Goal: Task Accomplishment & Management: Complete application form

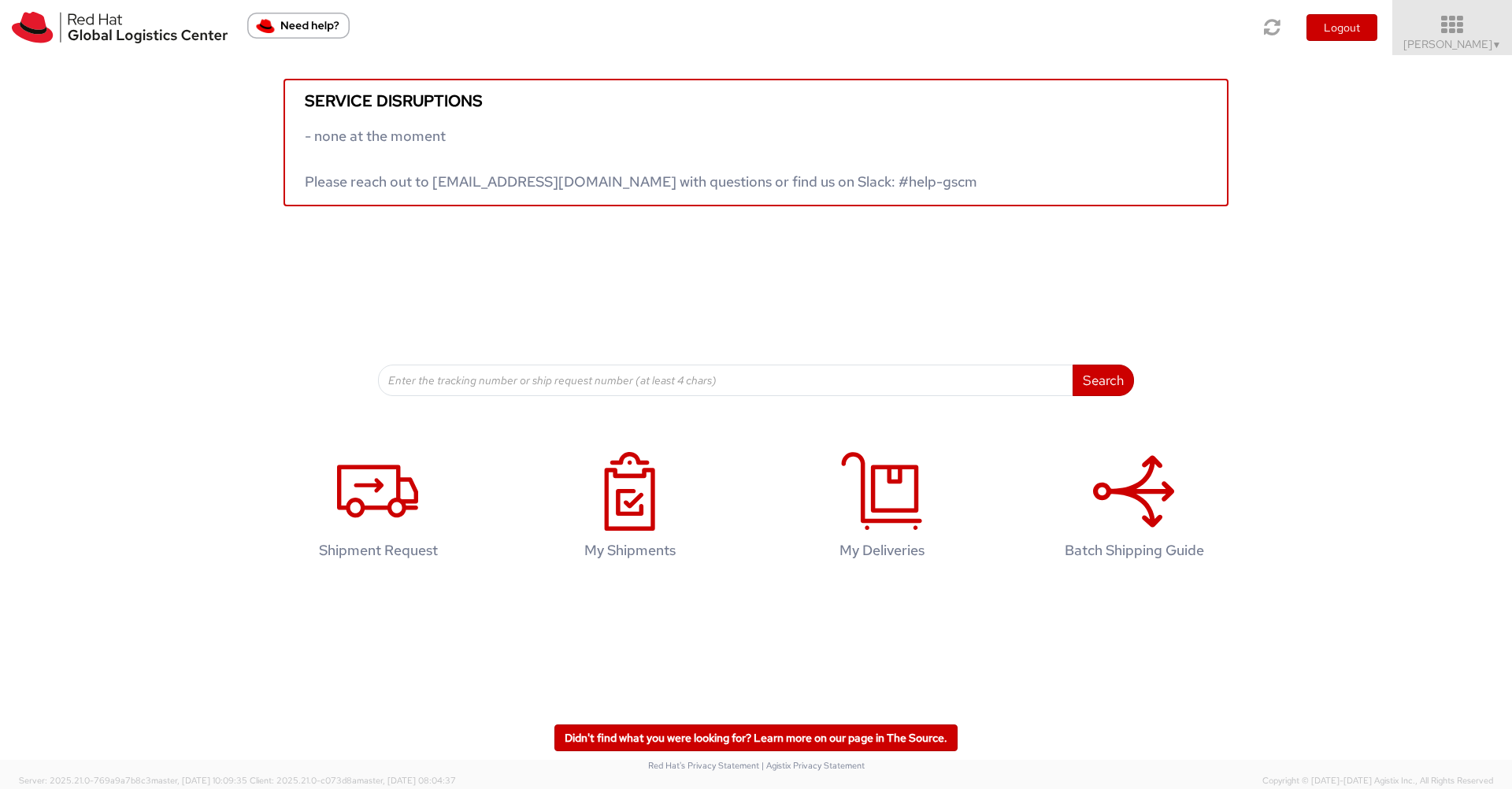
click at [1466, 23] on icon at bounding box center [1453, 25] width 138 height 22
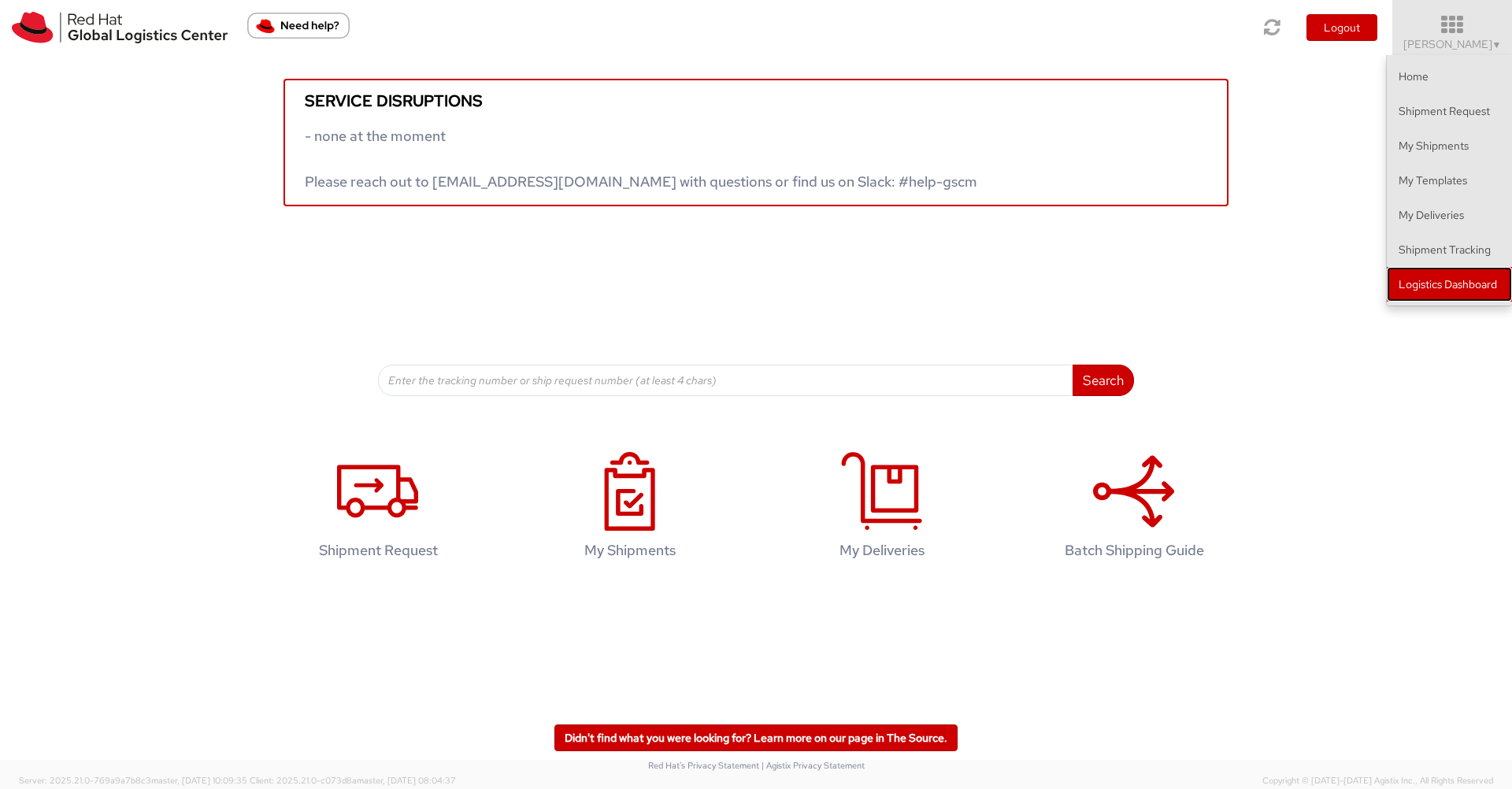
click at [1448, 285] on link "Logistics Dashboard" at bounding box center [1450, 284] width 126 height 35
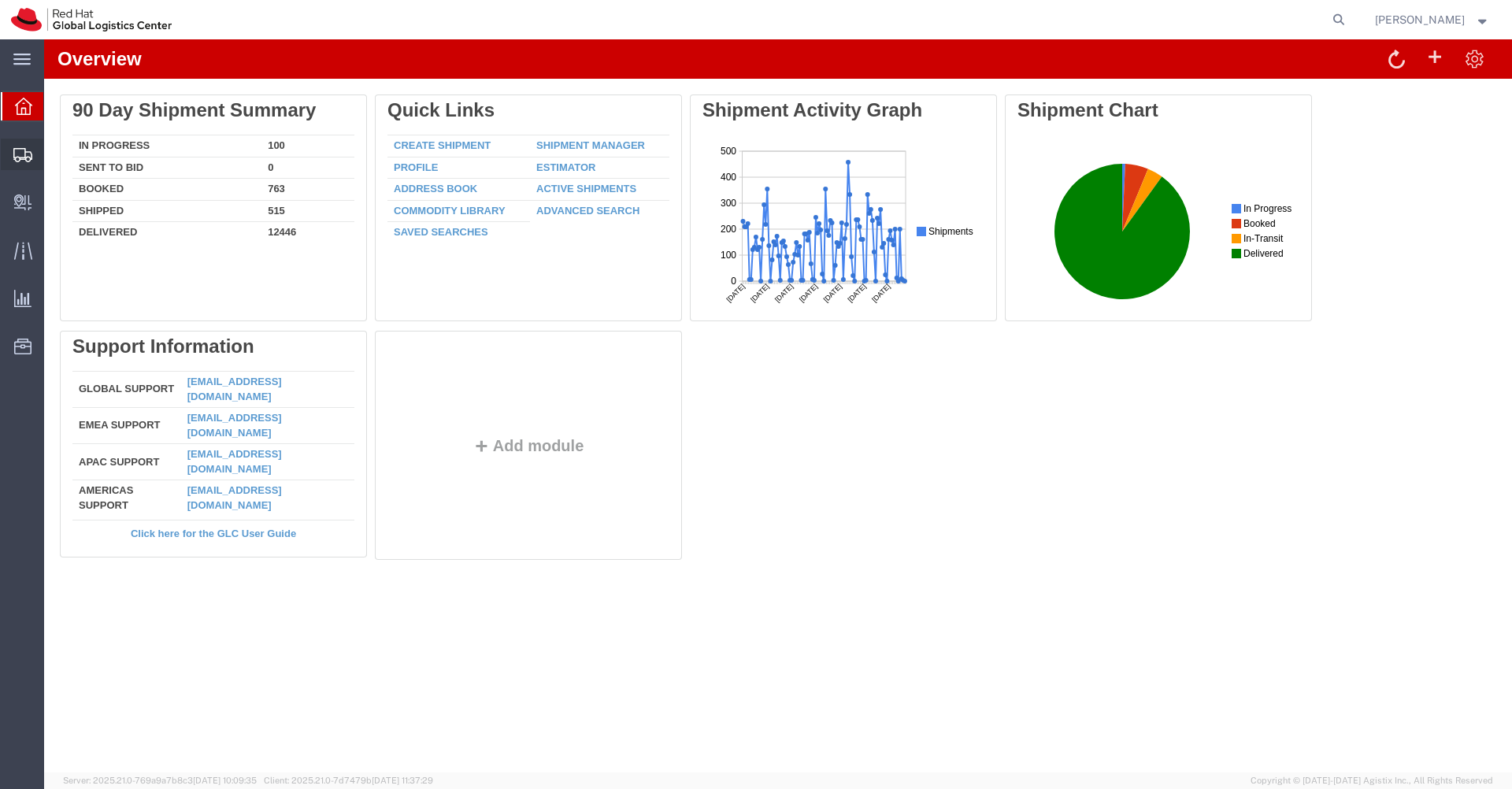
click at [55, 154] on span "Shipments" at bounding box center [48, 154] width 11 height 31
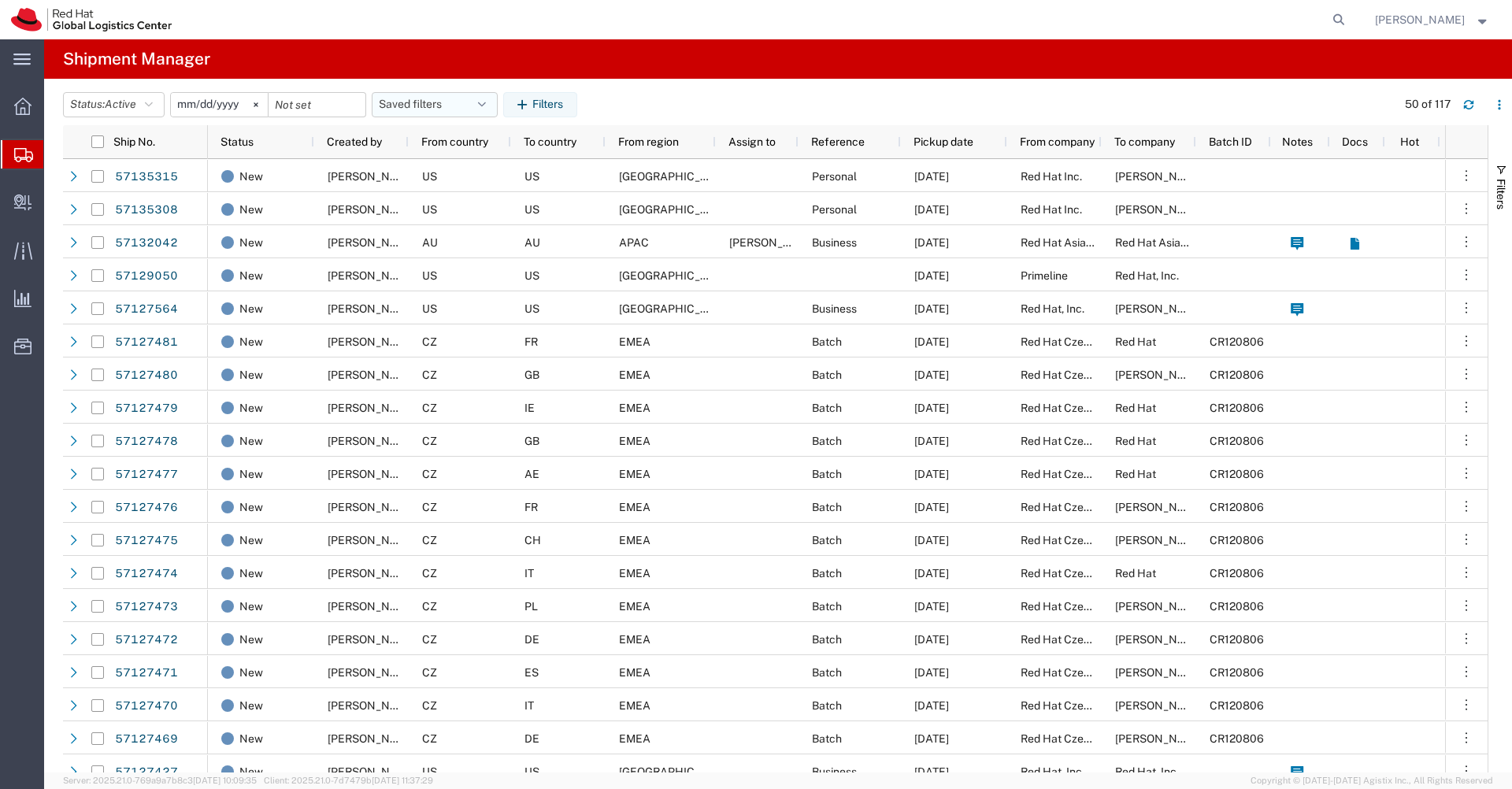
click at [495, 105] on button "Saved filters" at bounding box center [434, 105] width 126 height 26
click at [445, 162] on span "APAC" at bounding box center [477, 173] width 206 height 29
type input "[DATE]"
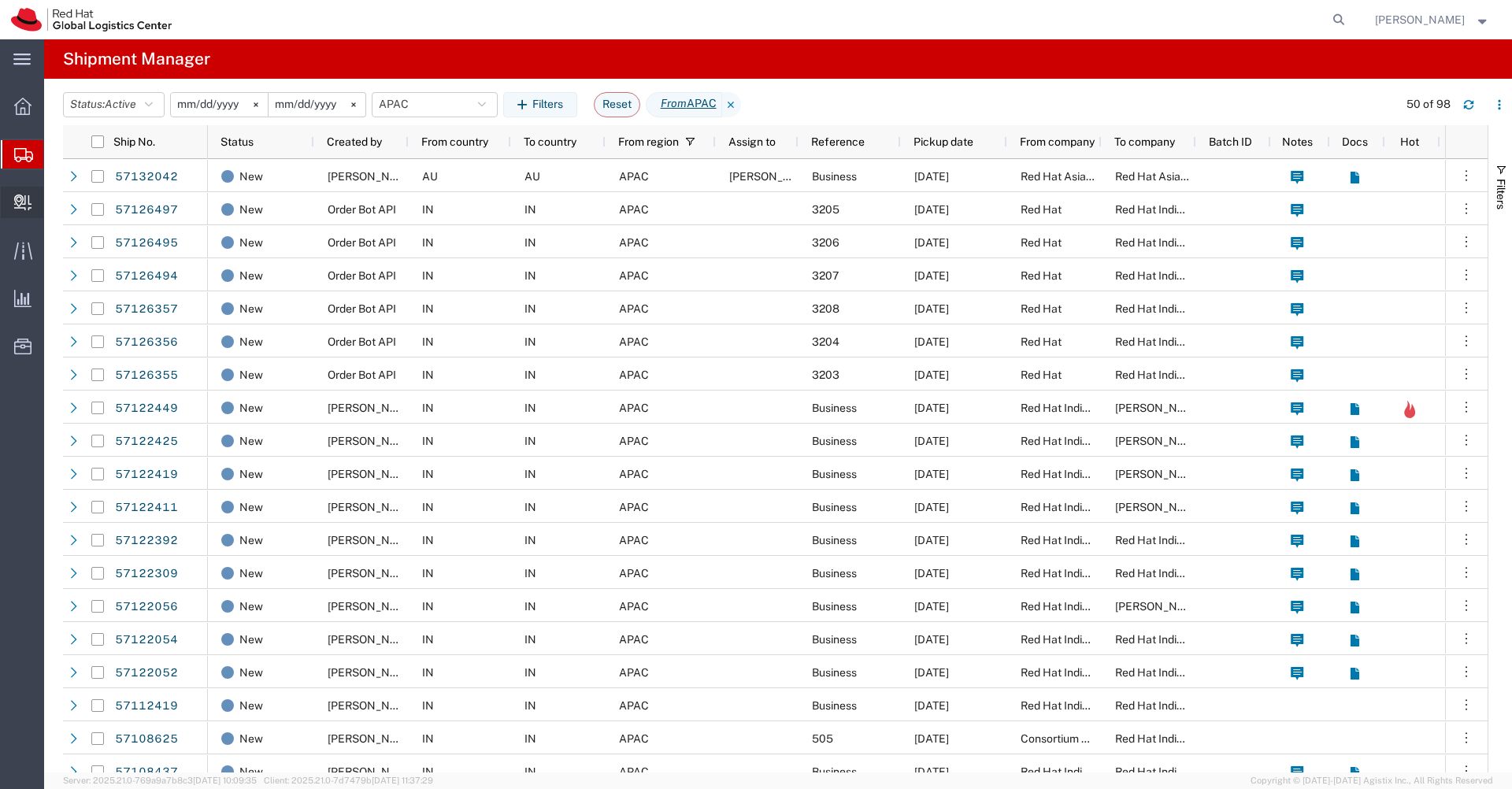
click at [0, 0] on span "Create Delivery" at bounding box center [0, 0] width 0 height 0
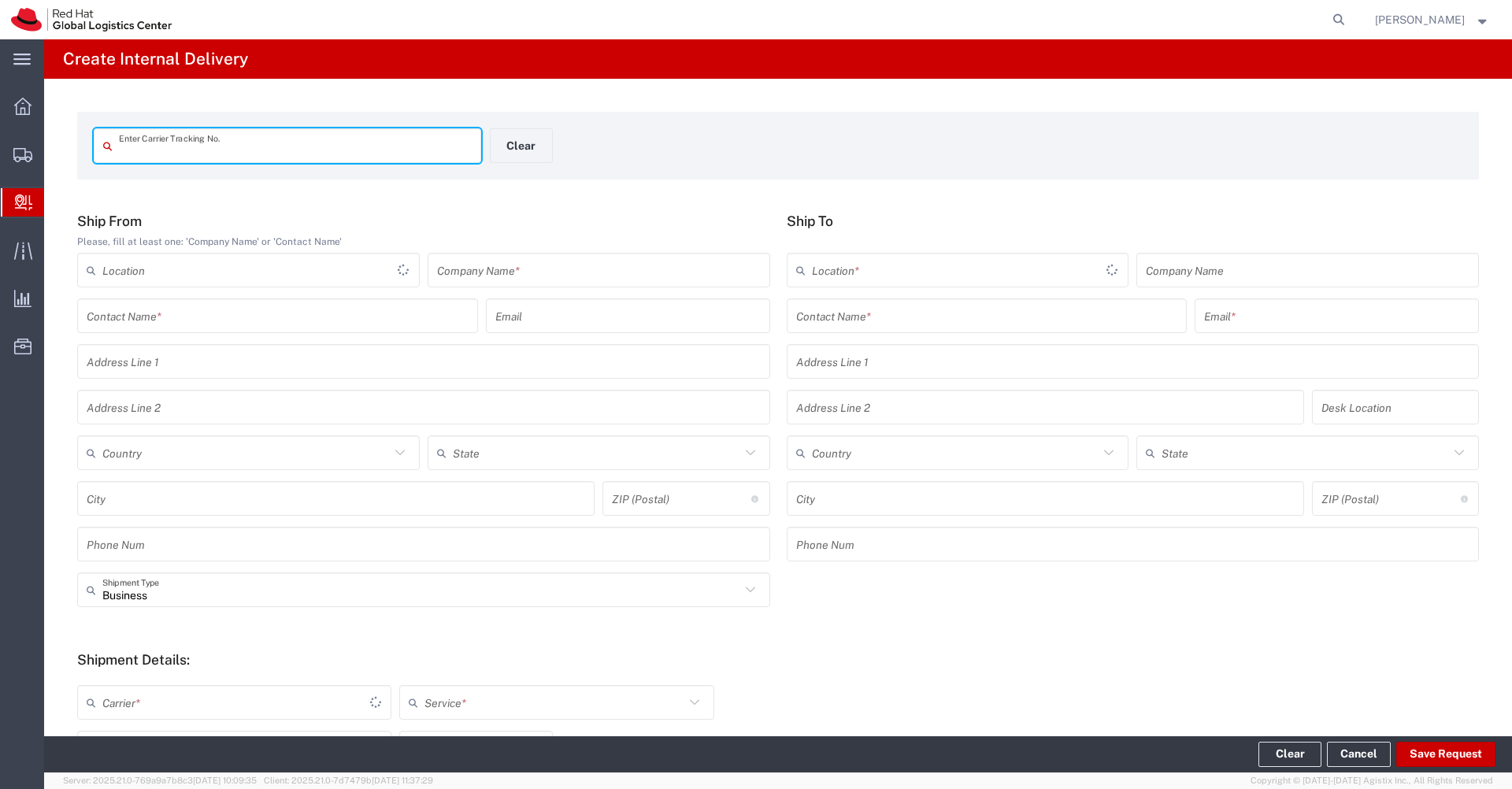
click at [537, 271] on input "text" at bounding box center [599, 270] width 324 height 27
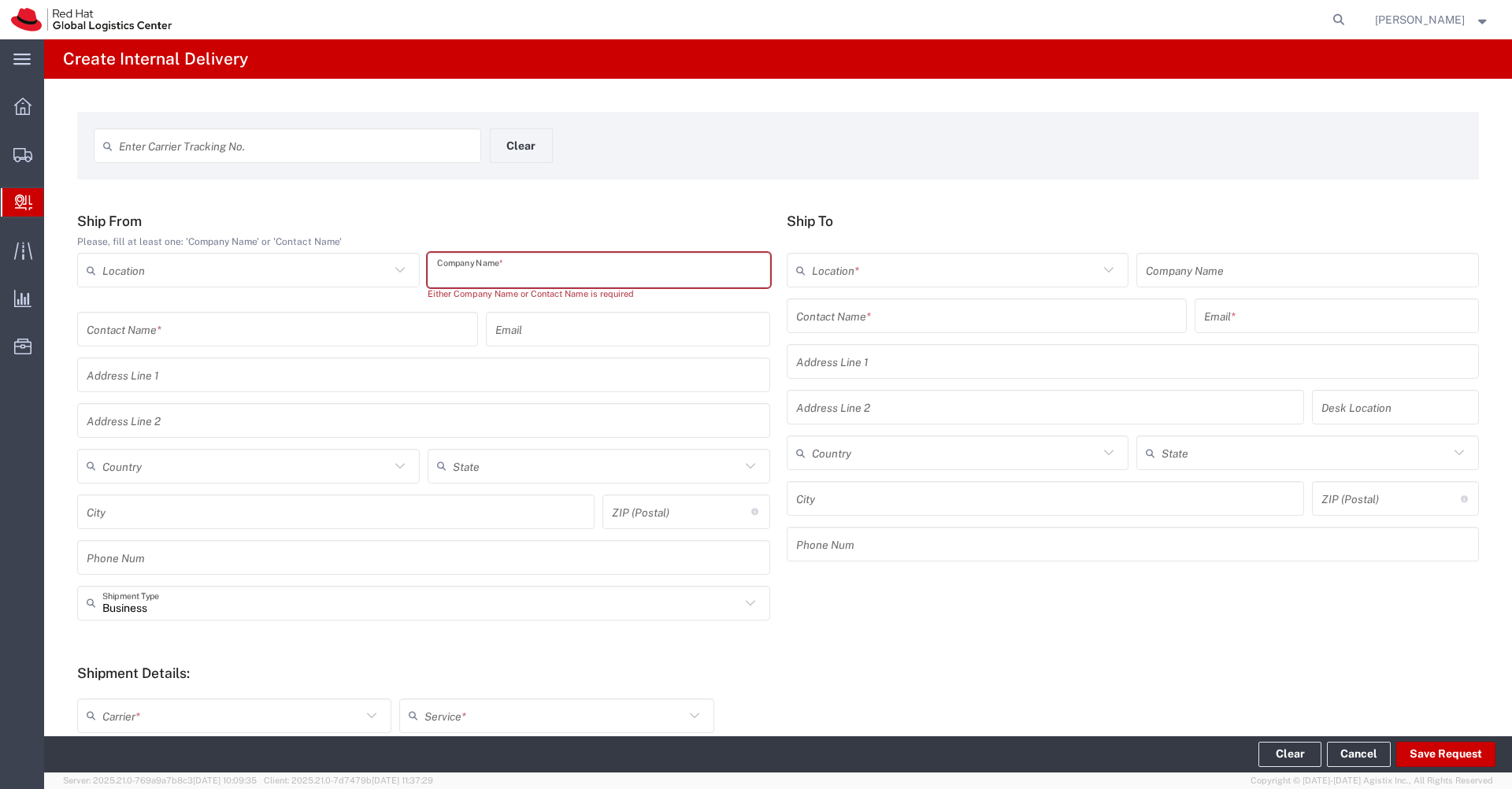
click at [368, 322] on input "text" at bounding box center [277, 328] width 382 height 27
click at [527, 271] on input "text" at bounding box center [599, 270] width 324 height 27
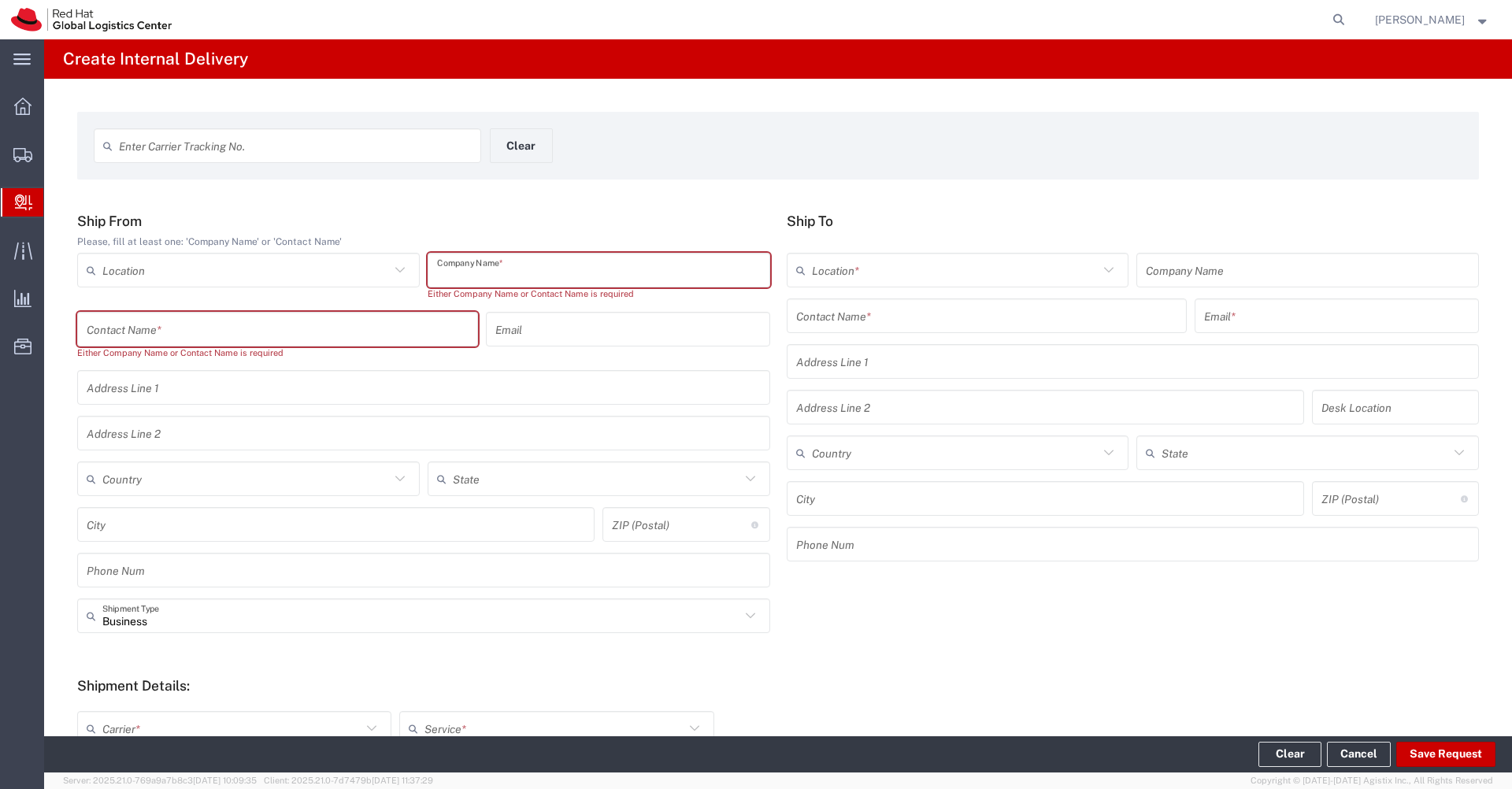
paste input "Volunteer Shirts"
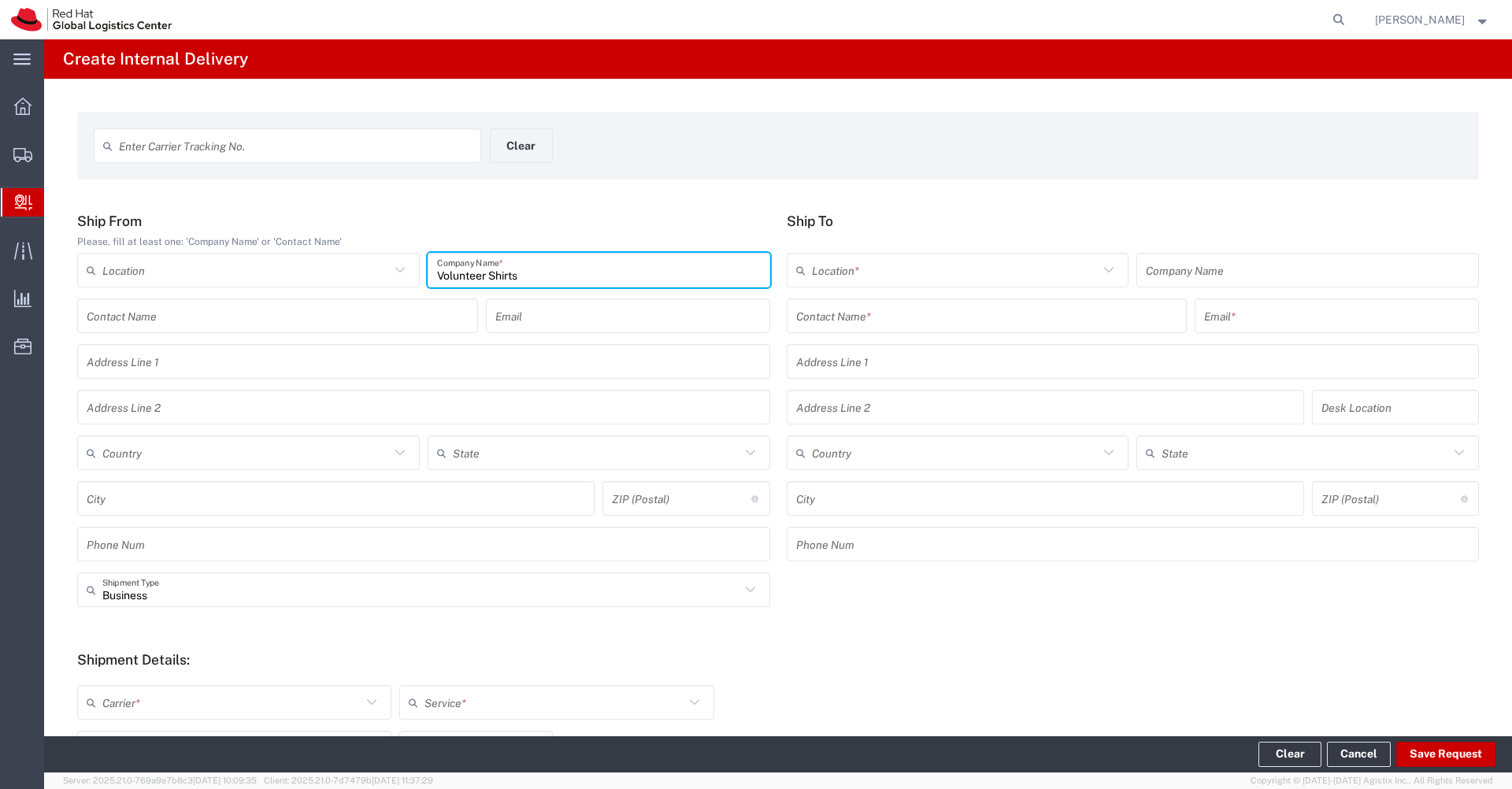
scroll to position [338, 0]
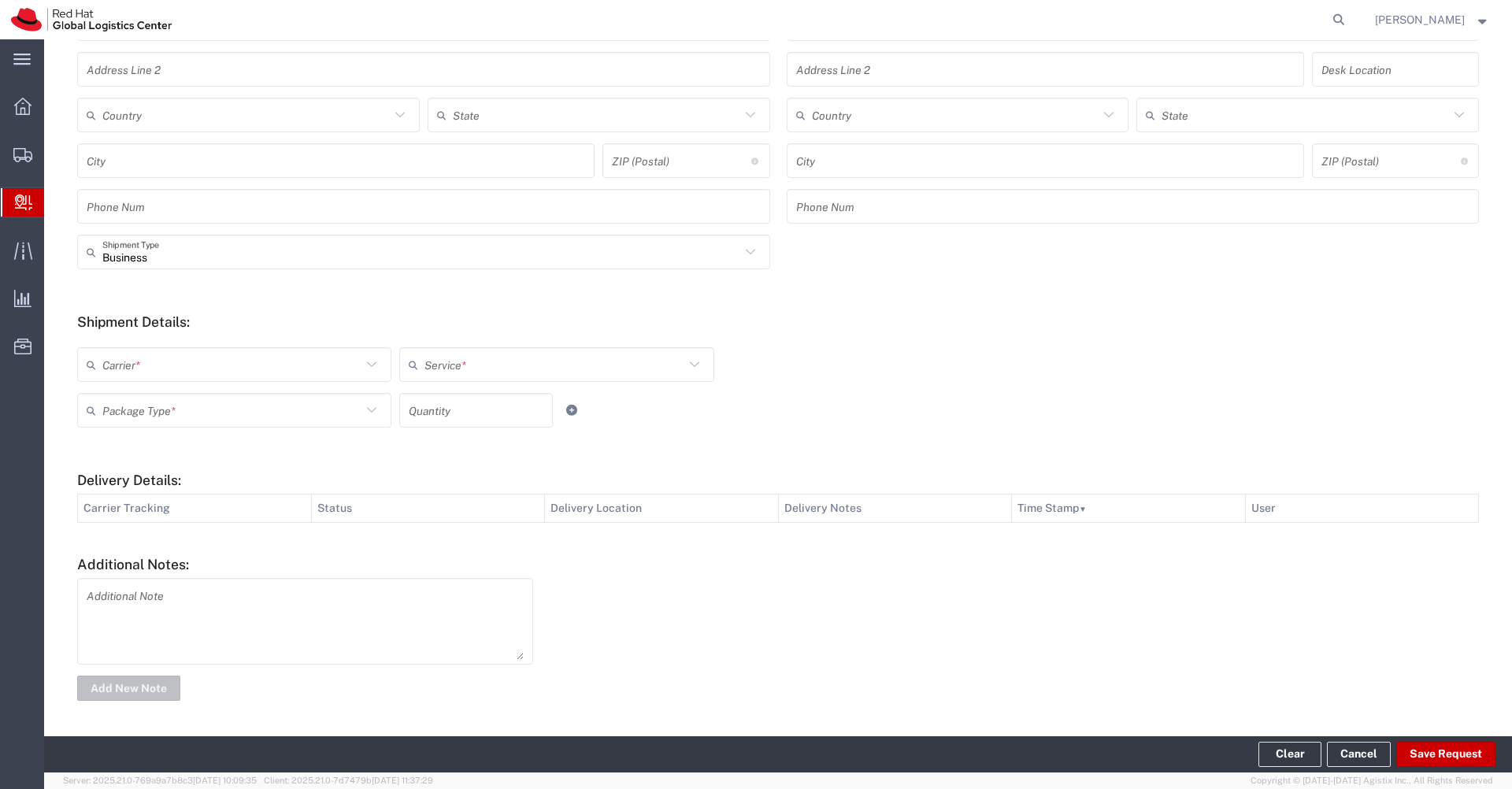
type input "Volunteer Shirts"
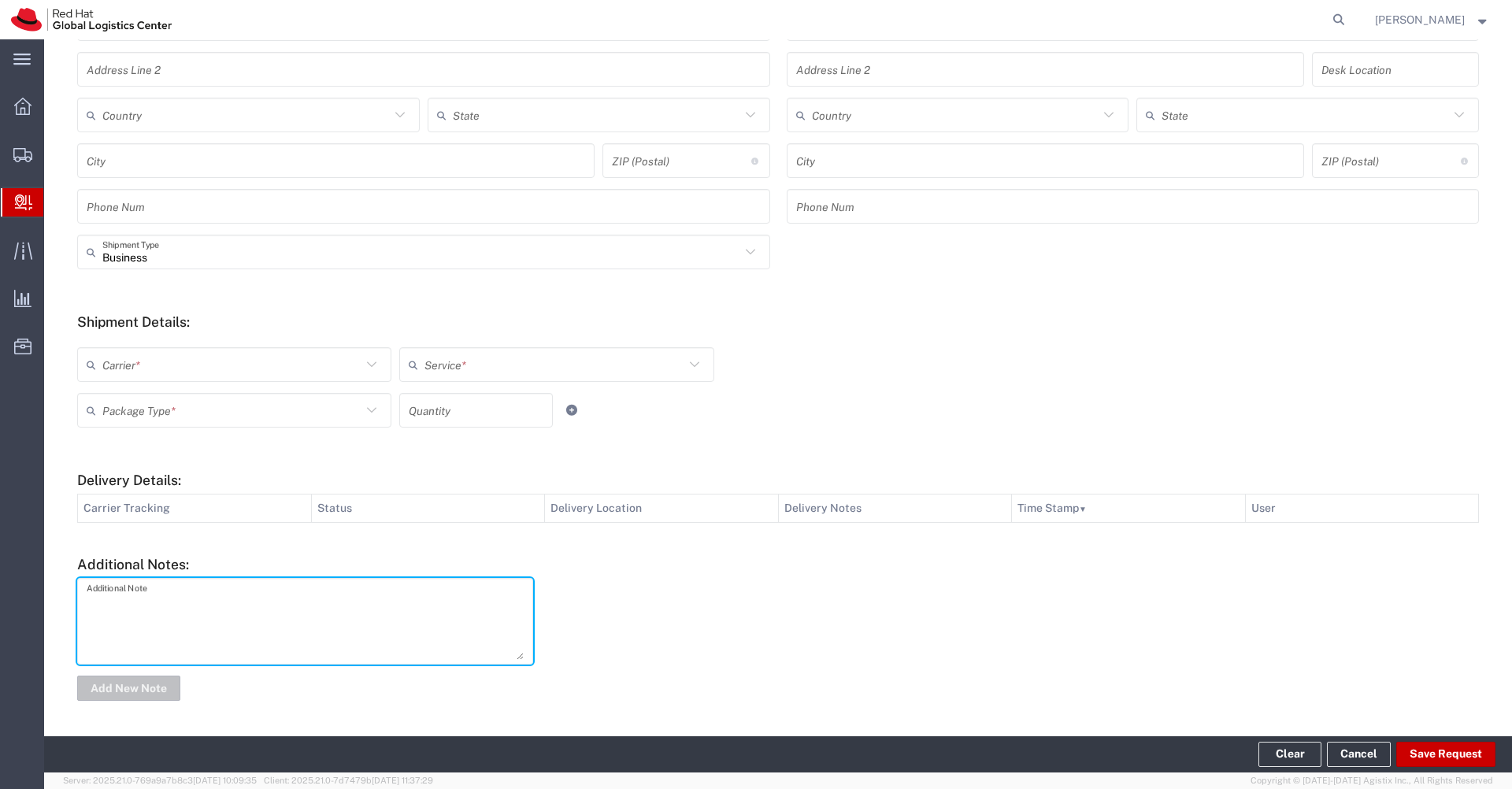
click at [434, 603] on textarea at bounding box center [305, 621] width 437 height 77
paste textarea "Volunteer Shirts"
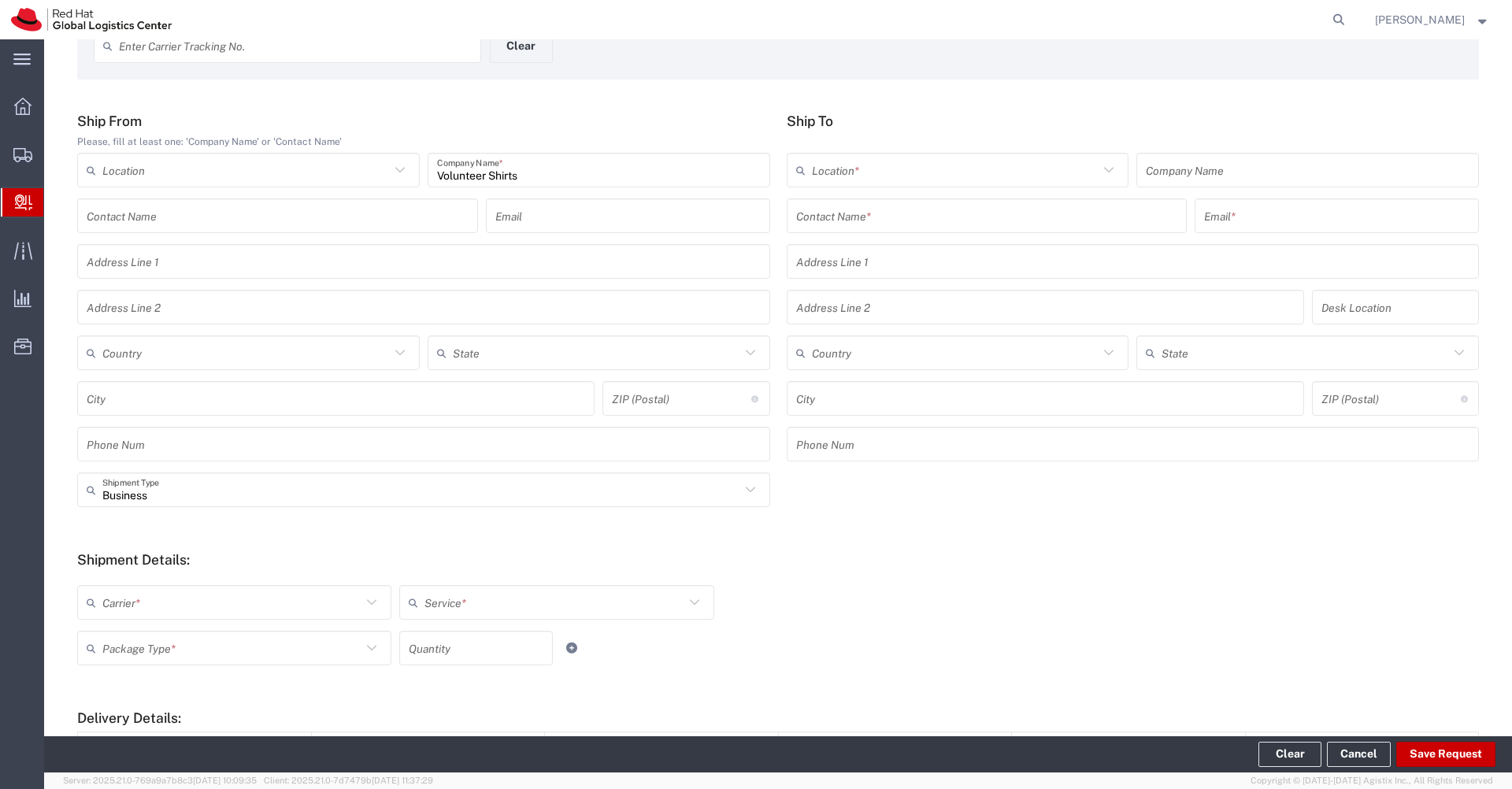
scroll to position [0, 0]
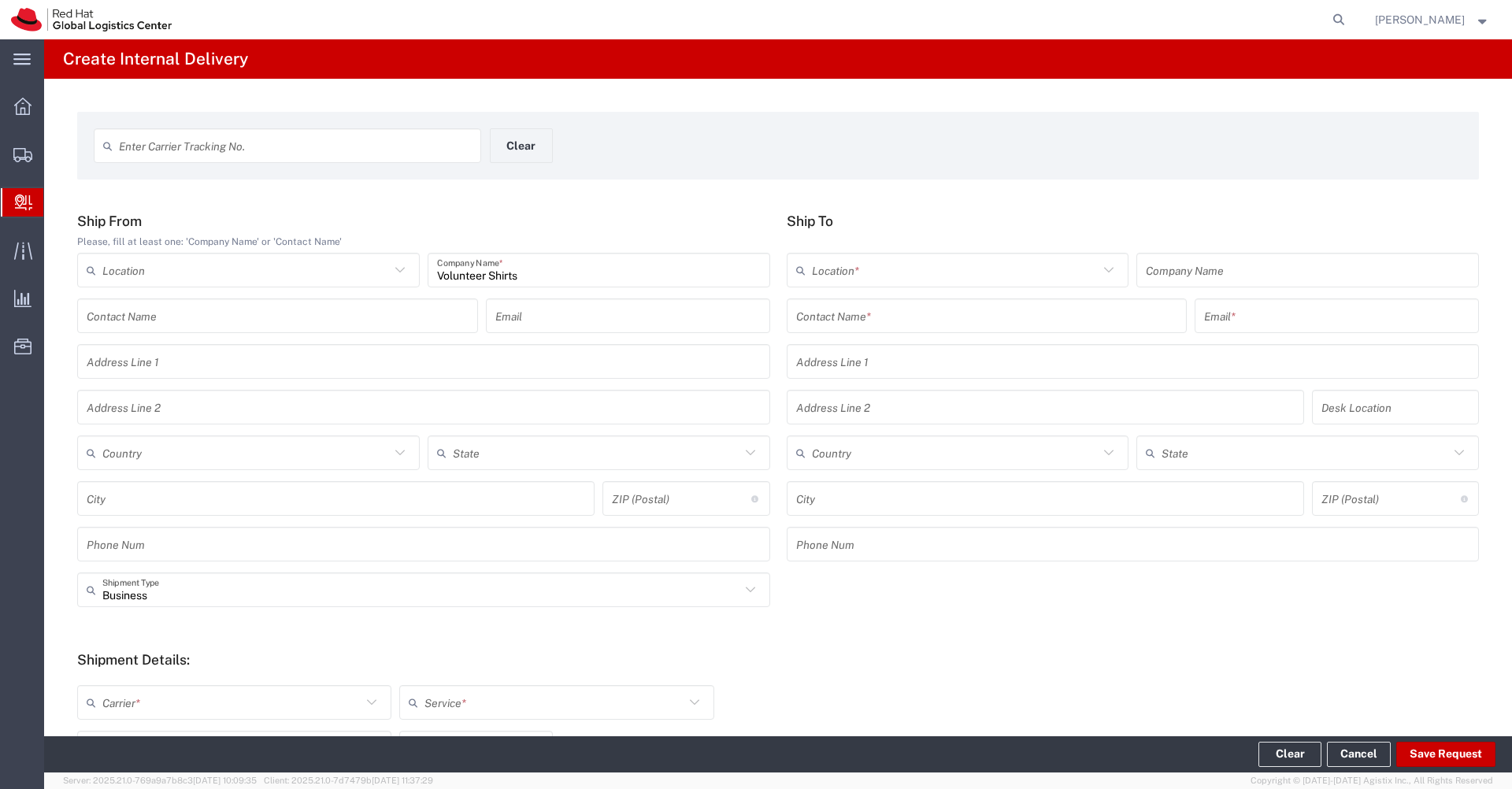
type textarea "Volunteer Shirts"
click at [842, 321] on input "text" at bounding box center [987, 315] width 382 height 27
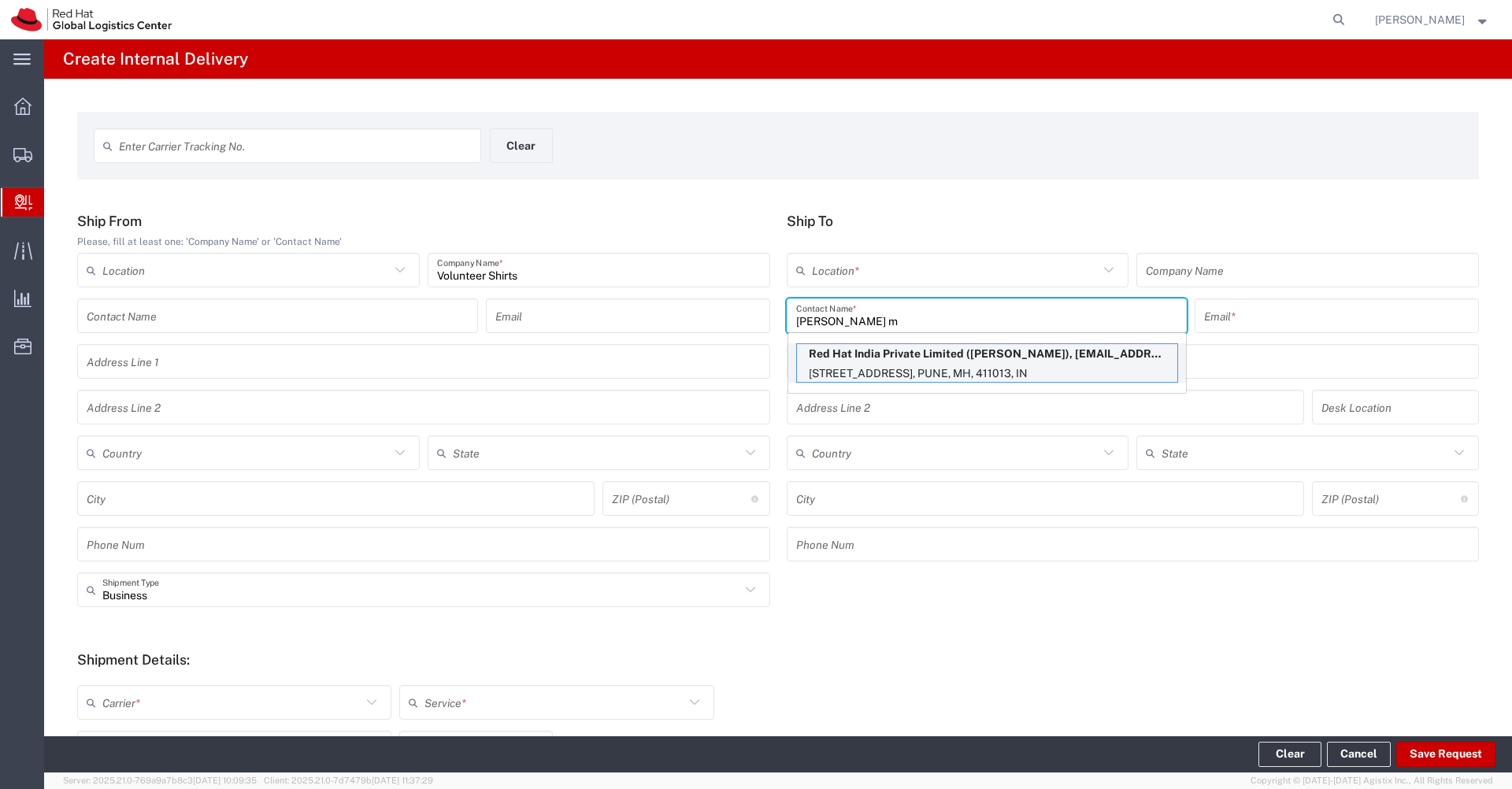
type input "[PERSON_NAME] m"
click at [859, 366] on p "[STREET_ADDRESS], PUNE, MH, 411013, IN" at bounding box center [987, 374] width 381 height 20
type input "RH - Pune - Tower 6"
type input "Red Hat India Private Limited"
type input "[PERSON_NAME]"
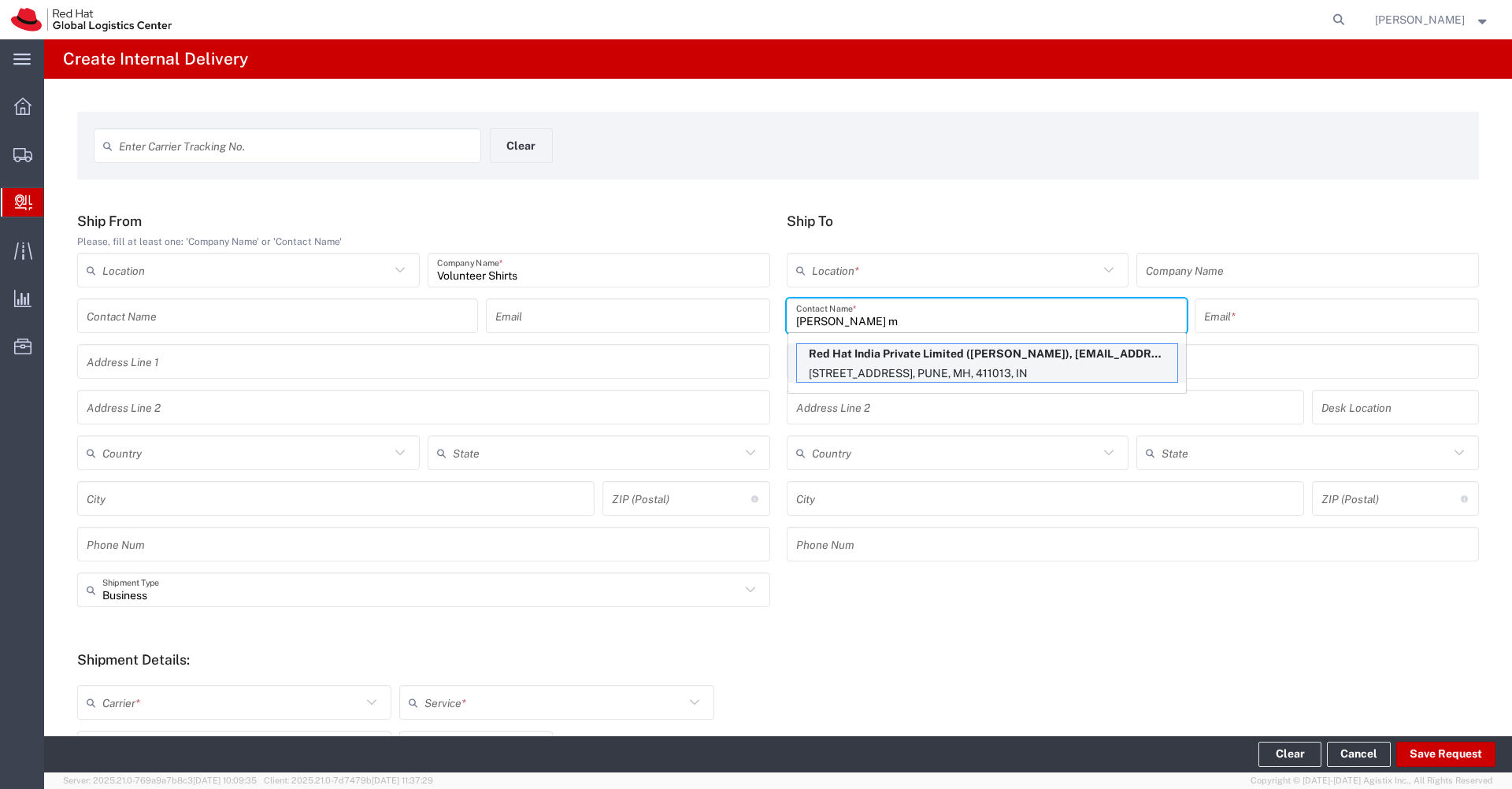
type input "[EMAIL_ADDRESS][DOMAIN_NAME]"
type input "[STREET_ADDRESS]"
type input "[GEOGRAPHIC_DATA], [GEOGRAPHIC_DATA]"
type input "3N534"
type input "[GEOGRAPHIC_DATA]"
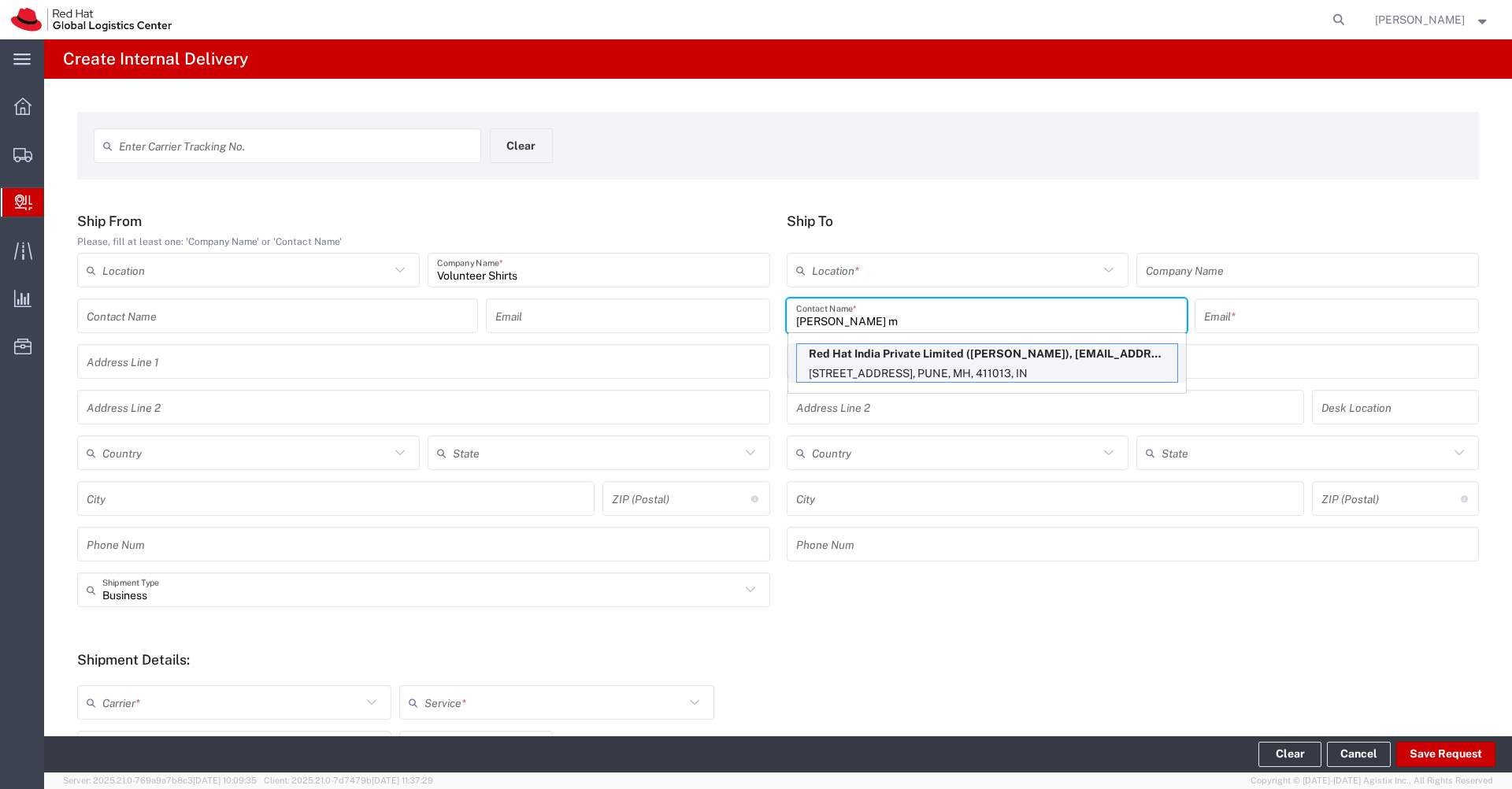
type input "[GEOGRAPHIC_DATA]"
type input "411013"
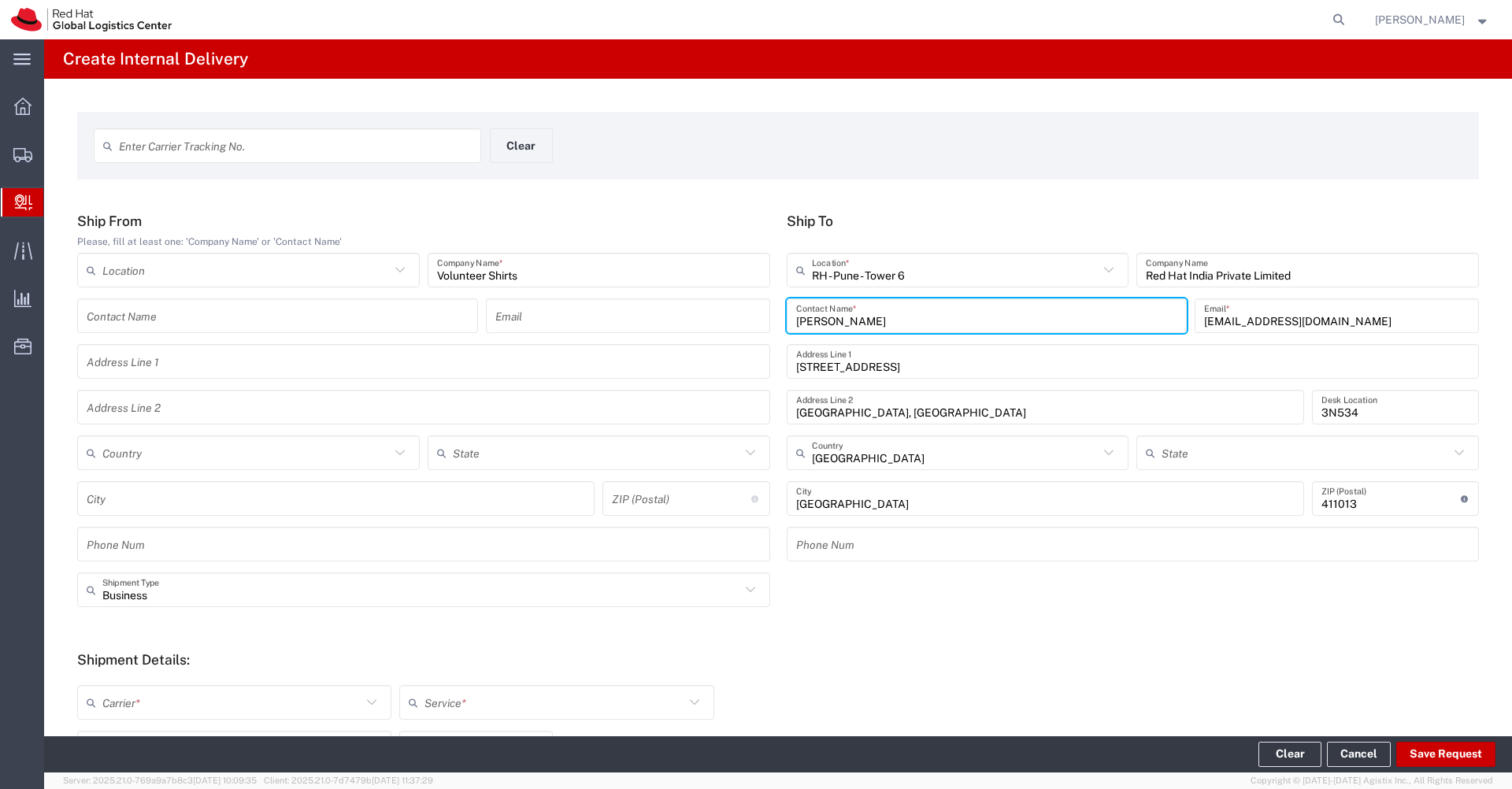
type input "Mahārāshtra"
click at [402, 272] on icon at bounding box center [400, 270] width 21 height 21
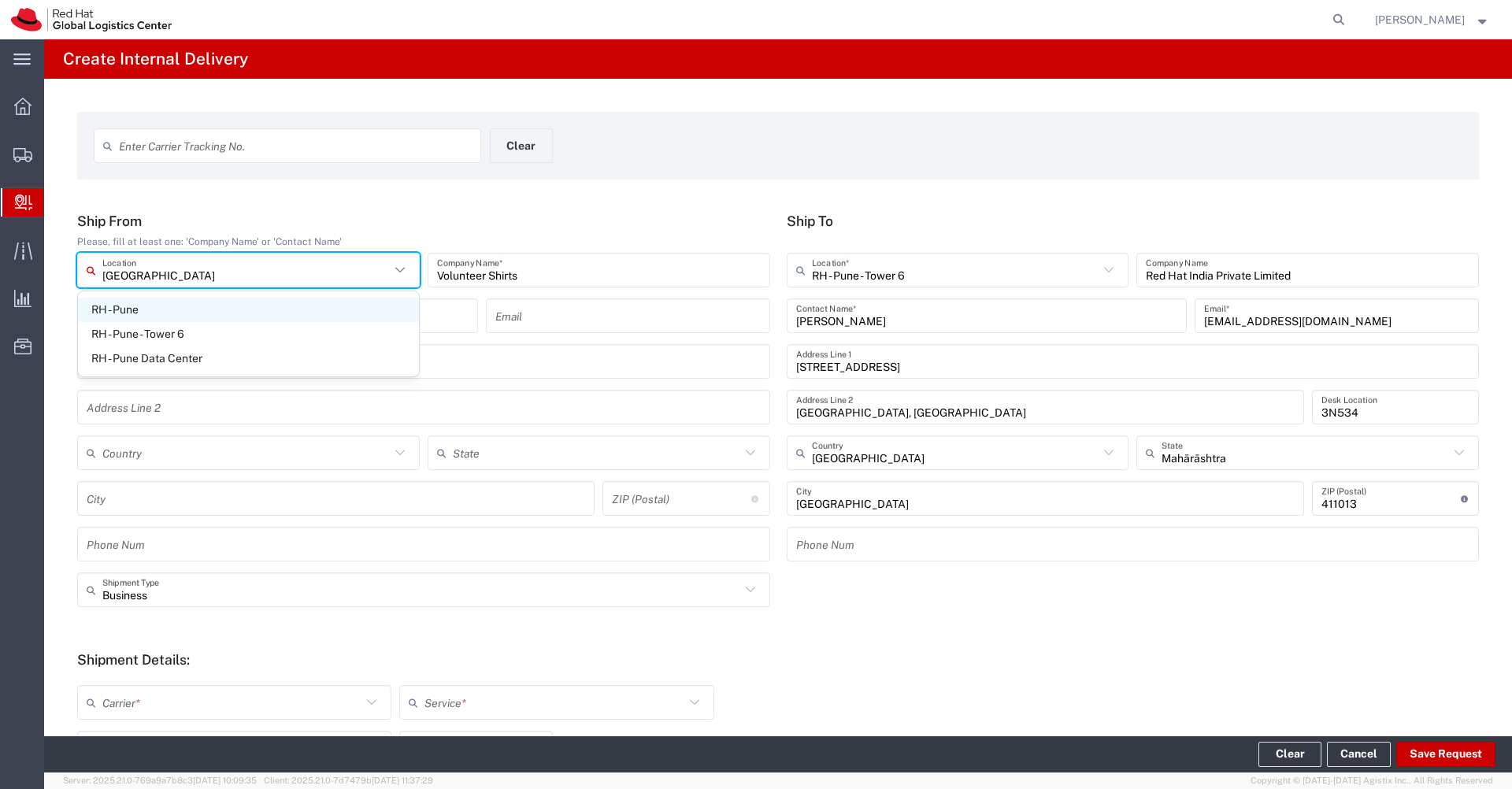
click at [287, 305] on span "RH - Pune" at bounding box center [248, 310] width 341 height 25
type input "RH - Pune"
type input "Red Hat India Private Limited"
type input "Tower-X Level 1, [GEOGRAPHIC_DATA]"
type input "[GEOGRAPHIC_DATA], [GEOGRAPHIC_DATA]"
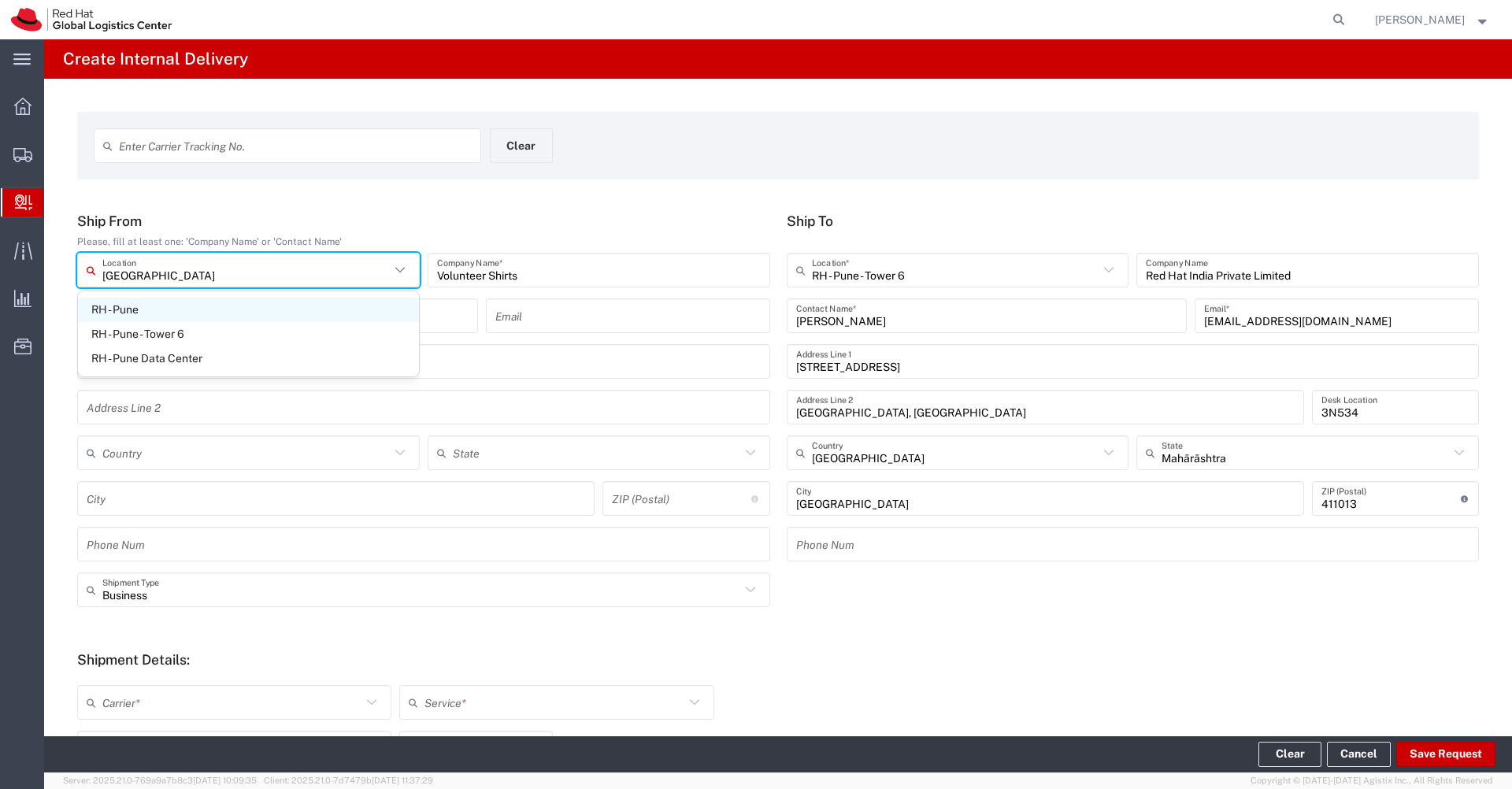
type input "[GEOGRAPHIC_DATA]"
type input "411013"
type input "2066817173"
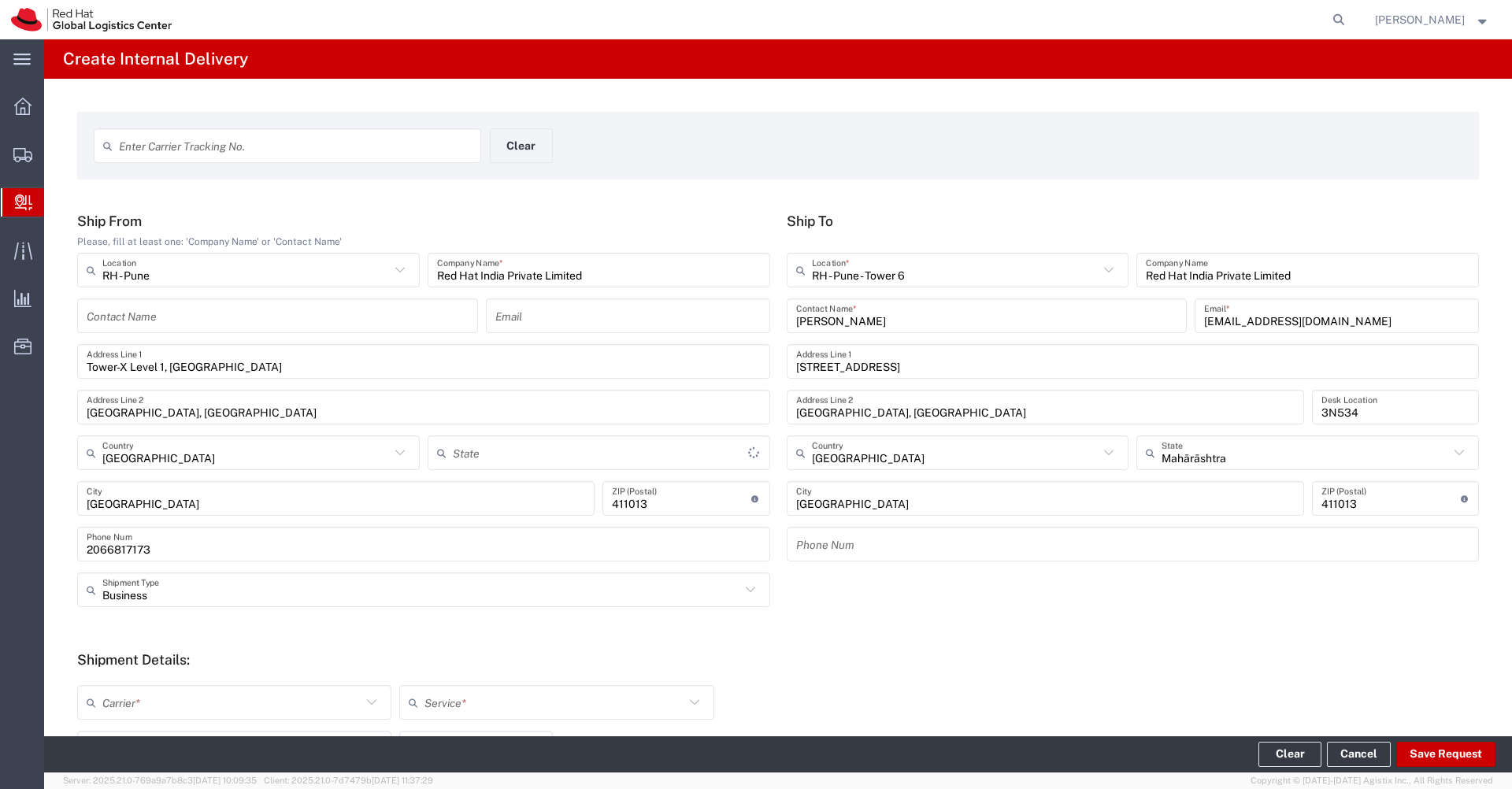
type input "Mahārāshtra"
click at [257, 322] on input "text" at bounding box center [277, 315] width 382 height 27
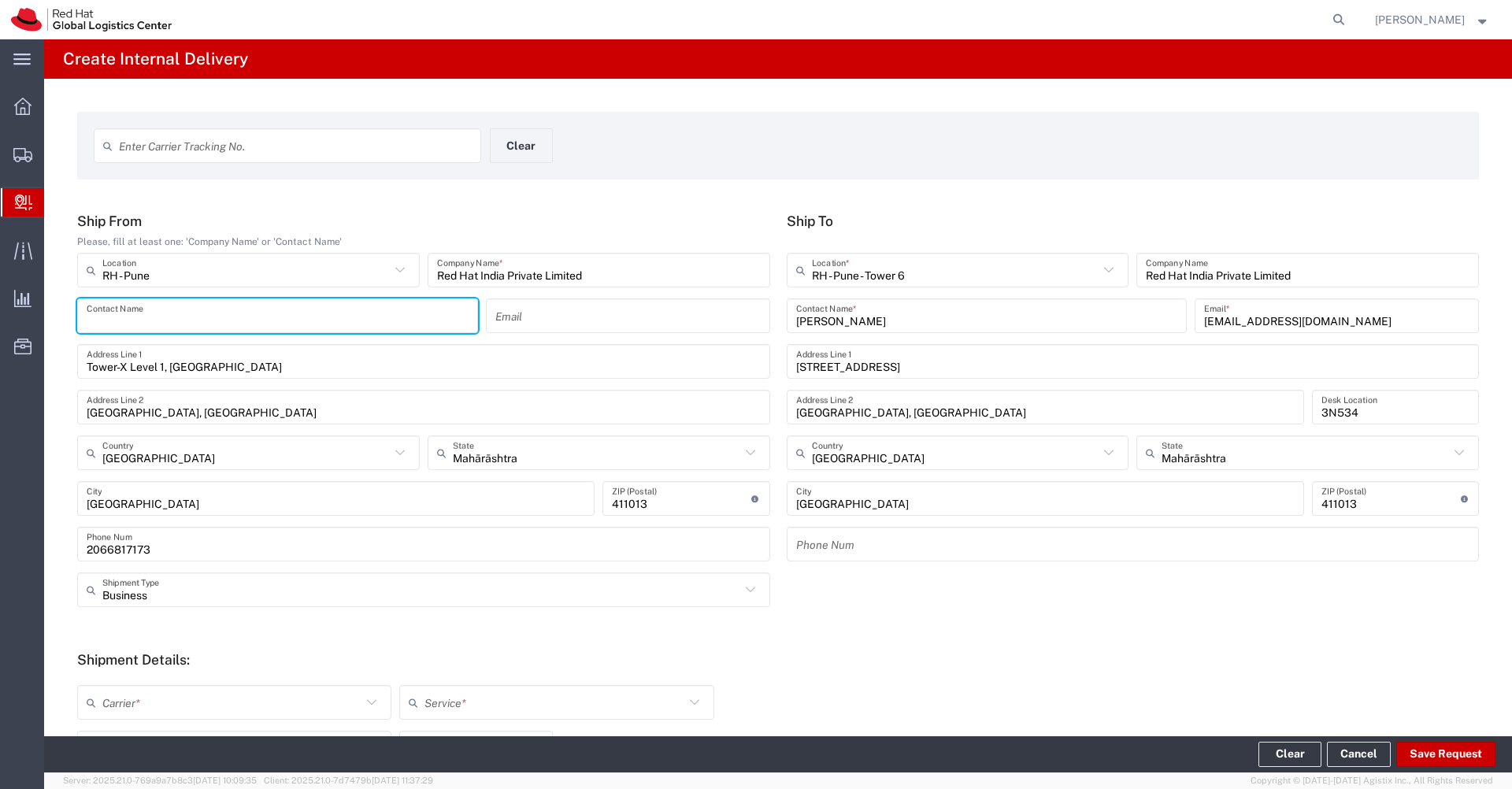
paste input "Volunteer Shirts"
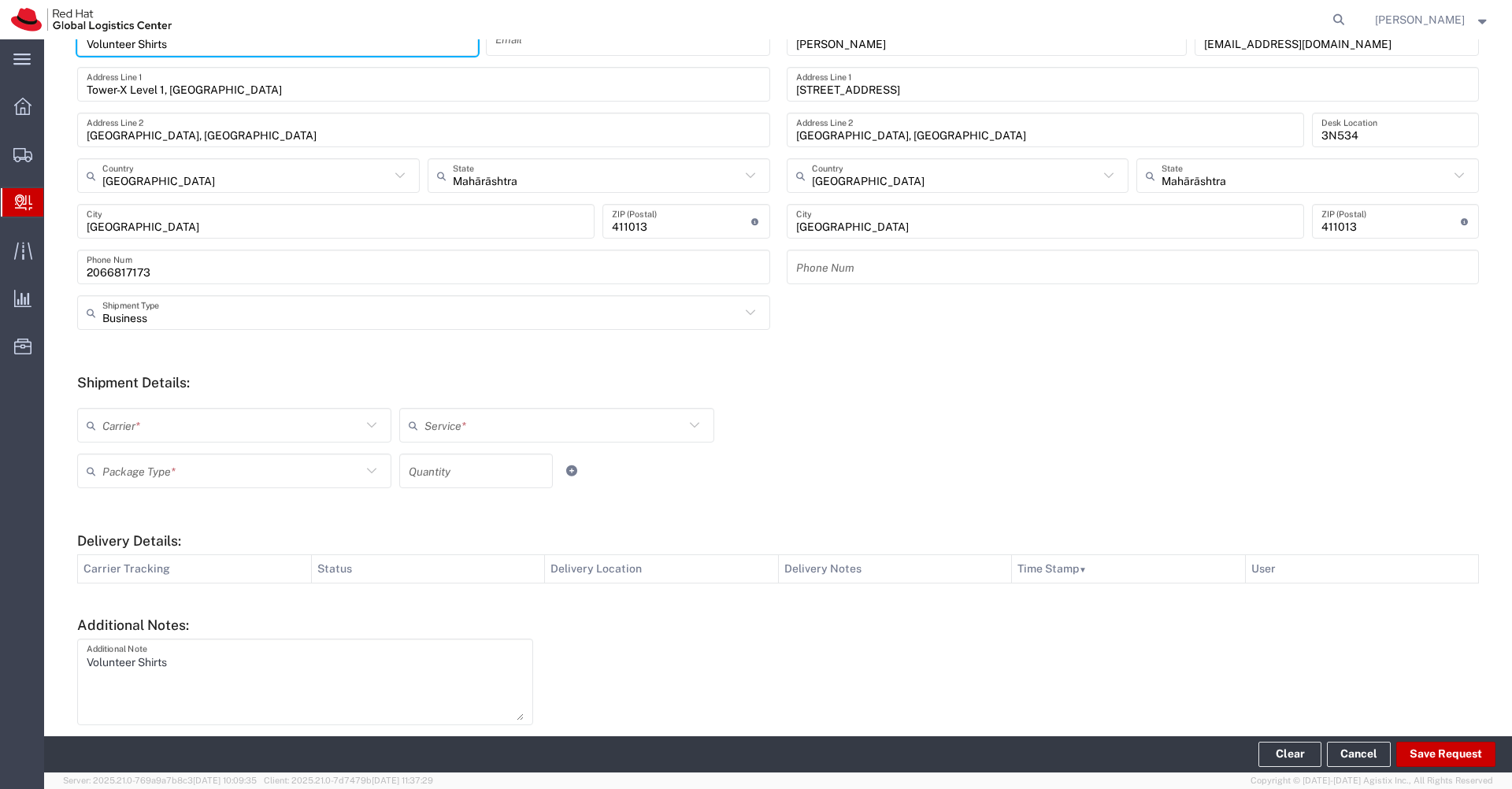
scroll to position [338, 0]
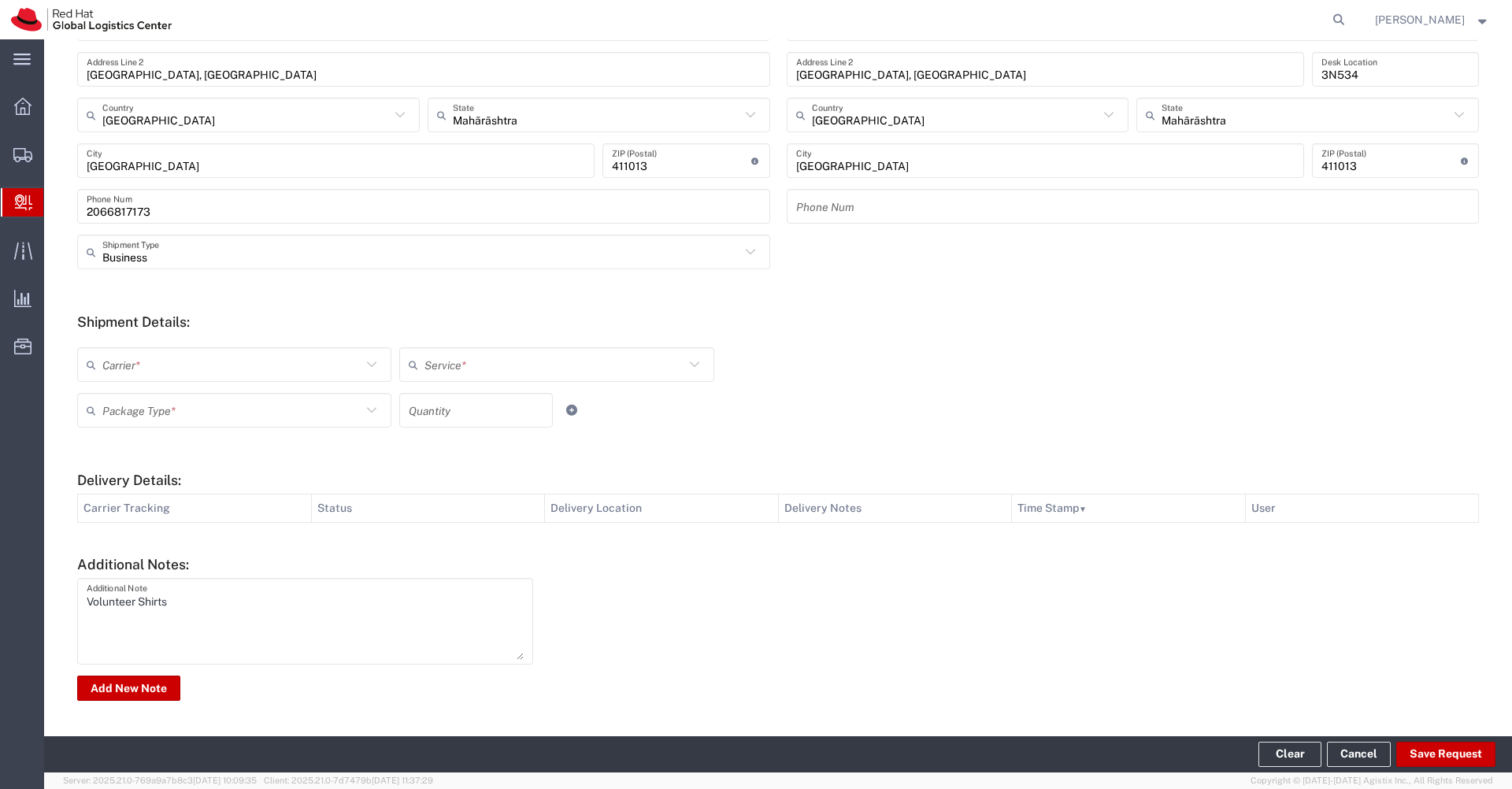
type input "Volunteer Shirts"
click at [361, 367] on input "text" at bounding box center [232, 364] width 259 height 27
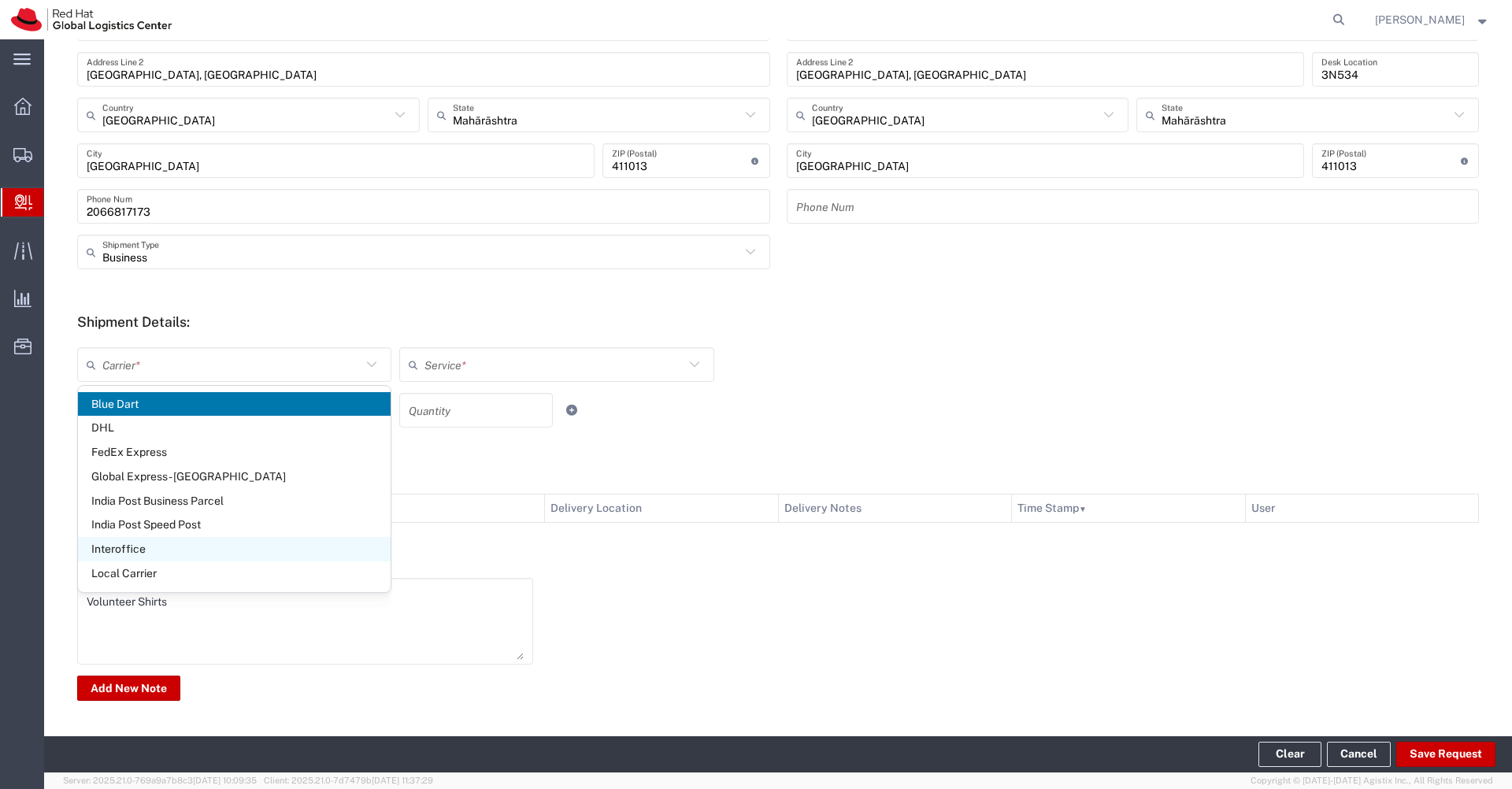
click at [214, 550] on span "Interoffice" at bounding box center [234, 549] width 313 height 25
type input "Interoffice"
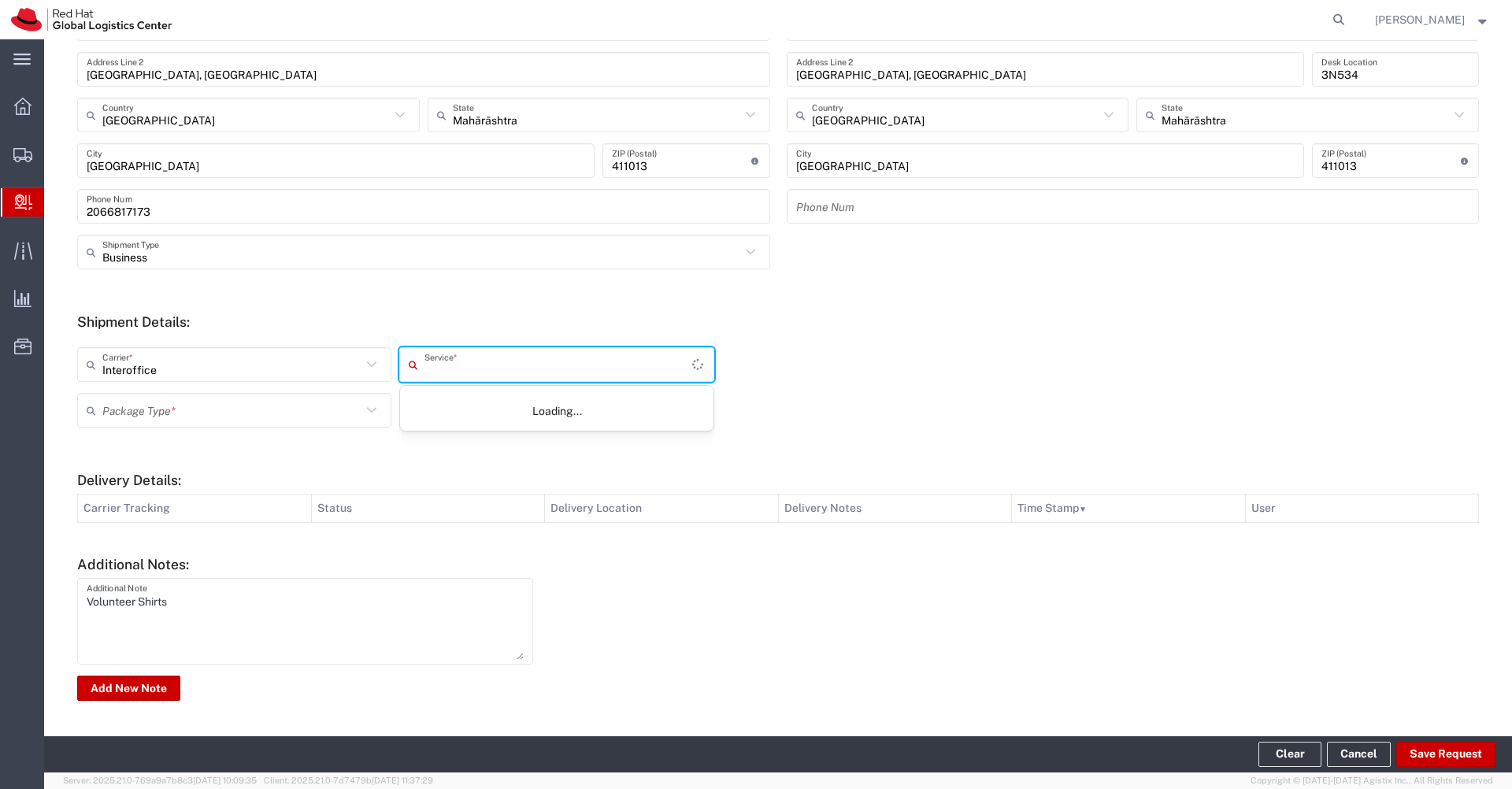
click at [532, 364] on input "text" at bounding box center [558, 364] width 268 height 27
click at [532, 364] on input "text" at bounding box center [554, 364] width 259 height 27
click at [569, 316] on h5 "Shipment Details:" at bounding box center [778, 322] width 1402 height 17
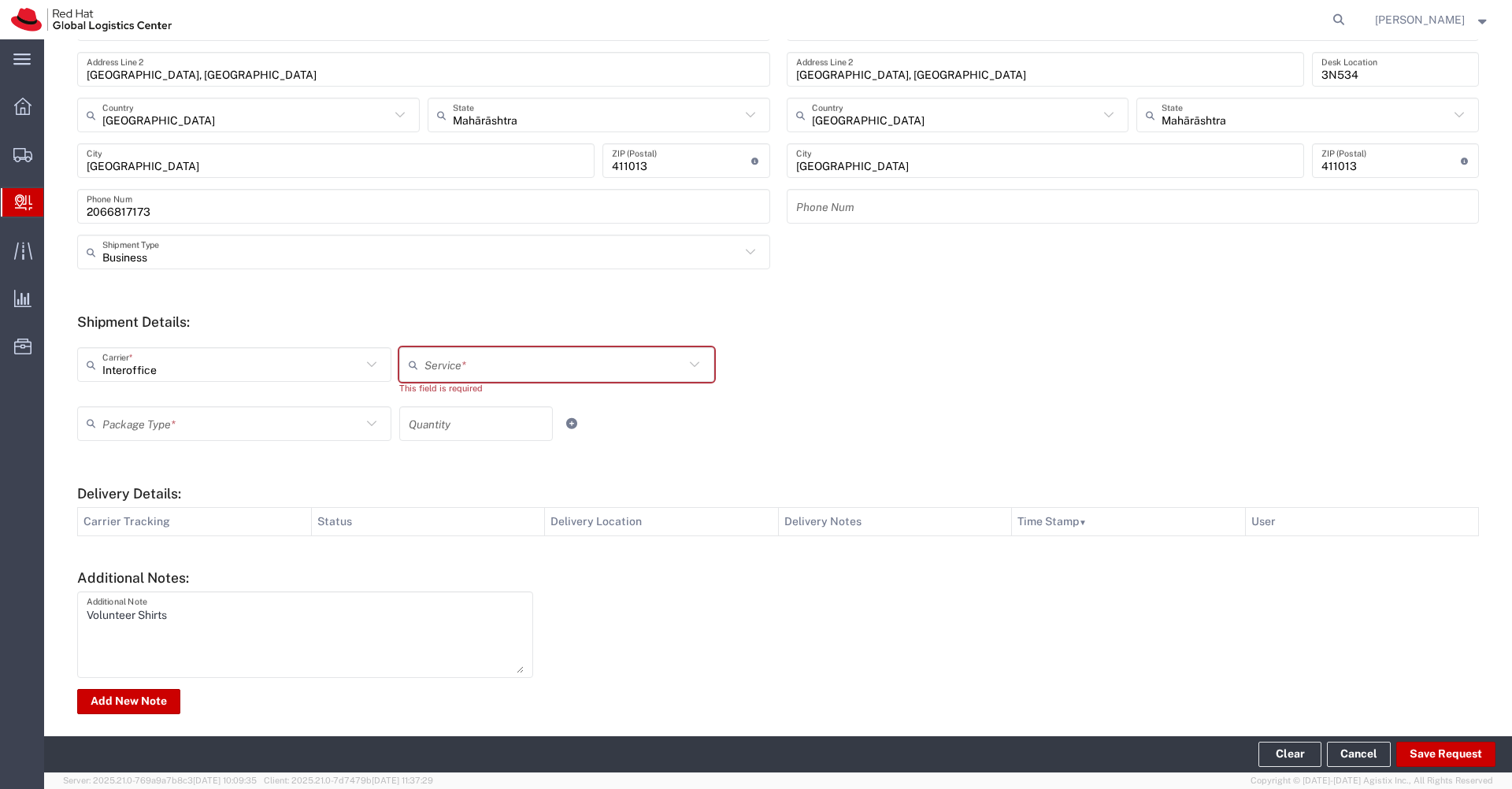
click at [515, 361] on input "text" at bounding box center [554, 364] width 259 height 27
click at [535, 320] on h5 "Shipment Details:" at bounding box center [778, 322] width 1402 height 17
click at [358, 361] on input "text" at bounding box center [232, 364] width 259 height 27
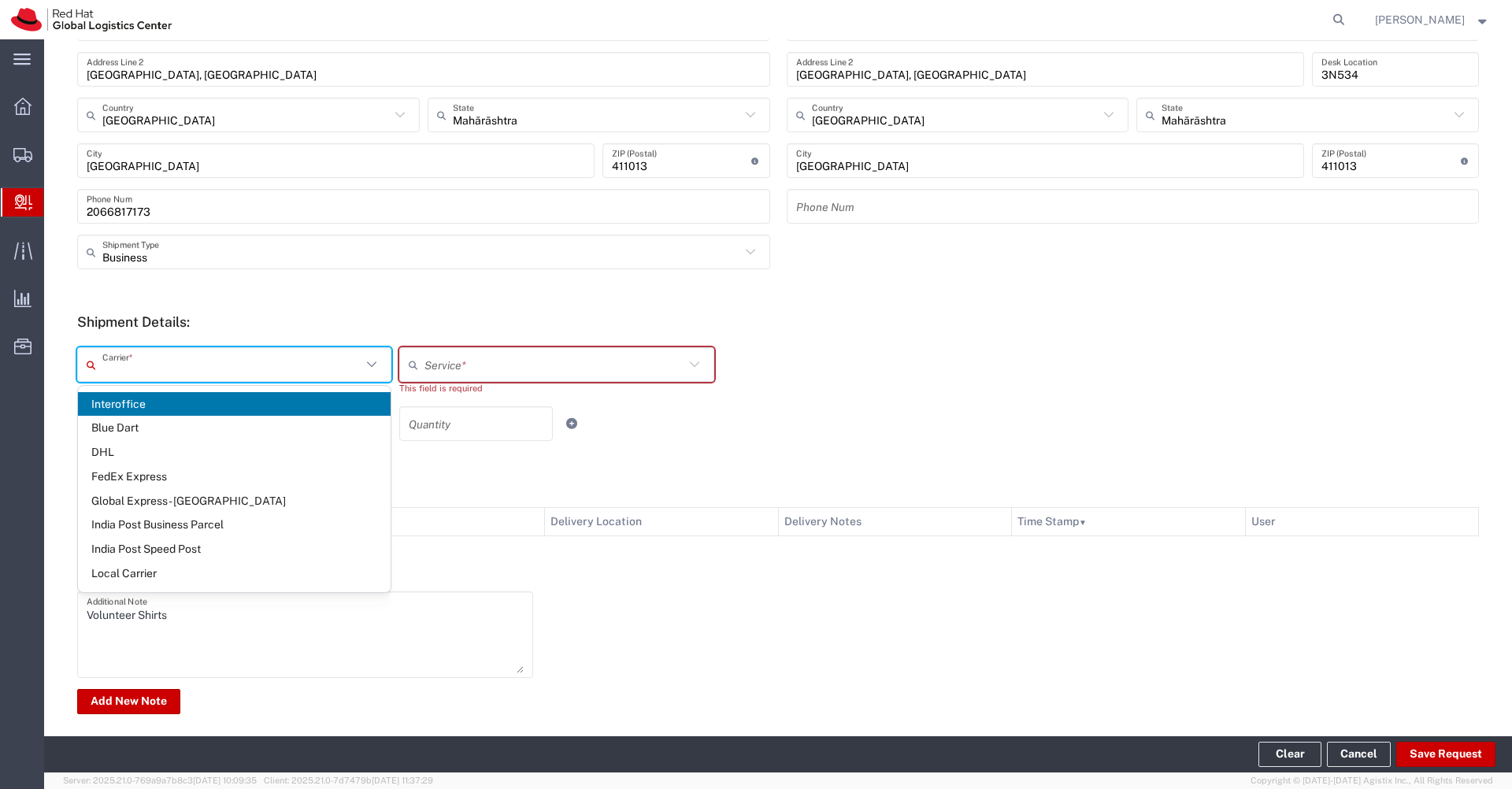
click at [261, 404] on span "Interoffice" at bounding box center [234, 404] width 313 height 25
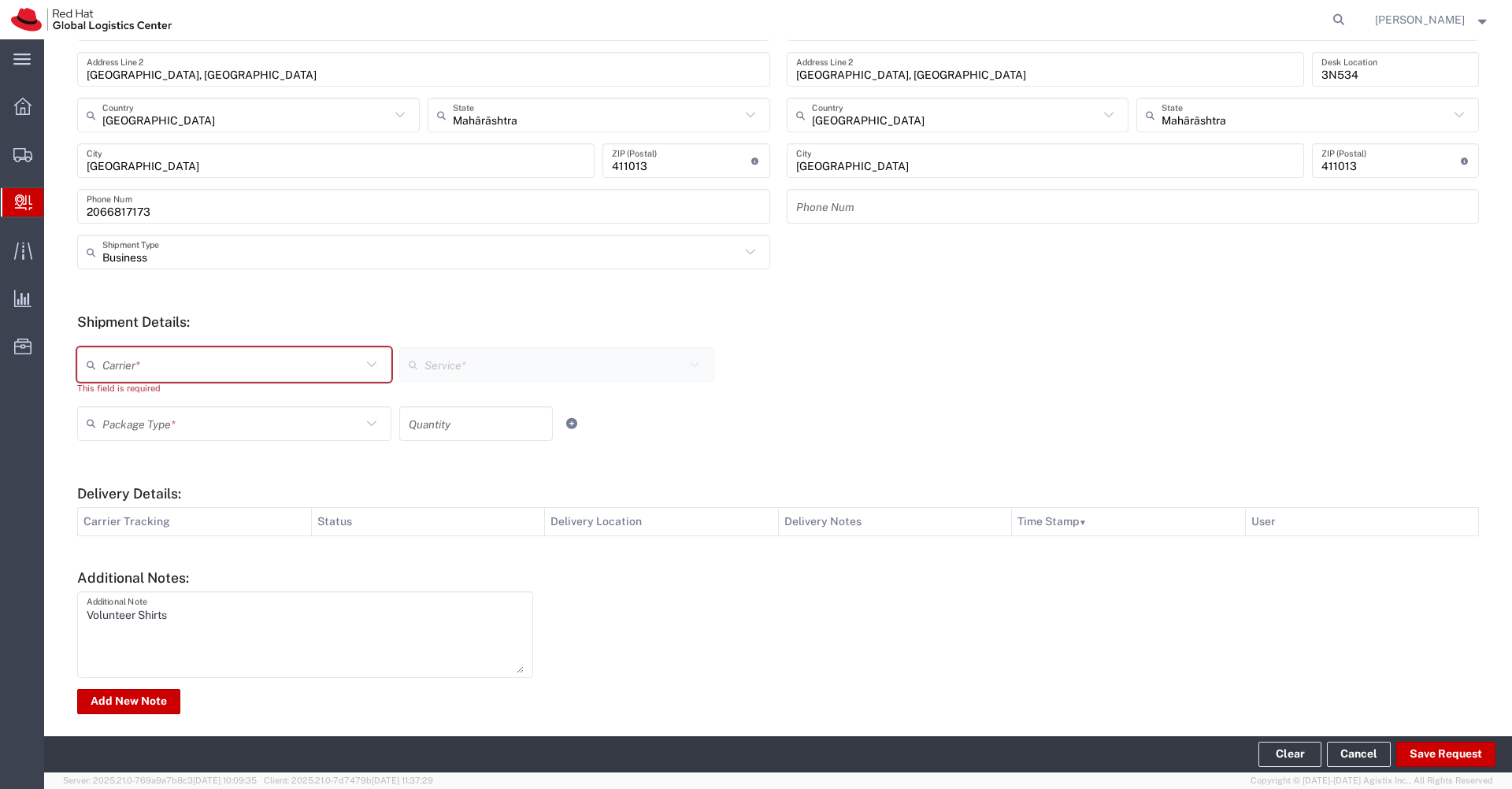
click at [367, 359] on icon at bounding box center [372, 364] width 21 height 21
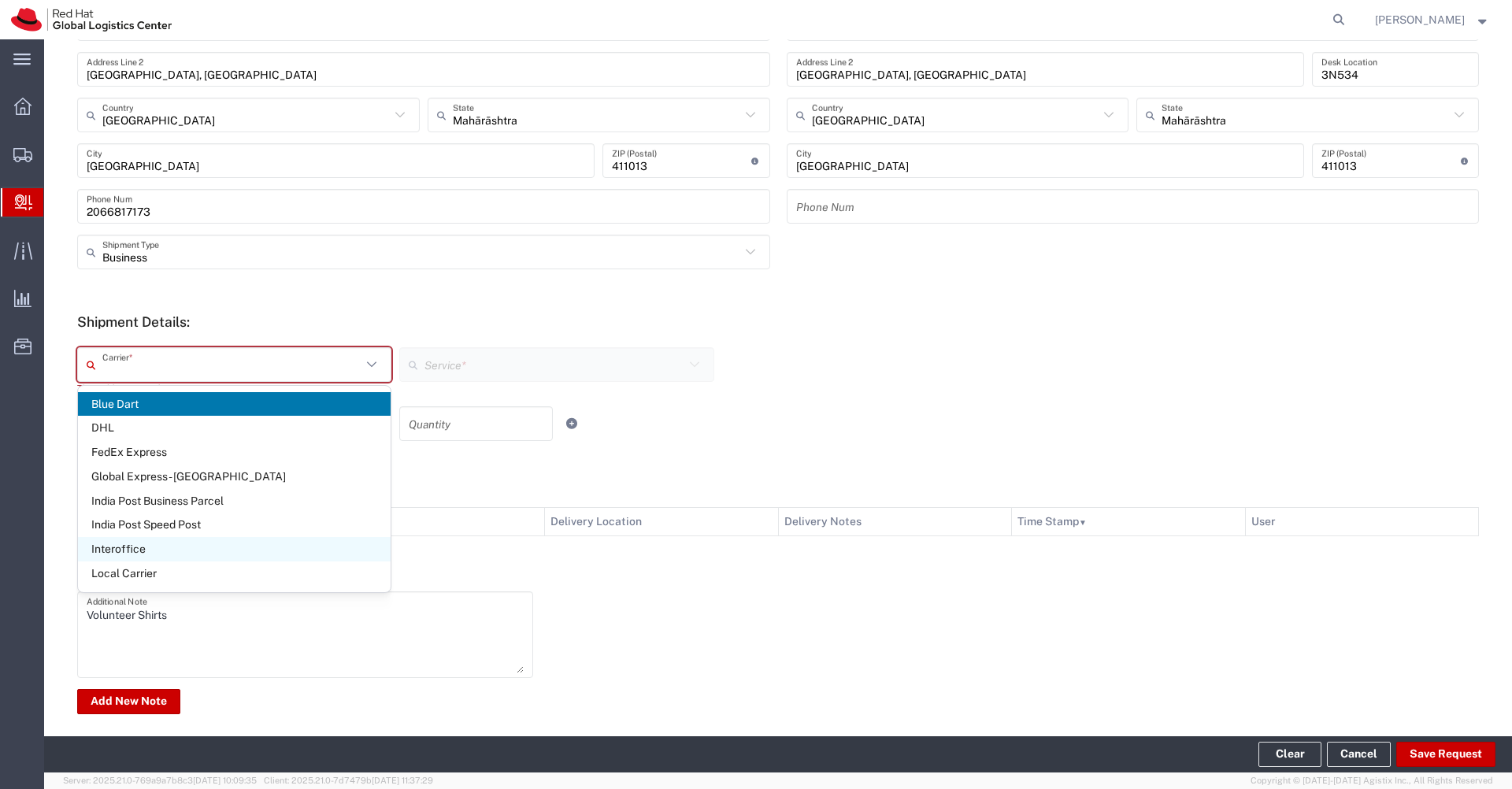
click at [187, 551] on span "Interoffice" at bounding box center [234, 549] width 313 height 25
type input "Interoffice"
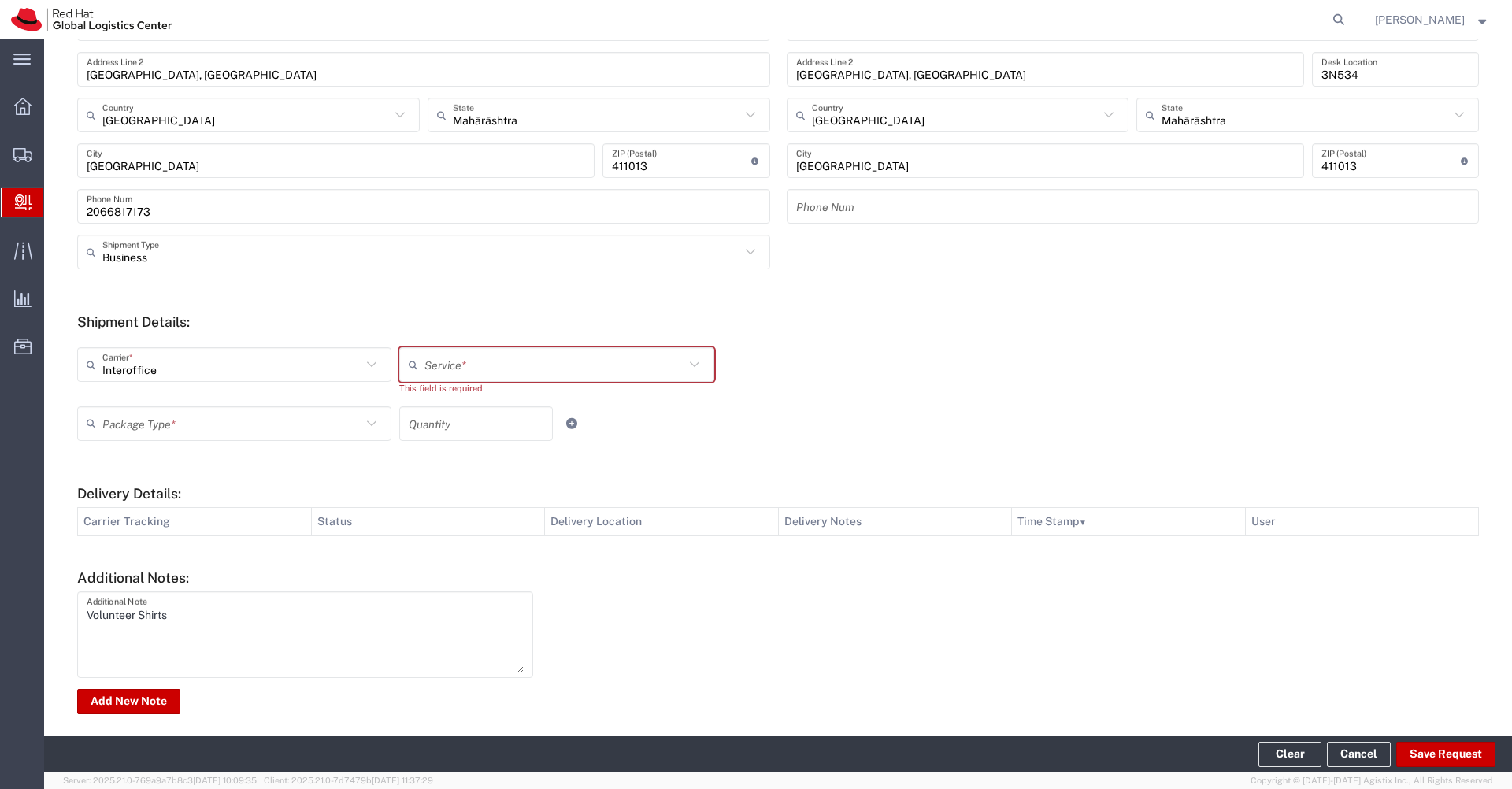
click at [693, 363] on icon at bounding box center [694, 364] width 21 height 21
click at [728, 347] on div "Interoffice Carrier * Blue Dart DHL FedEx Express Global Express - Taiwan India…" at bounding box center [557, 377] width 967 height 59
click at [789, 333] on div "Shipment Details: Interoffice Carrier * Blue Dart DHL FedEx Express Global Expr…" at bounding box center [778, 383] width 1402 height 139
click at [335, 376] on input "text" at bounding box center [232, 364] width 259 height 27
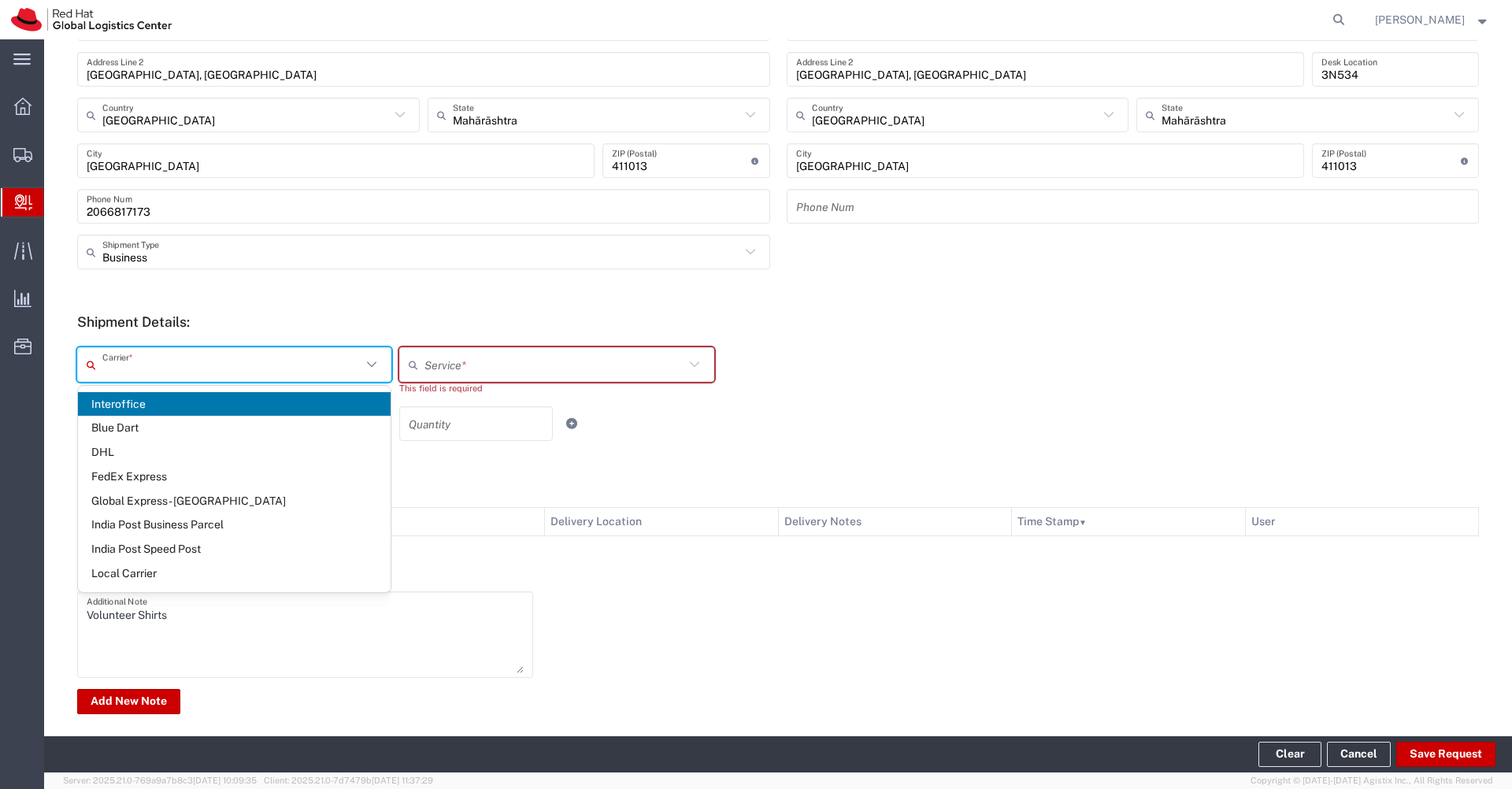
click at [153, 402] on span "Interoffice" at bounding box center [234, 404] width 313 height 25
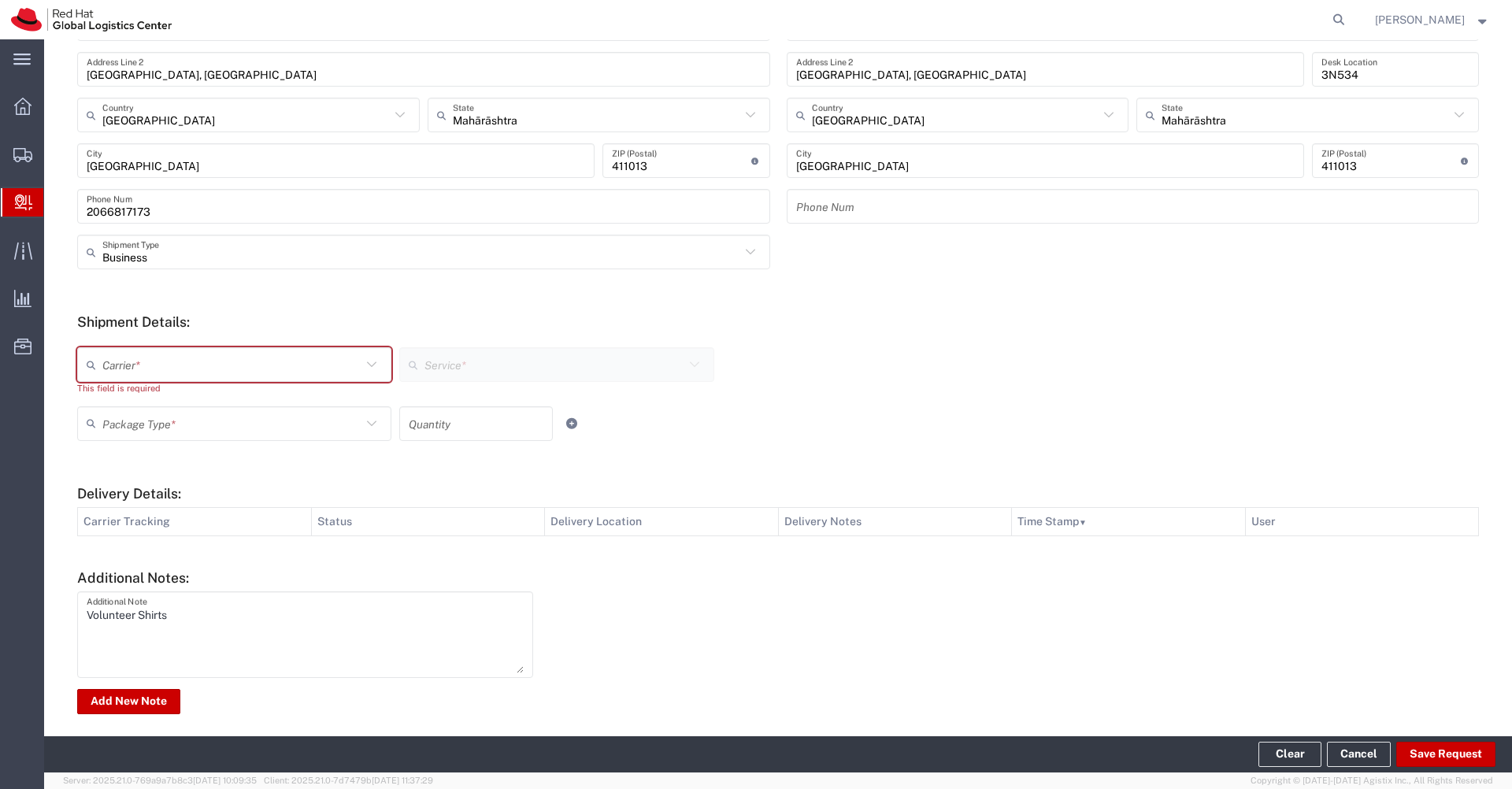
click at [358, 299] on form "Ship From Please, fill at least one: 'Company Name' or 'Contact Name' RH - Pune…" at bounding box center [778, 295] width 1402 height 842
click at [364, 362] on icon at bounding box center [372, 364] width 21 height 21
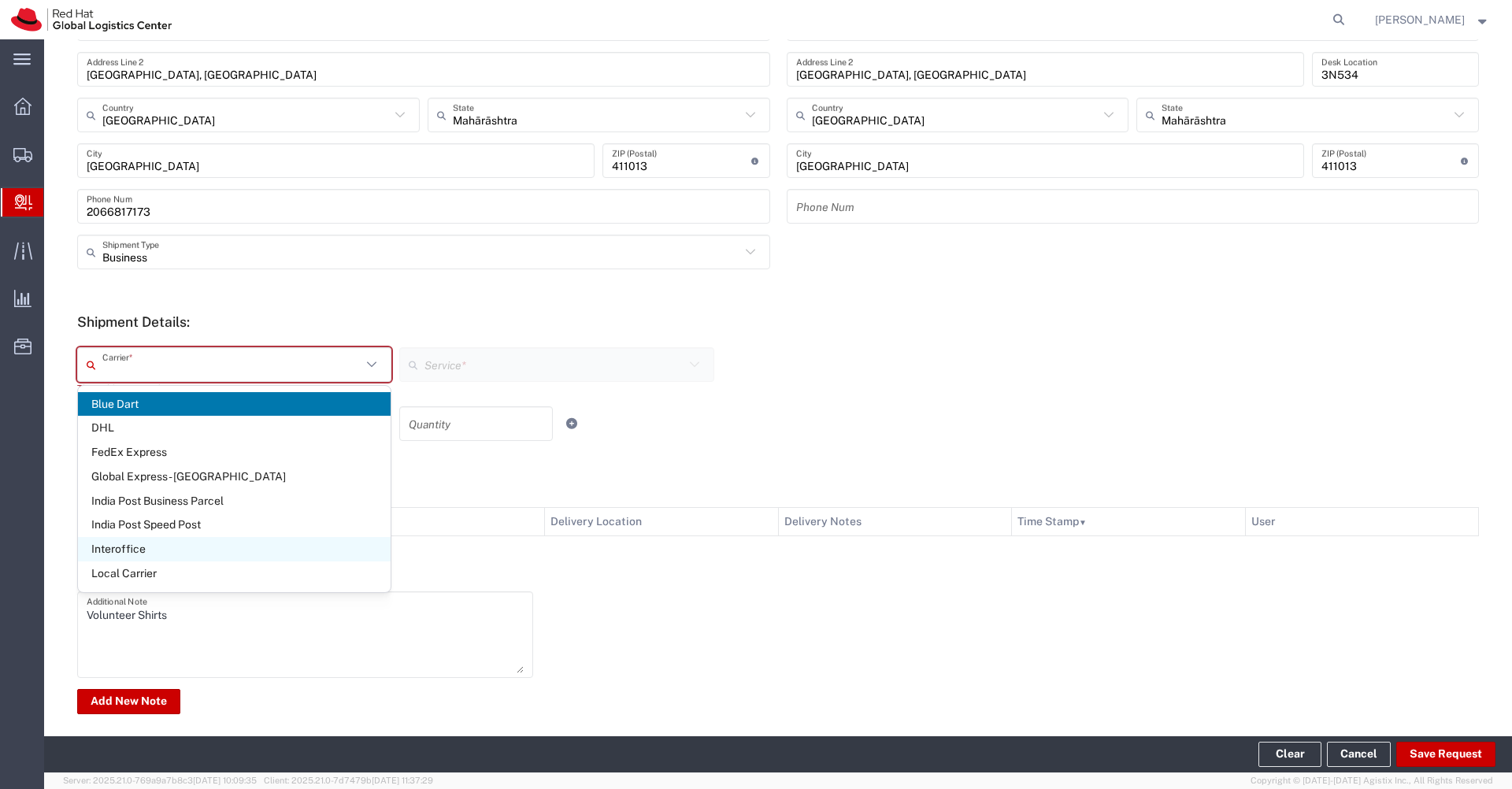
click at [196, 545] on span "Interoffice" at bounding box center [234, 549] width 313 height 25
type input "Interoffice"
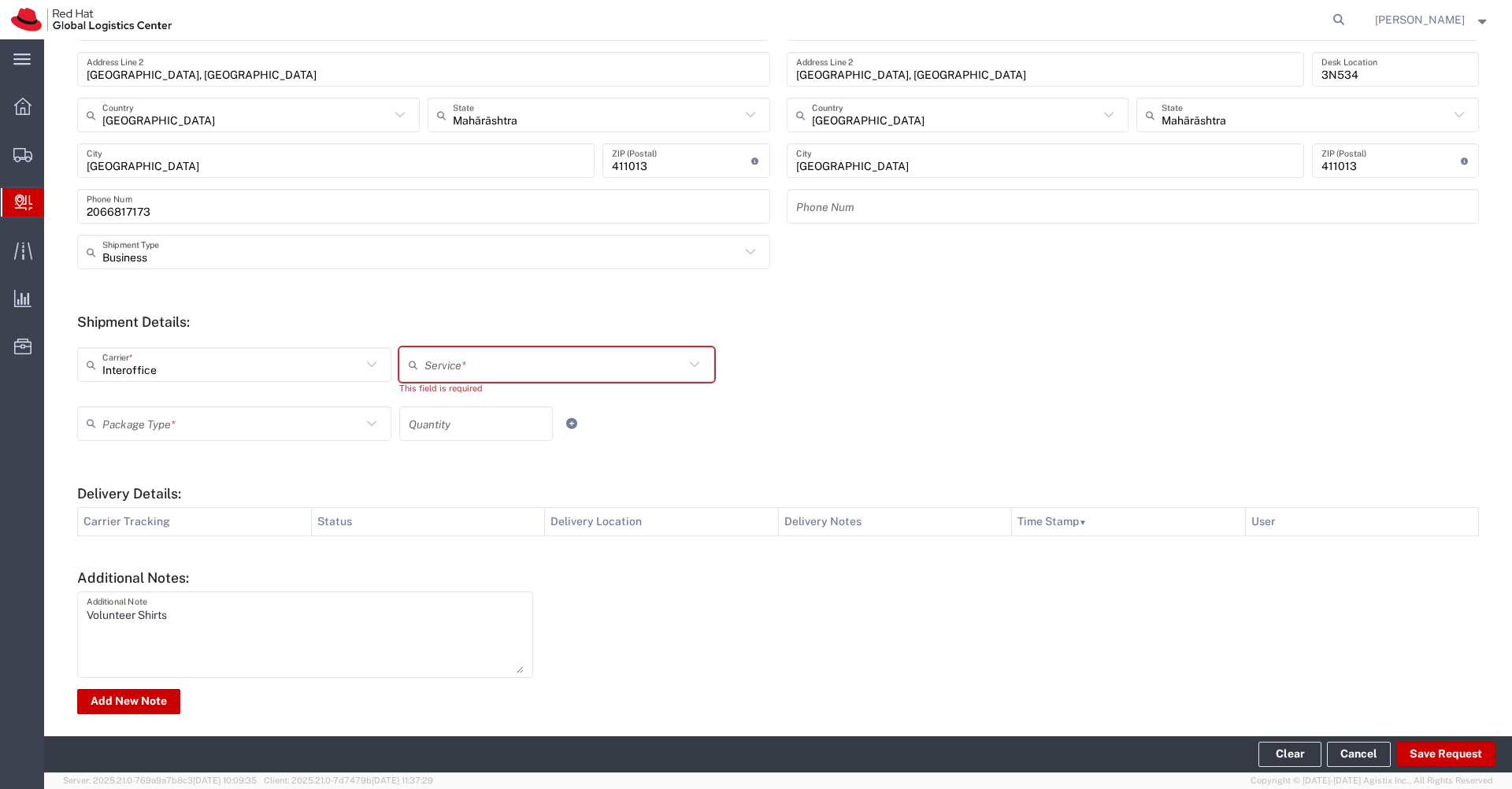
click at [694, 366] on icon at bounding box center [694, 364] width 21 height 21
type input "ground"
click at [1045, 391] on div "Interoffice Carrier * Blue Dart DHL FedEx Express Global Express - Taiwan India…" at bounding box center [601, 377] width 1055 height 59
click at [697, 364] on icon at bounding box center [694, 364] width 21 height 21
click at [755, 347] on div "Interoffice Carrier * Blue Dart DHL FedEx Express Global Express - Taiwan India…" at bounding box center [557, 377] width 967 height 59
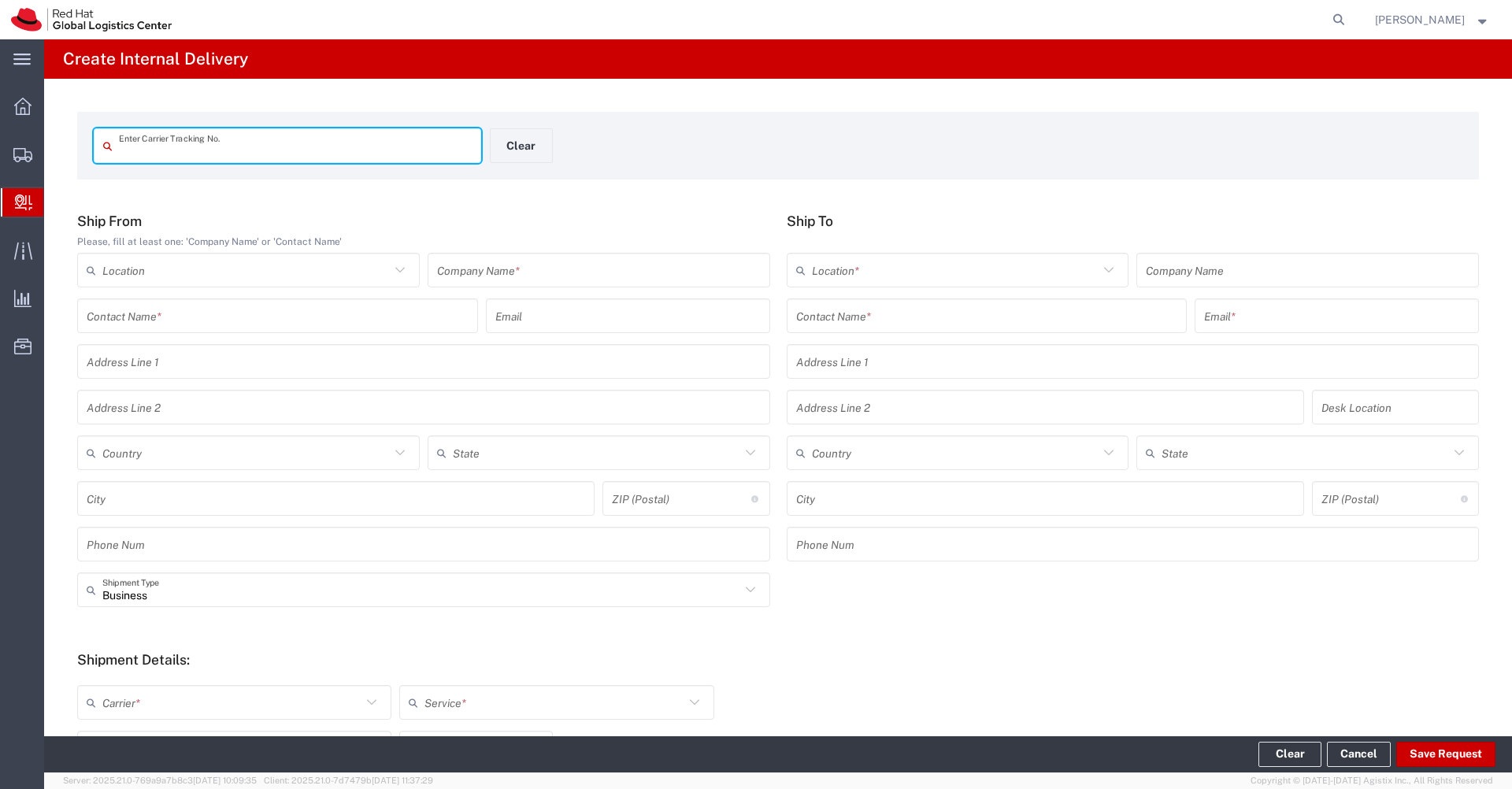
click at [405, 273] on icon at bounding box center [400, 270] width 21 height 21
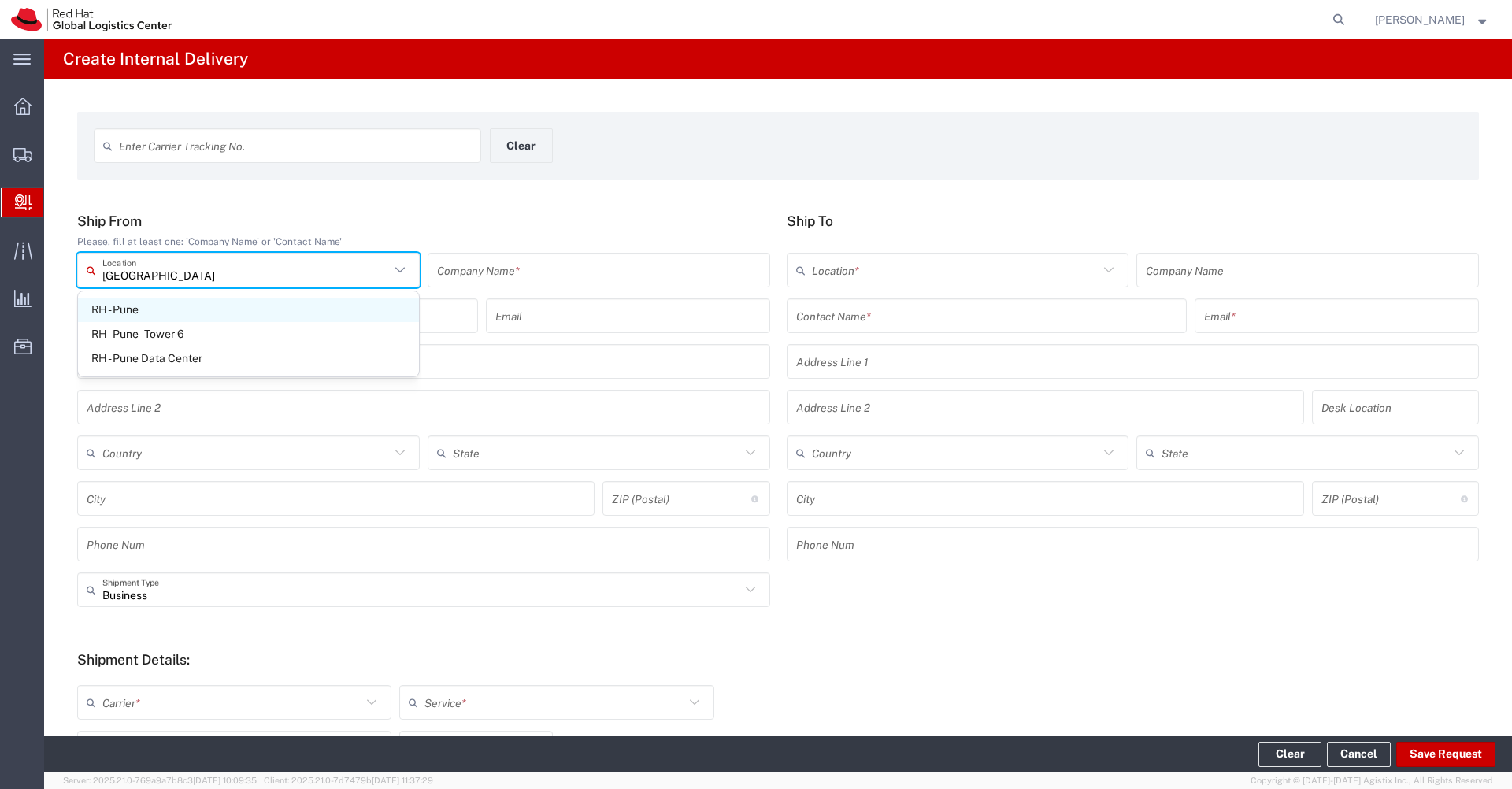
click at [254, 314] on span "RH - Pune" at bounding box center [248, 310] width 341 height 25
type input "RH - Pune"
type input "Red Hat India Private Limited"
type input "Tower-X Level 1, [GEOGRAPHIC_DATA]"
type input "[GEOGRAPHIC_DATA], [GEOGRAPHIC_DATA]"
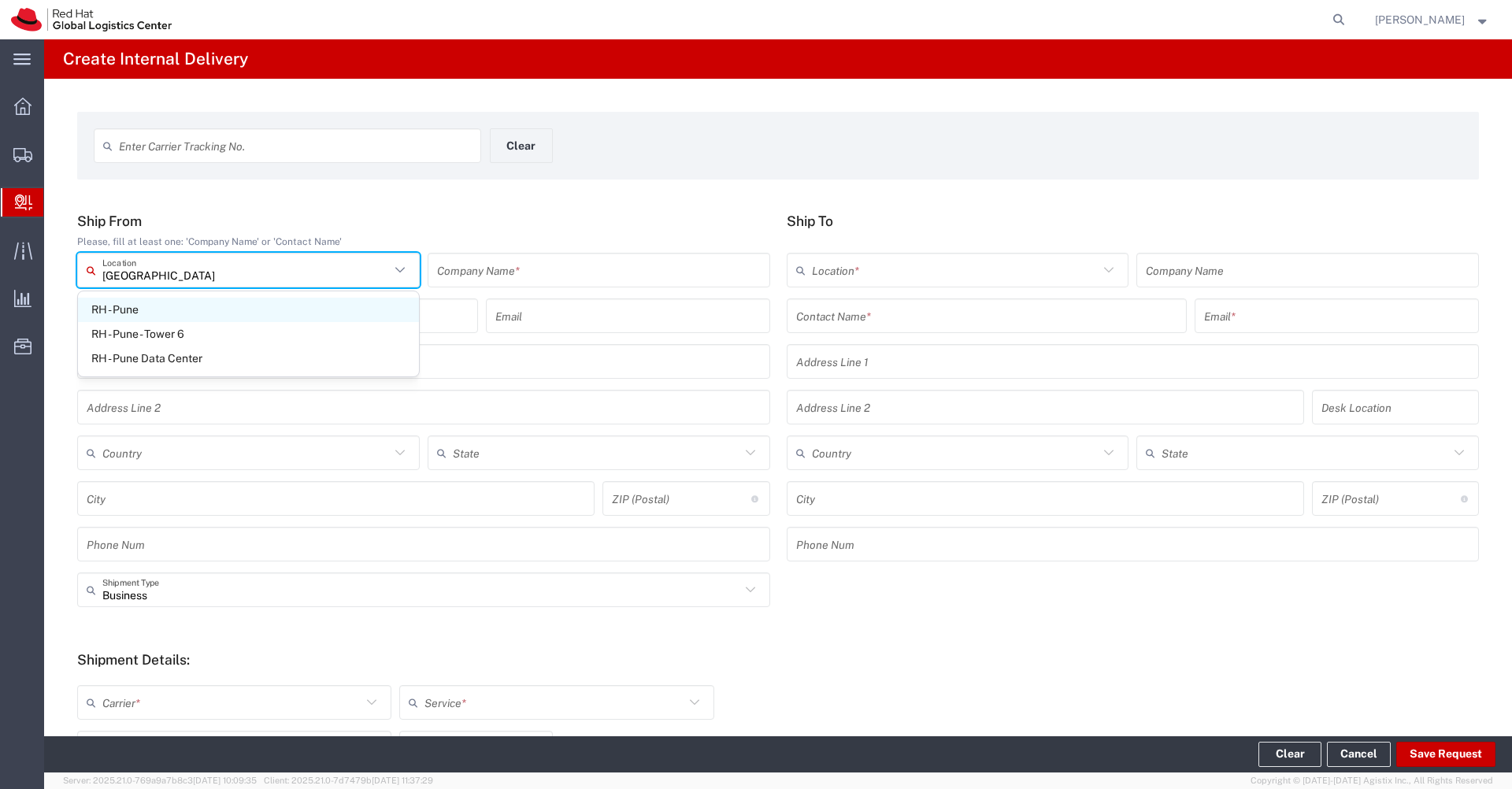
type input "[GEOGRAPHIC_DATA]"
type input "411013"
type input "2066817173"
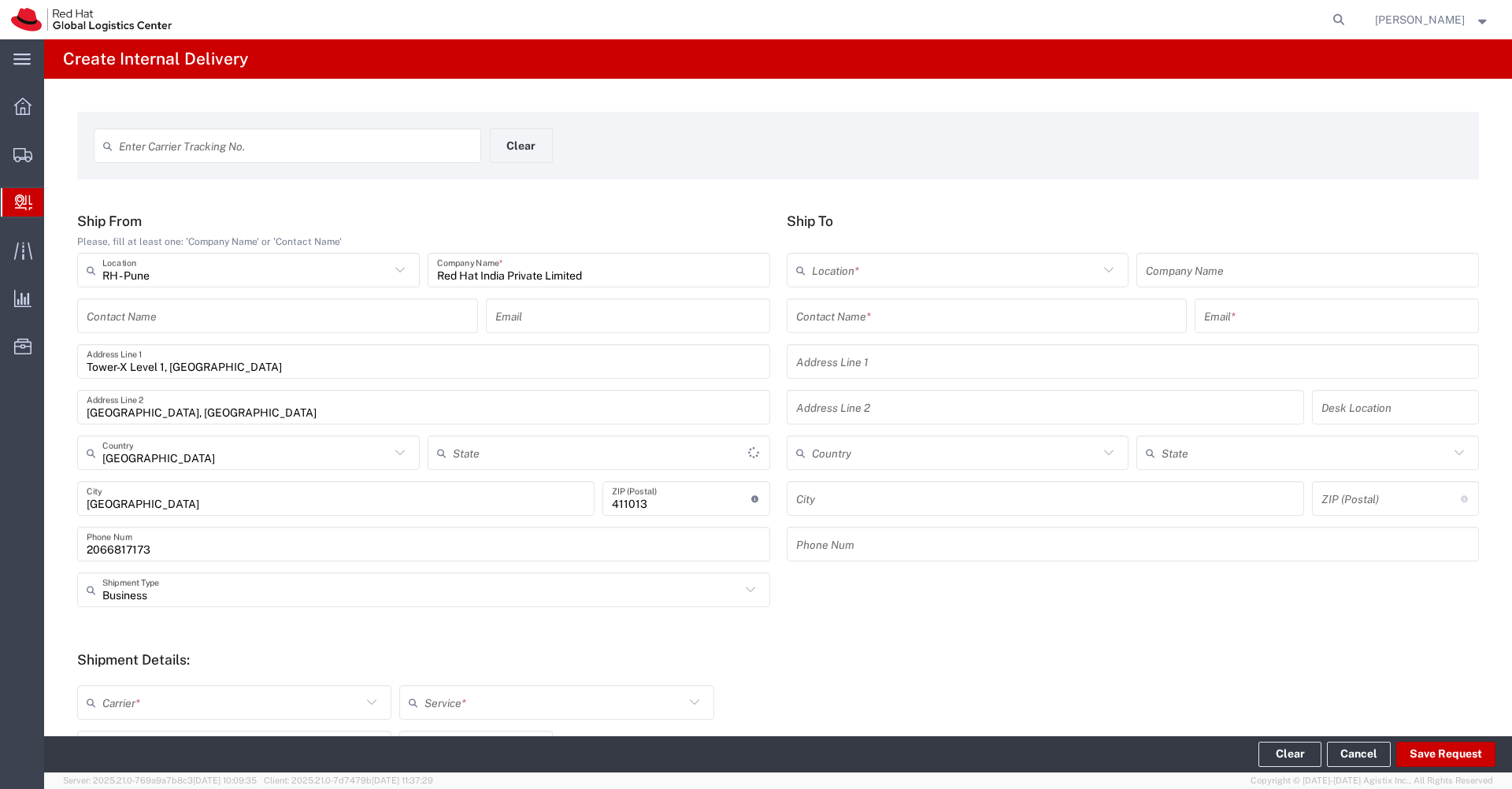
type input "Mahārāshtra"
click at [211, 321] on input "text" at bounding box center [277, 315] width 382 height 27
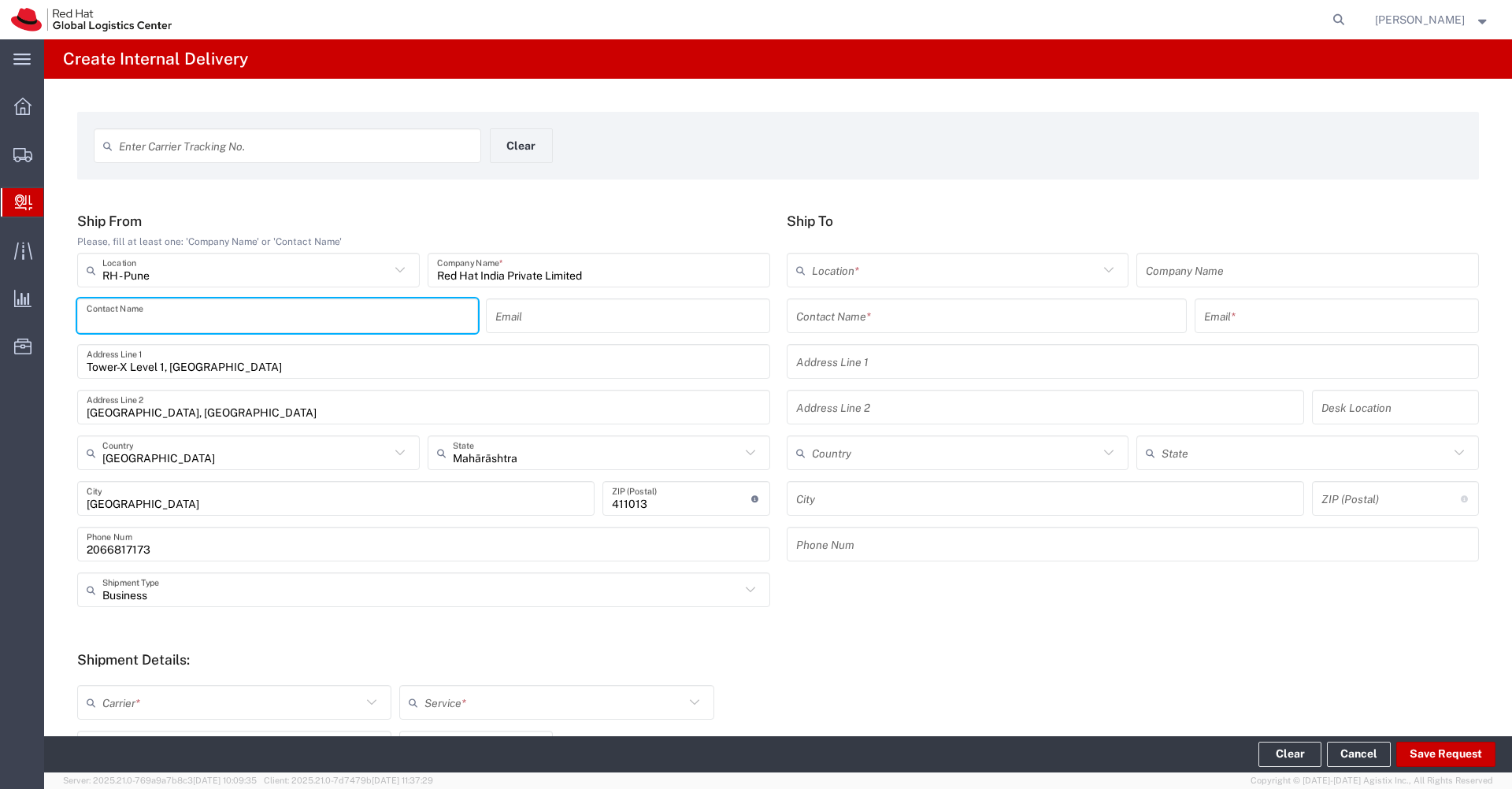
paste input "Volunteer Shirts"
type input "Volunteer Shirts"
click at [856, 320] on input "text" at bounding box center [987, 315] width 382 height 27
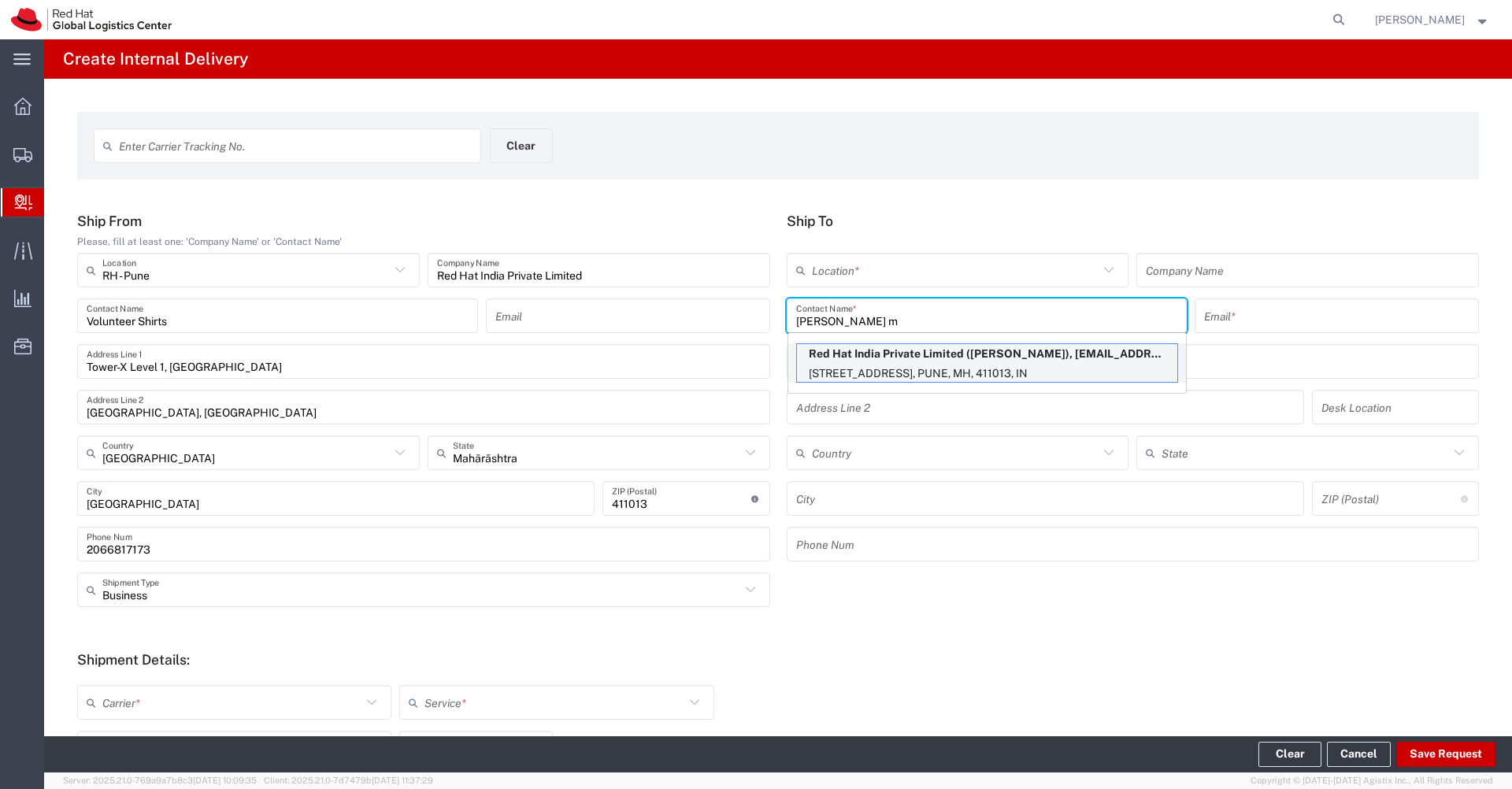
type input "[PERSON_NAME] m"
click at [927, 372] on p "[STREET_ADDRESS], PUNE, MH, 411013, IN" at bounding box center [987, 374] width 381 height 20
type input "RH - Pune - Tower 6"
type input "Red Hat India Private Limited"
type input "[PERSON_NAME]"
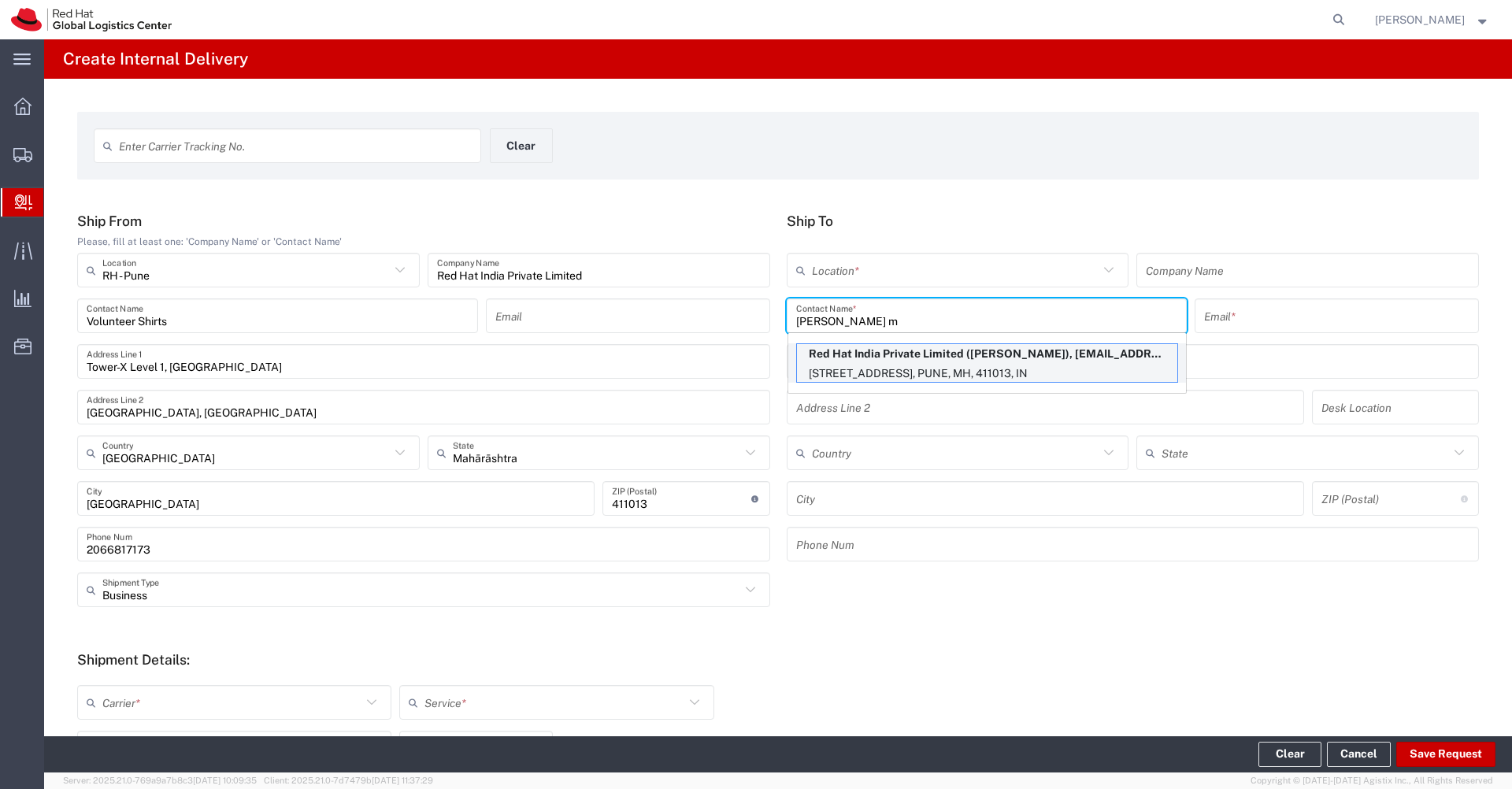
type input "[EMAIL_ADDRESS][DOMAIN_NAME]"
type input "[STREET_ADDRESS]"
type input "[GEOGRAPHIC_DATA], [GEOGRAPHIC_DATA]"
type input "3N534"
type input "[GEOGRAPHIC_DATA]"
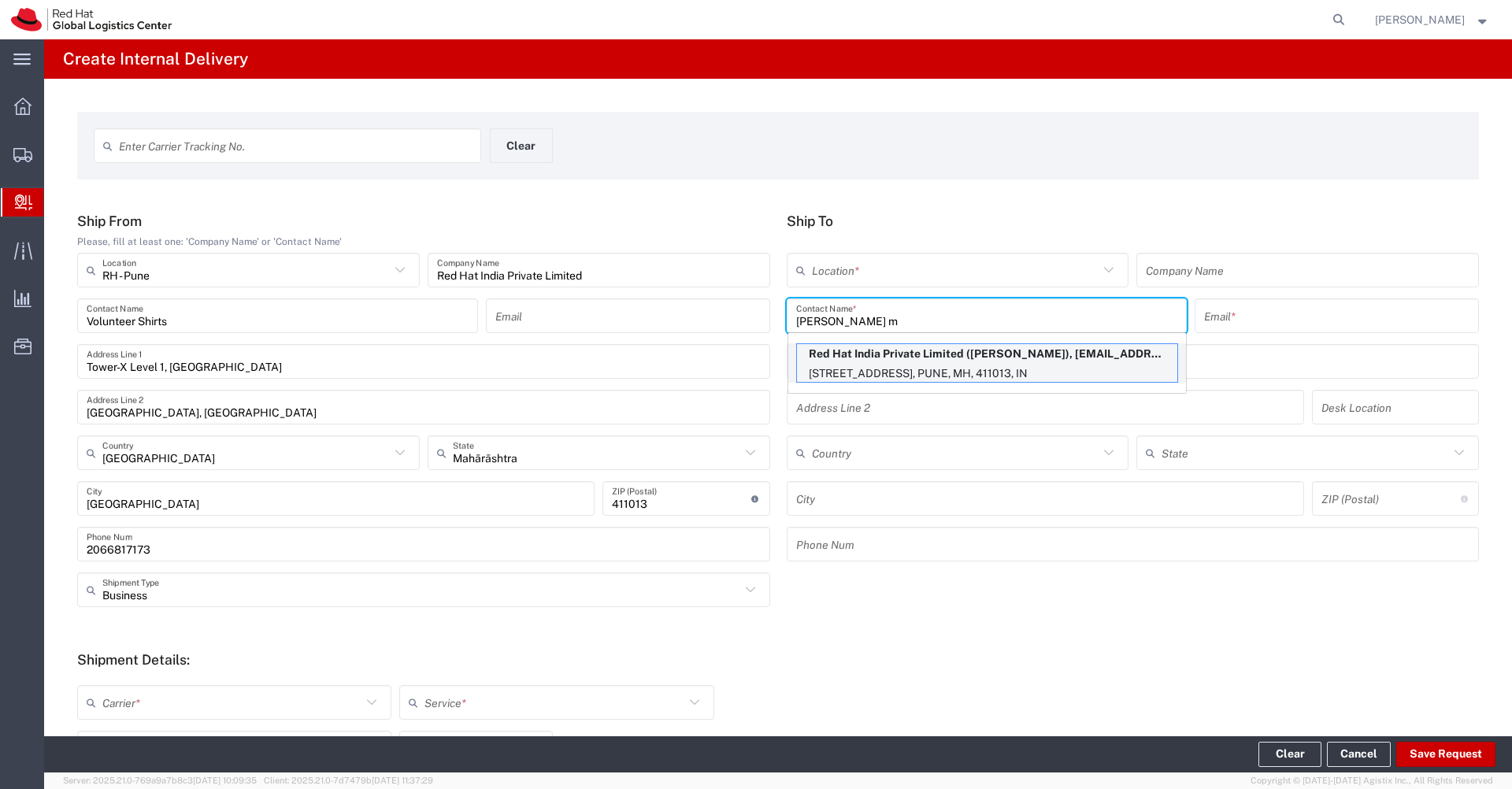
type input "[GEOGRAPHIC_DATA]"
type input "411013"
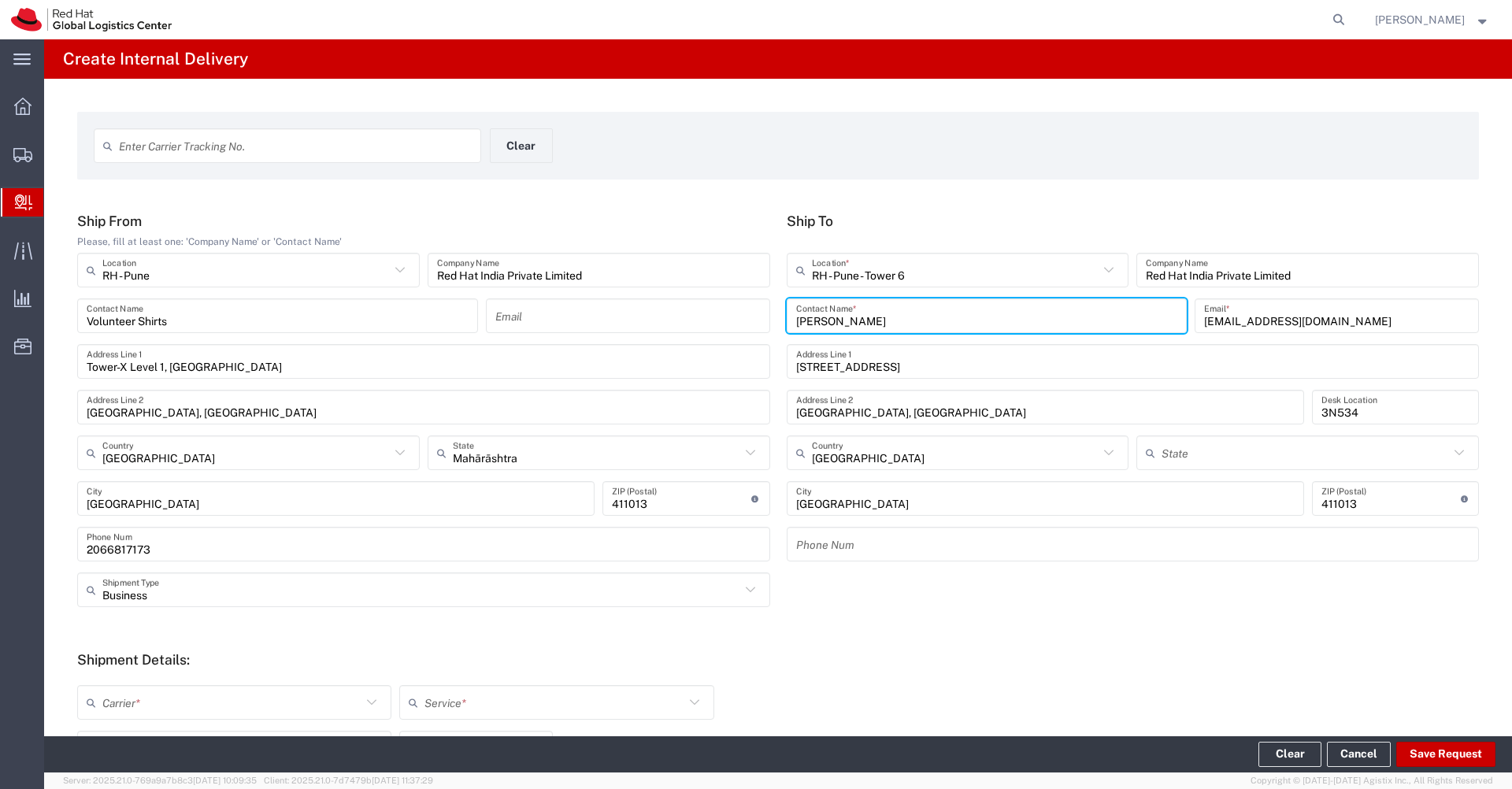
click at [927, 372] on input "[STREET_ADDRESS]" at bounding box center [1133, 361] width 674 height 27
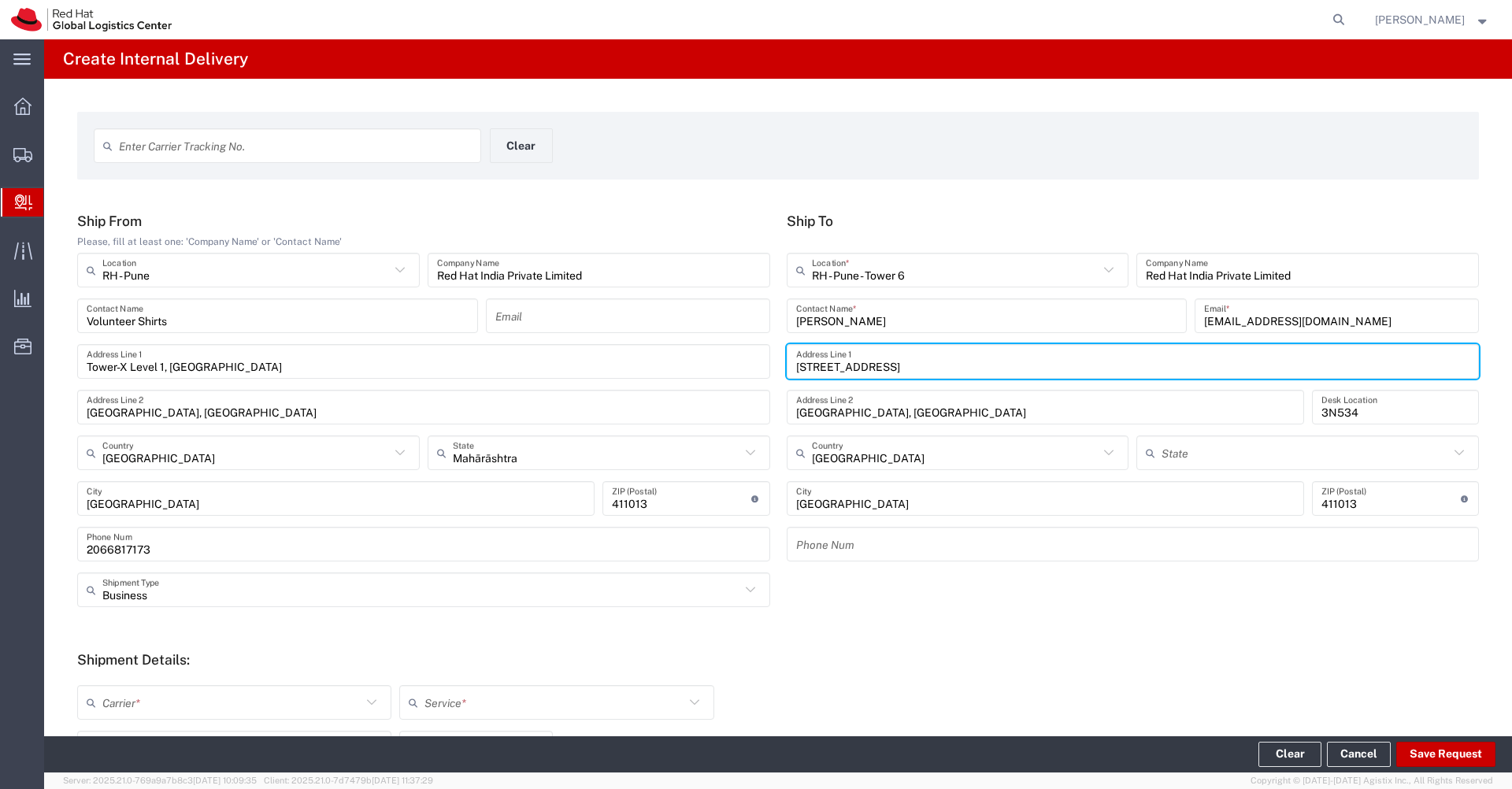
type input "Mahārāshtra"
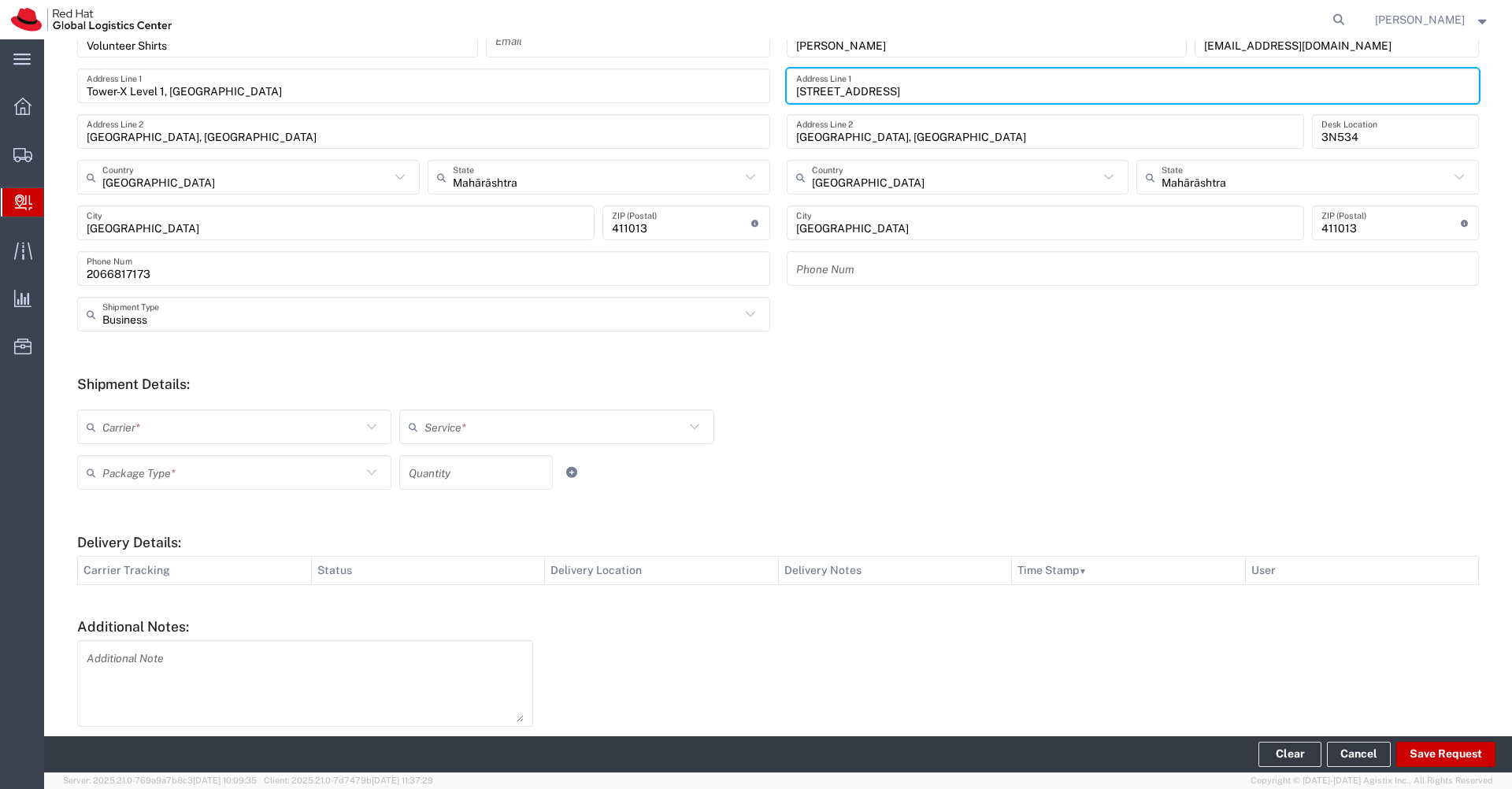
scroll to position [286, 0]
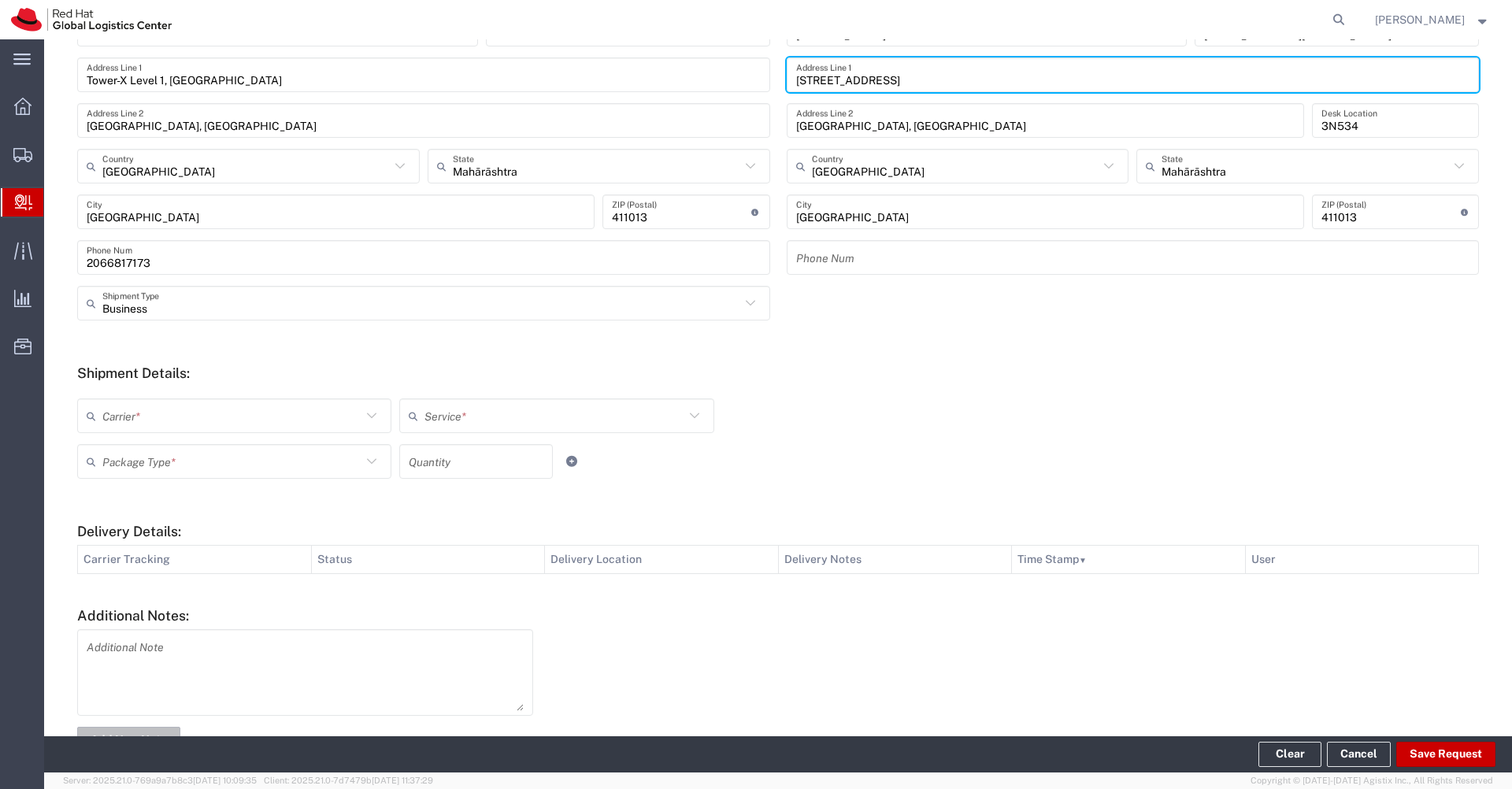
click at [363, 414] on icon at bounding box center [372, 415] width 21 height 21
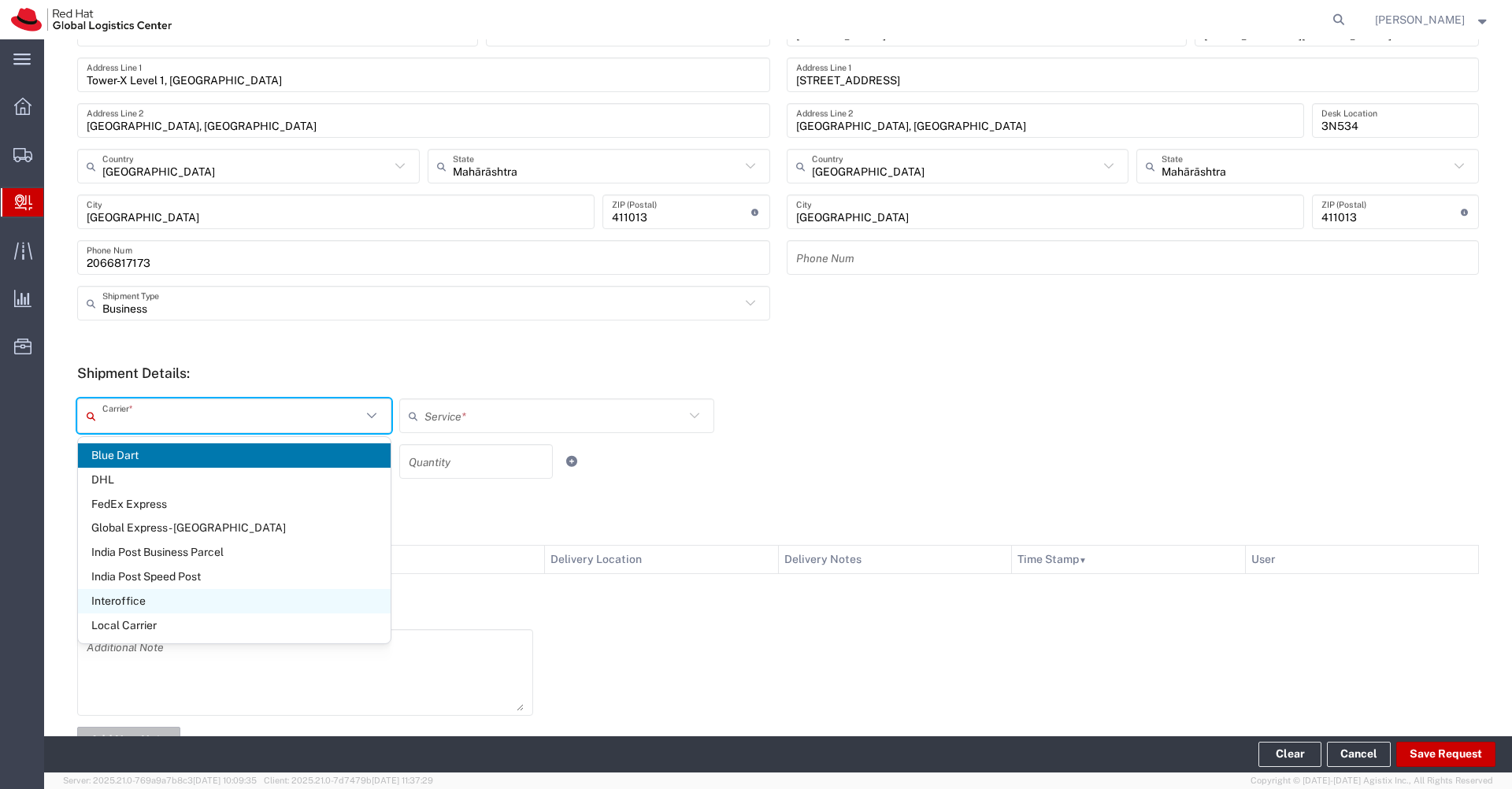
click at [196, 599] on span "Interoffice" at bounding box center [234, 601] width 313 height 25
type input "Interoffice"
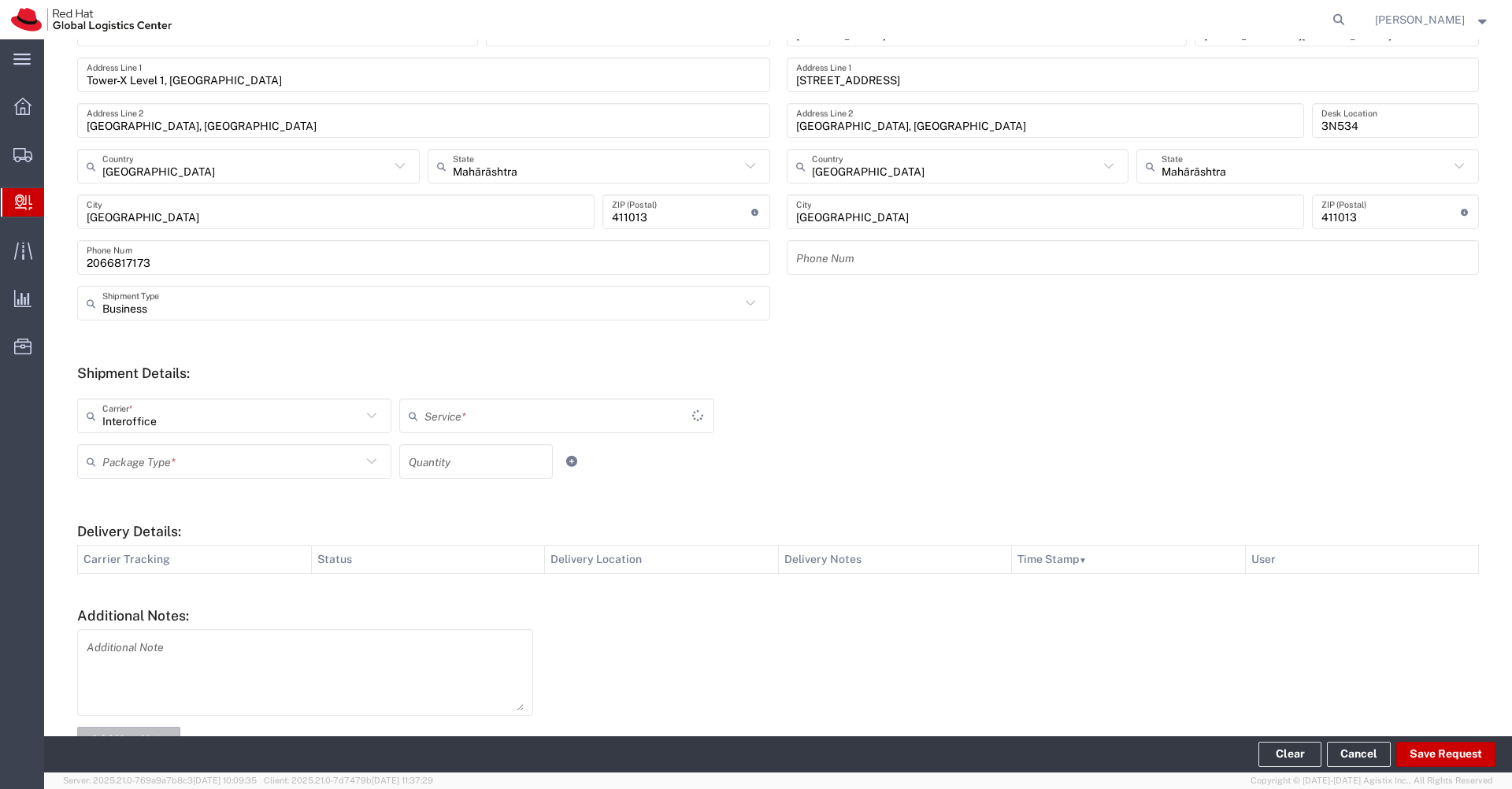
type input "IO_Ground"
click at [329, 471] on input "text" at bounding box center [232, 461] width 259 height 27
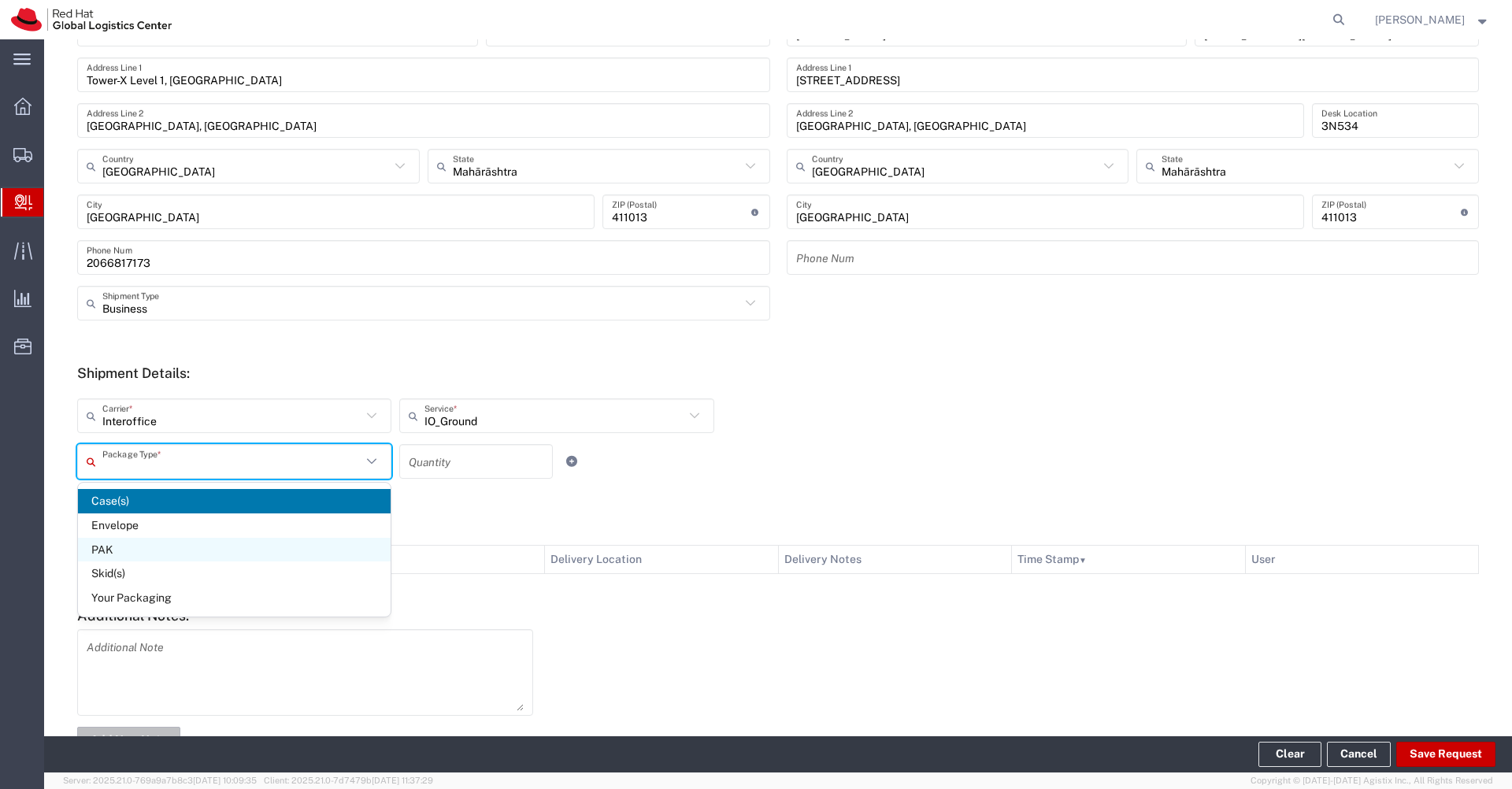
click at [131, 550] on span "PAK" at bounding box center [234, 550] width 313 height 25
type input "PAK"
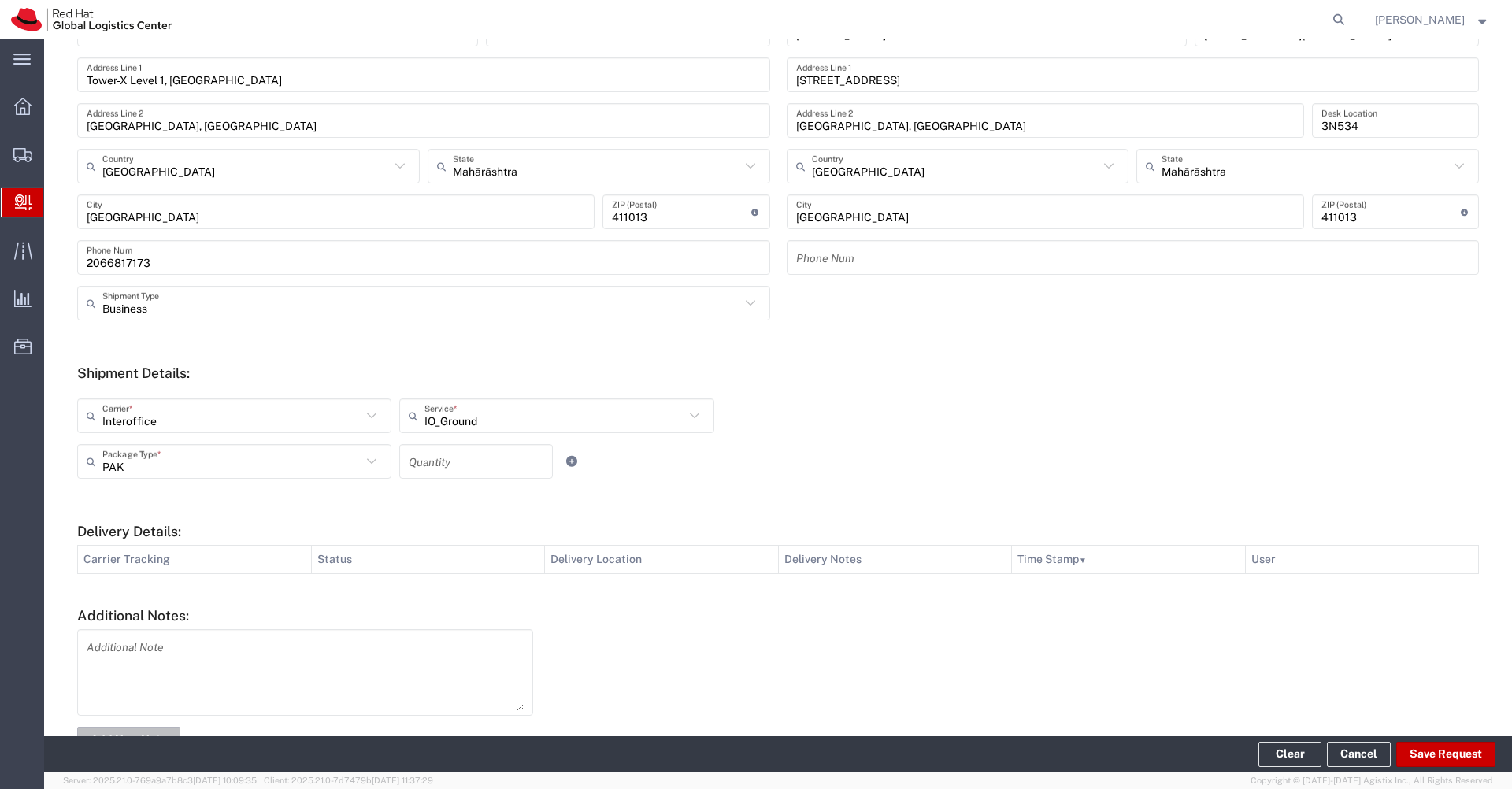
click at [439, 461] on input "number" at bounding box center [476, 461] width 135 height 27
type input "20"
click at [372, 640] on textarea at bounding box center [305, 672] width 437 height 77
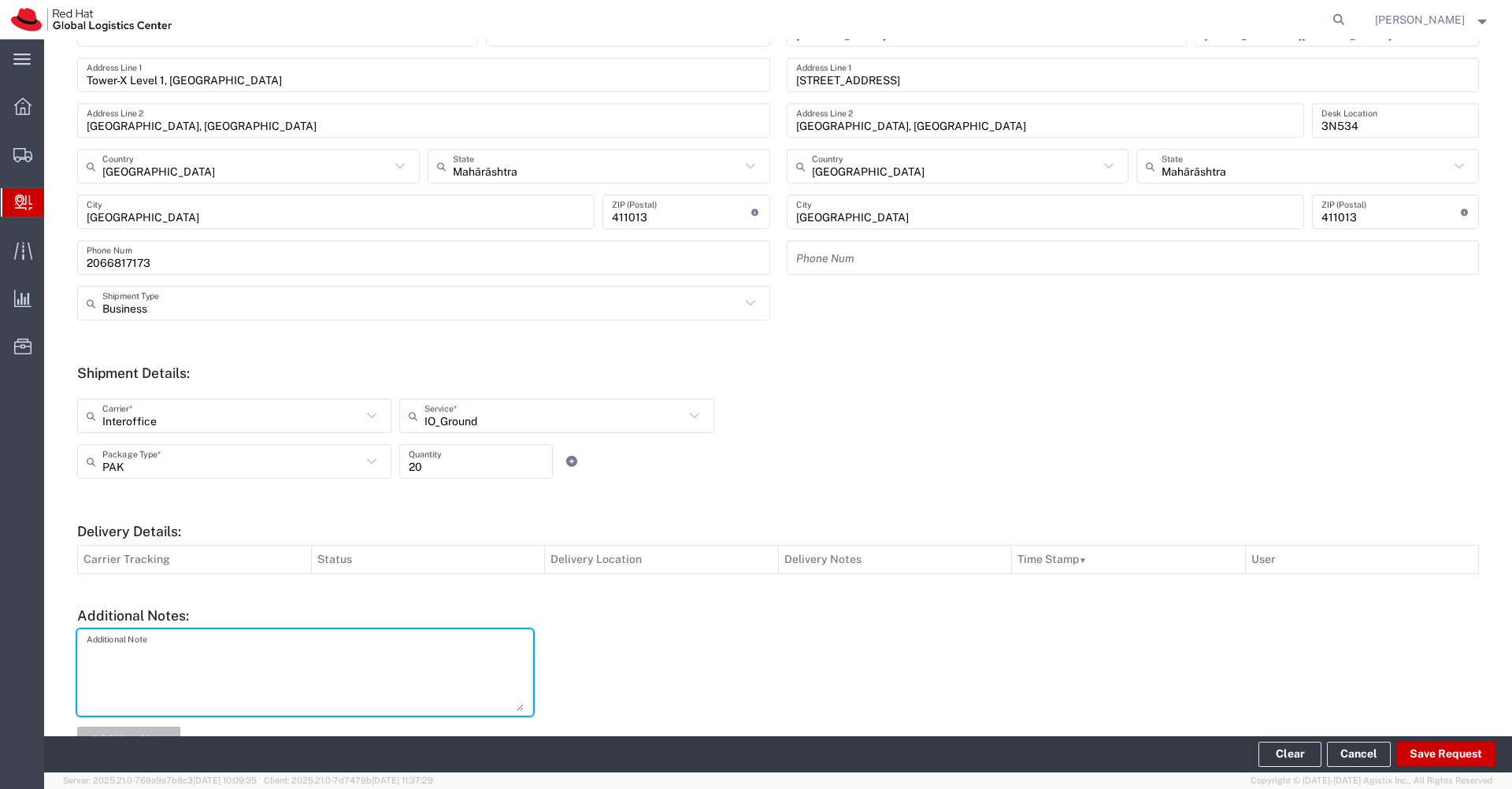
paste textarea "Volunteer Shirts"
type textarea "Volunteer Shirts"
click at [163, 733] on button "Add New Note" at bounding box center [128, 739] width 103 height 26
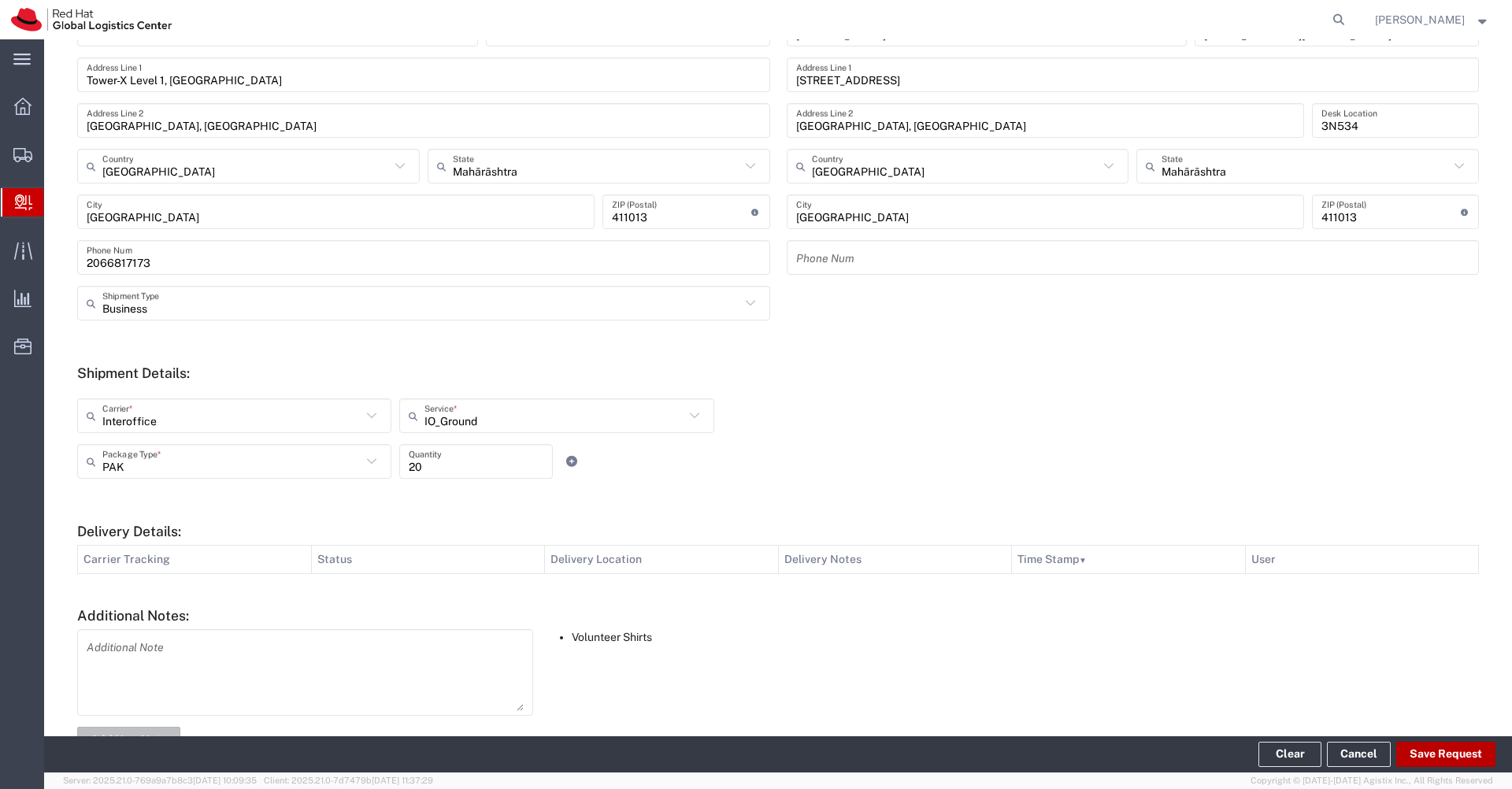
click at [1453, 757] on button "Save Request" at bounding box center [1446, 754] width 99 height 26
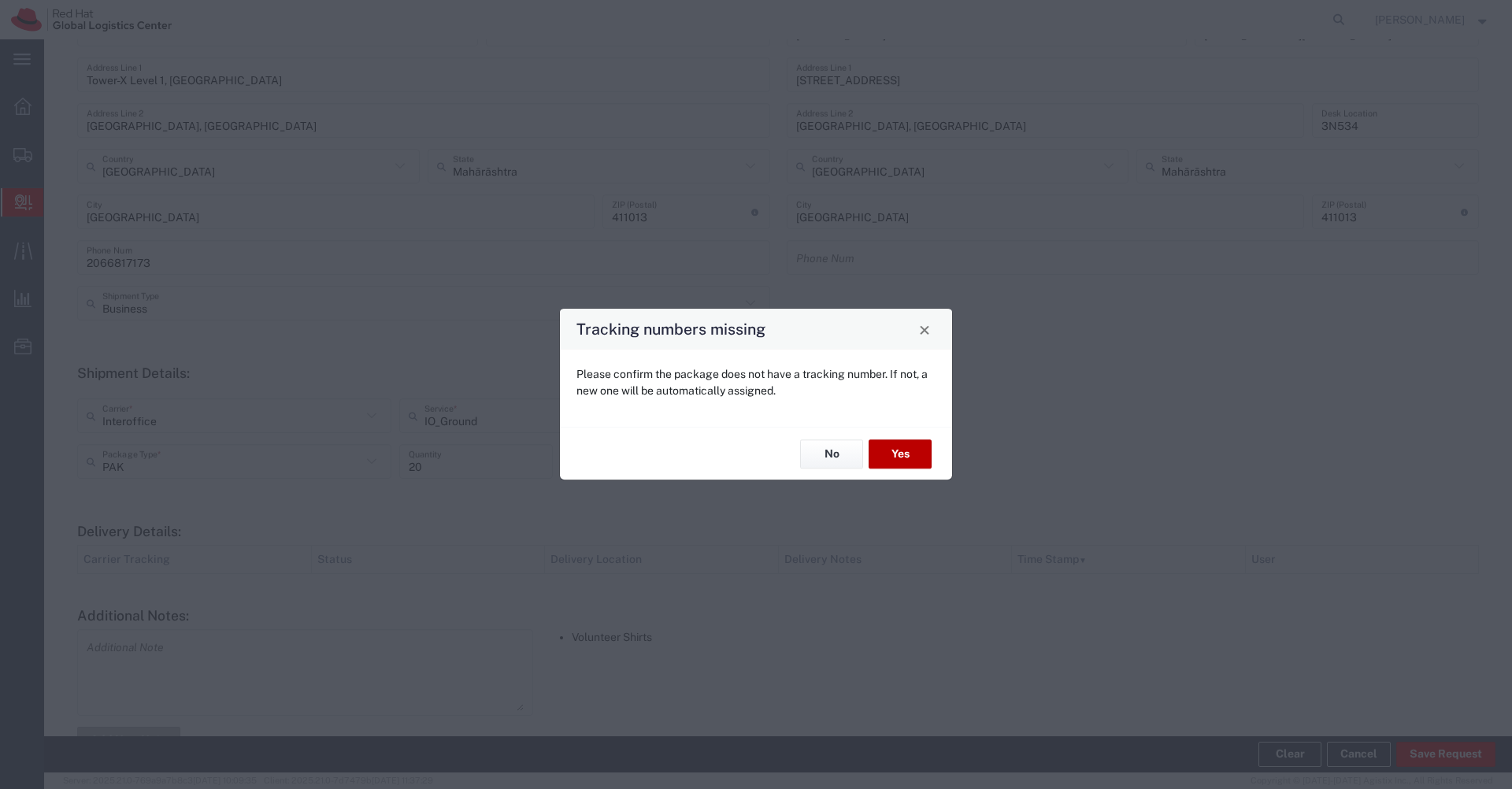
click at [902, 457] on button "Yes" at bounding box center [900, 453] width 63 height 29
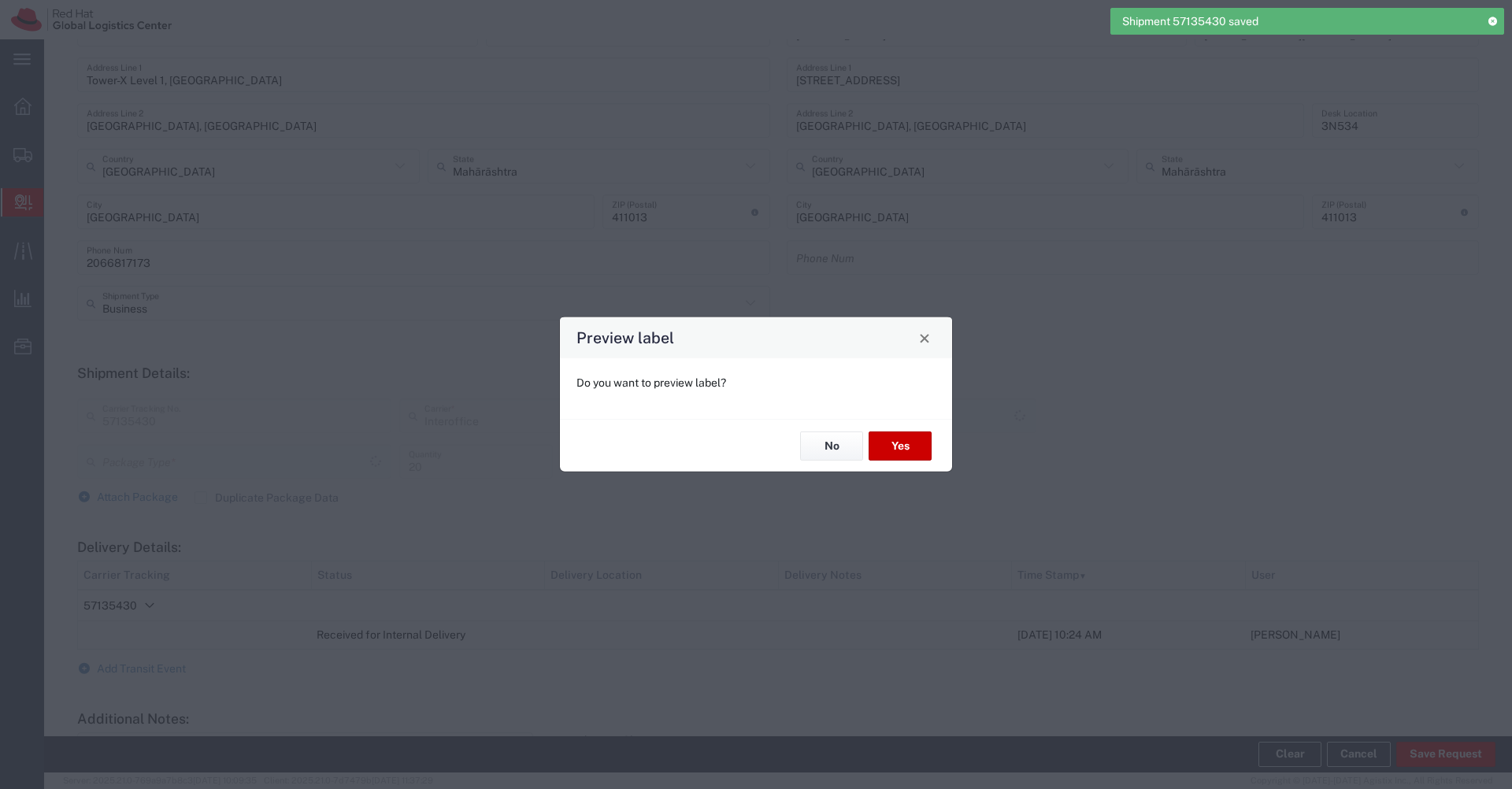
type input "PAK"
type input "IO_Ground"
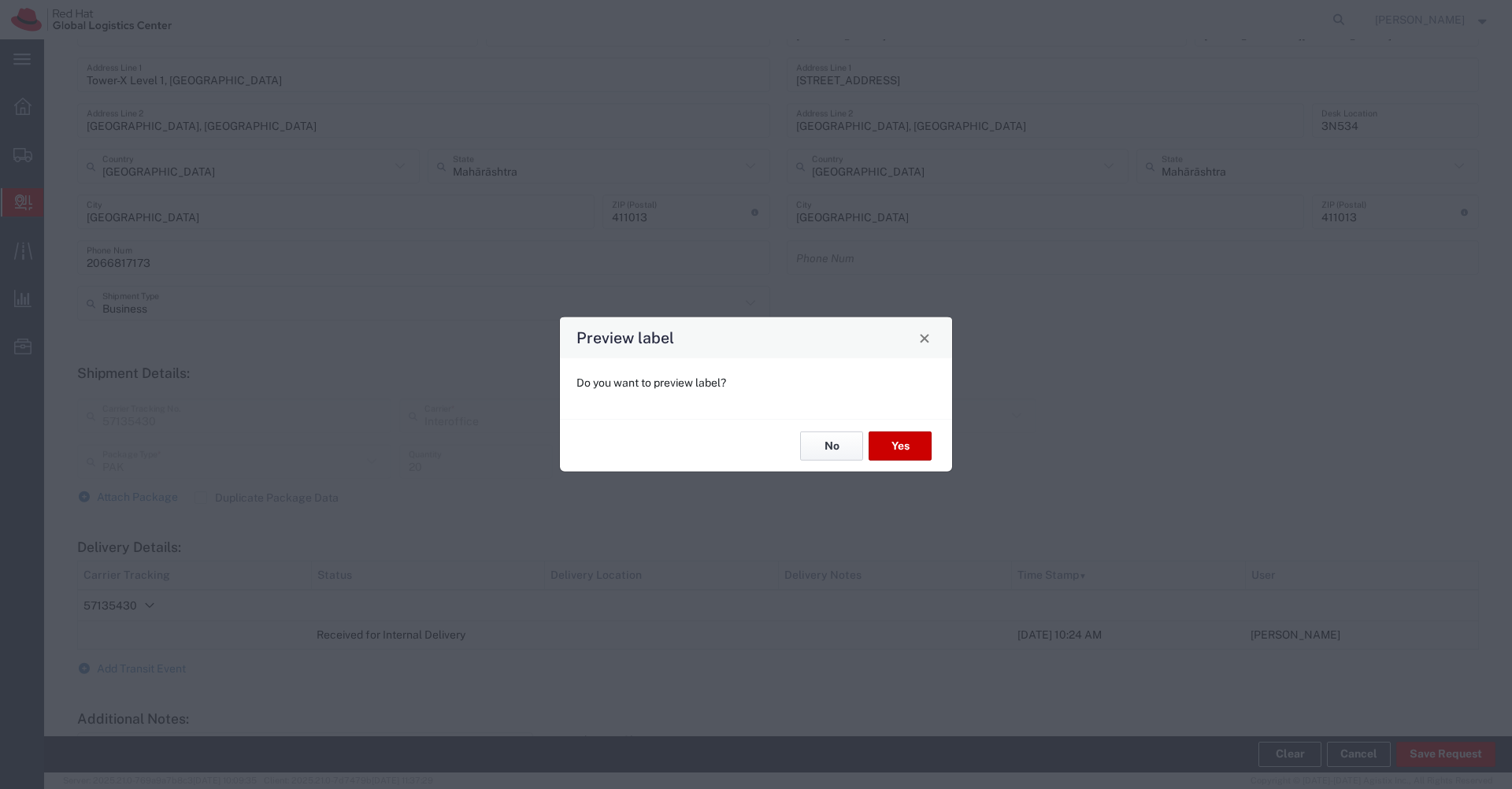
click at [840, 459] on button "No" at bounding box center [832, 446] width 63 height 29
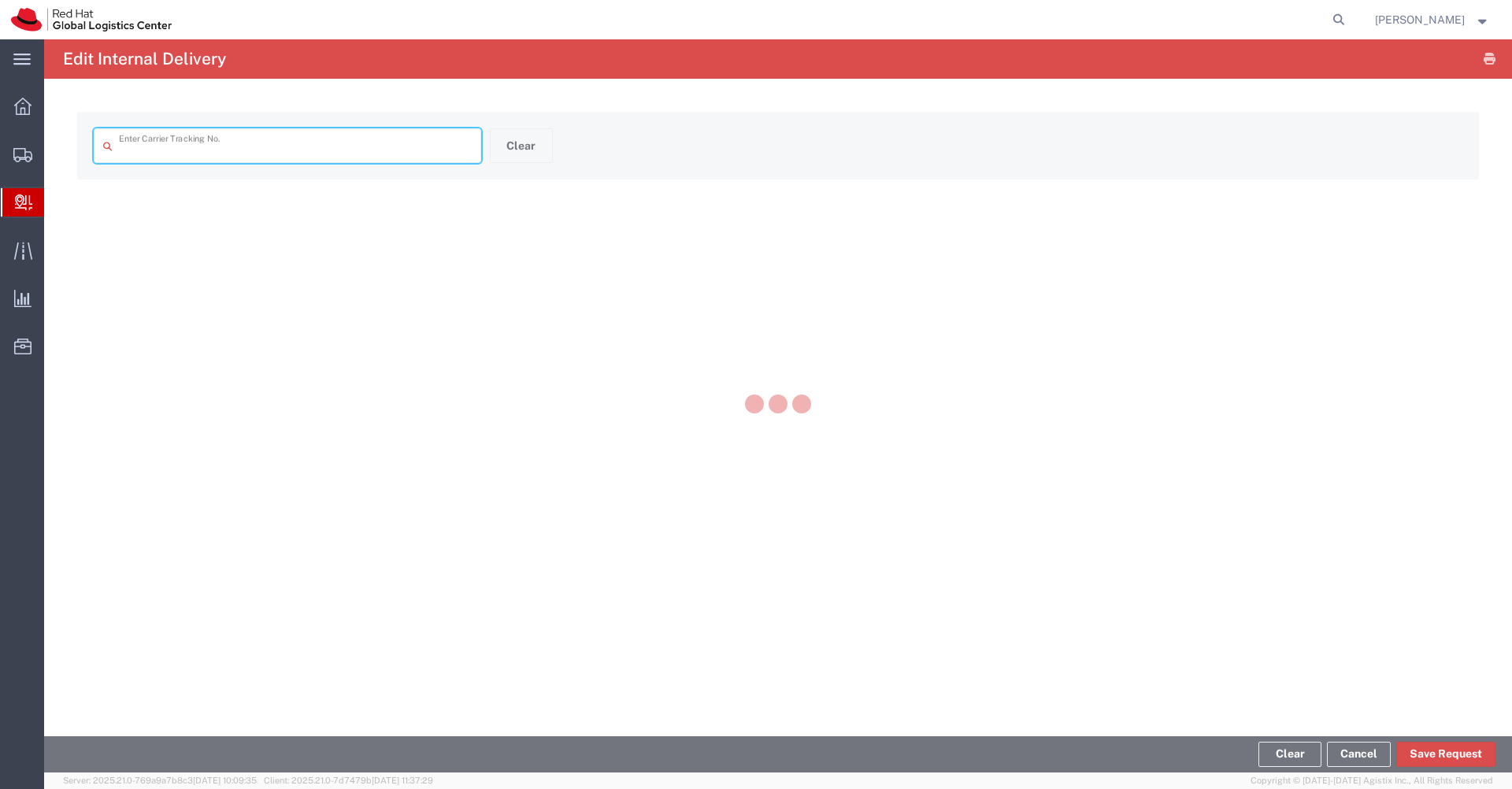
type input "57135430"
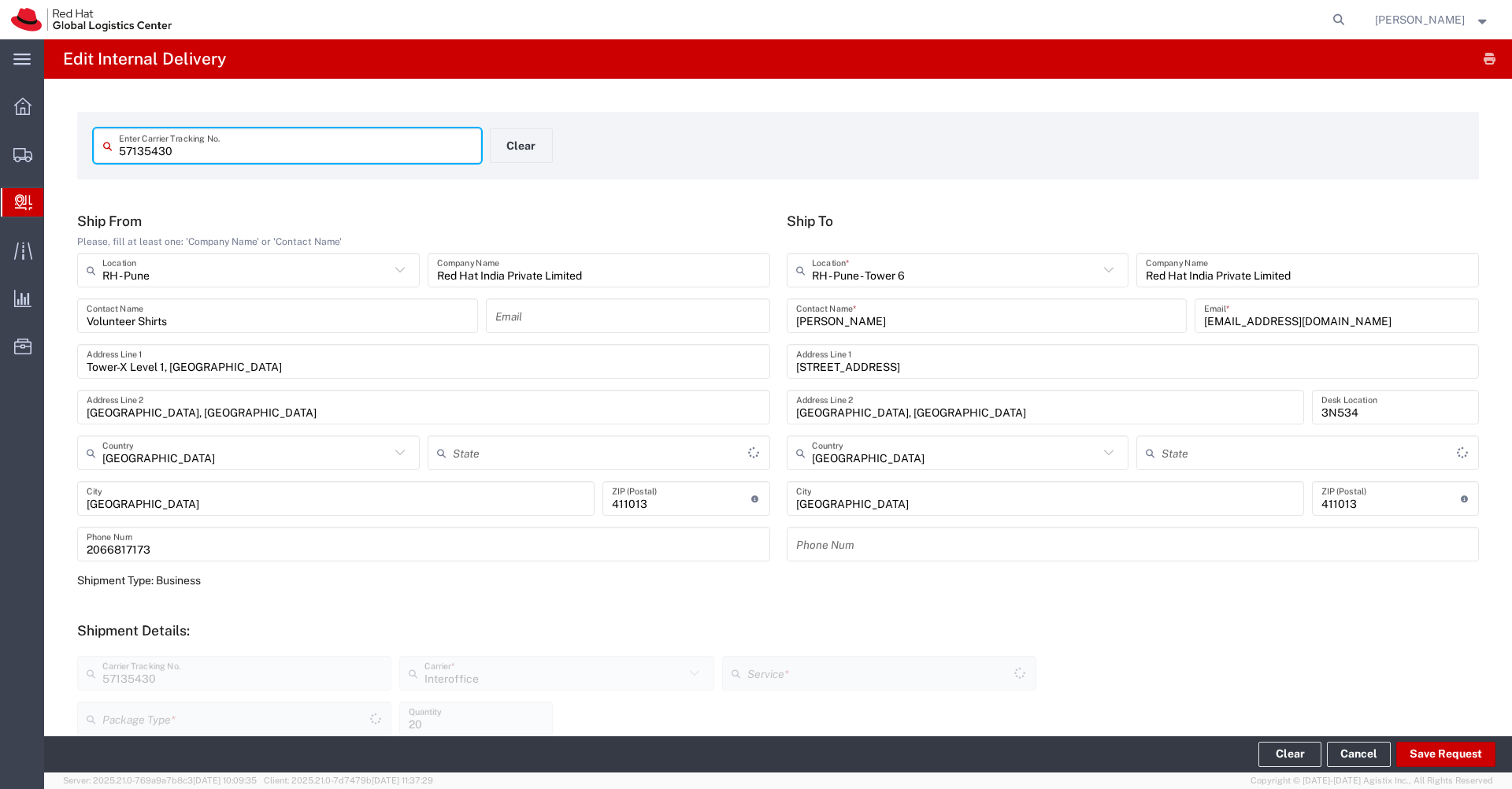
type input "Mahārāshtra"
type input "PAK"
type input "IO_Ground"
type input "Mahārāshtra"
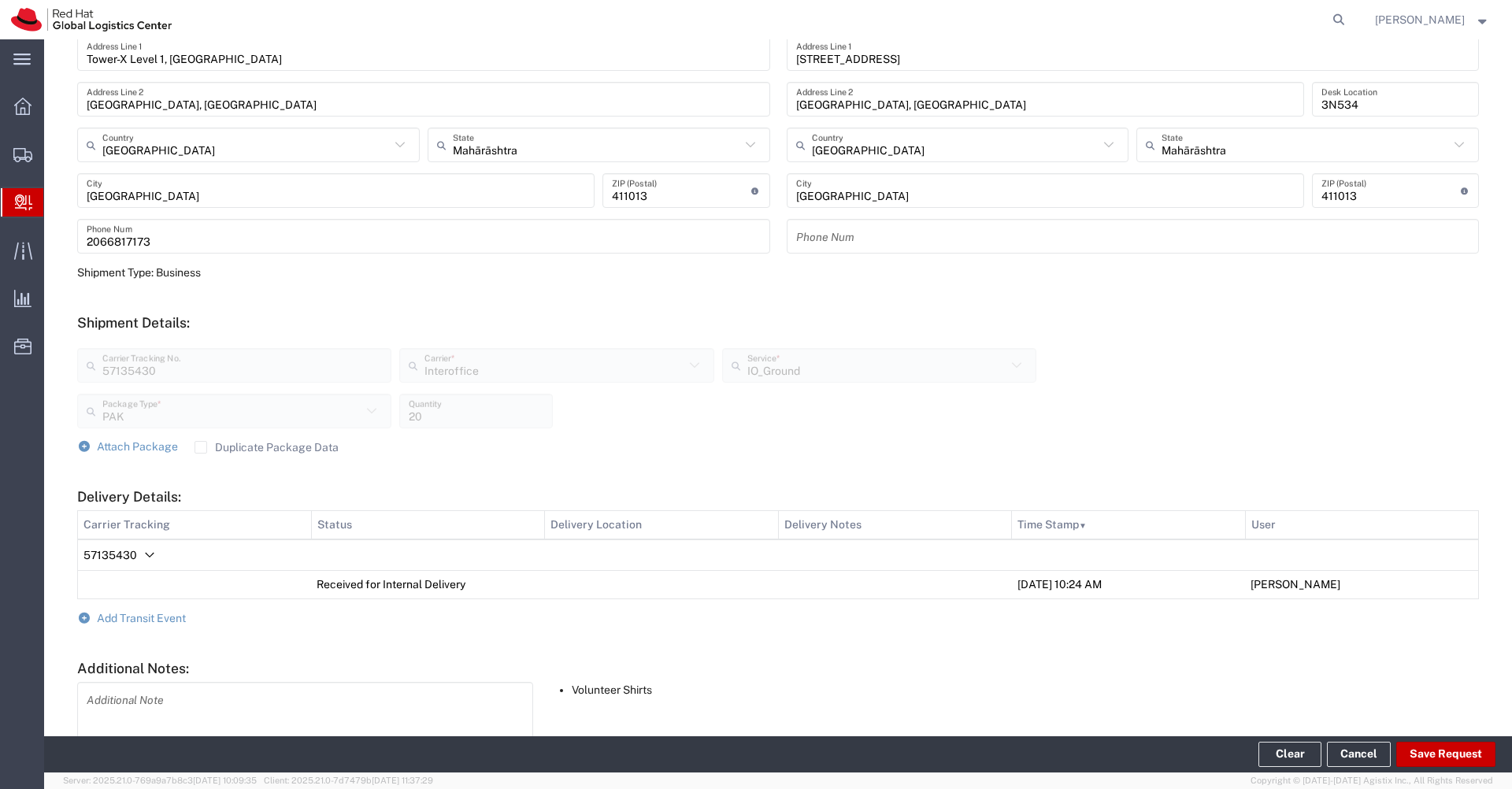
scroll to position [412, 0]
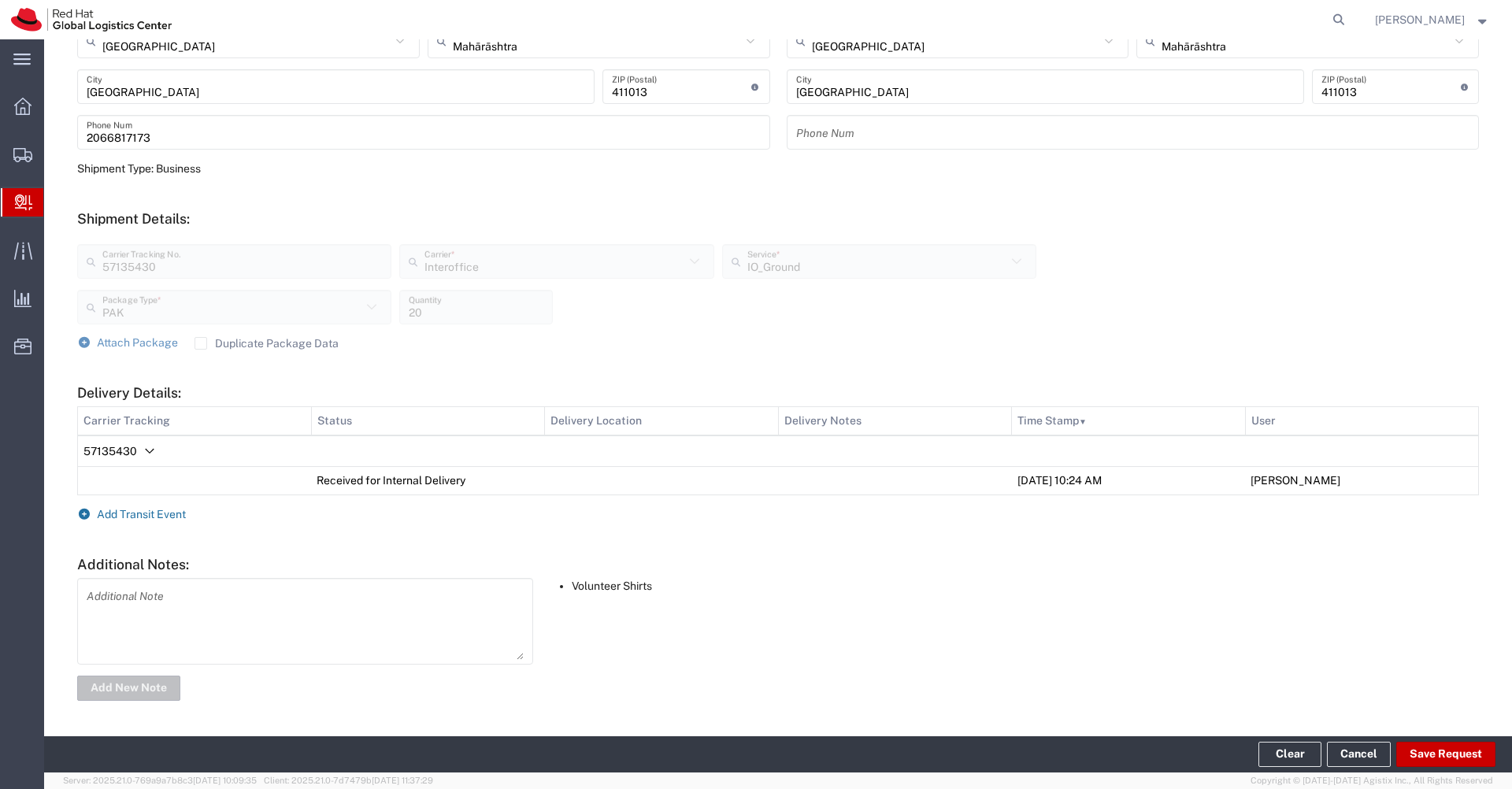
click at [165, 514] on span "Add Transit Event" at bounding box center [141, 513] width 89 height 12
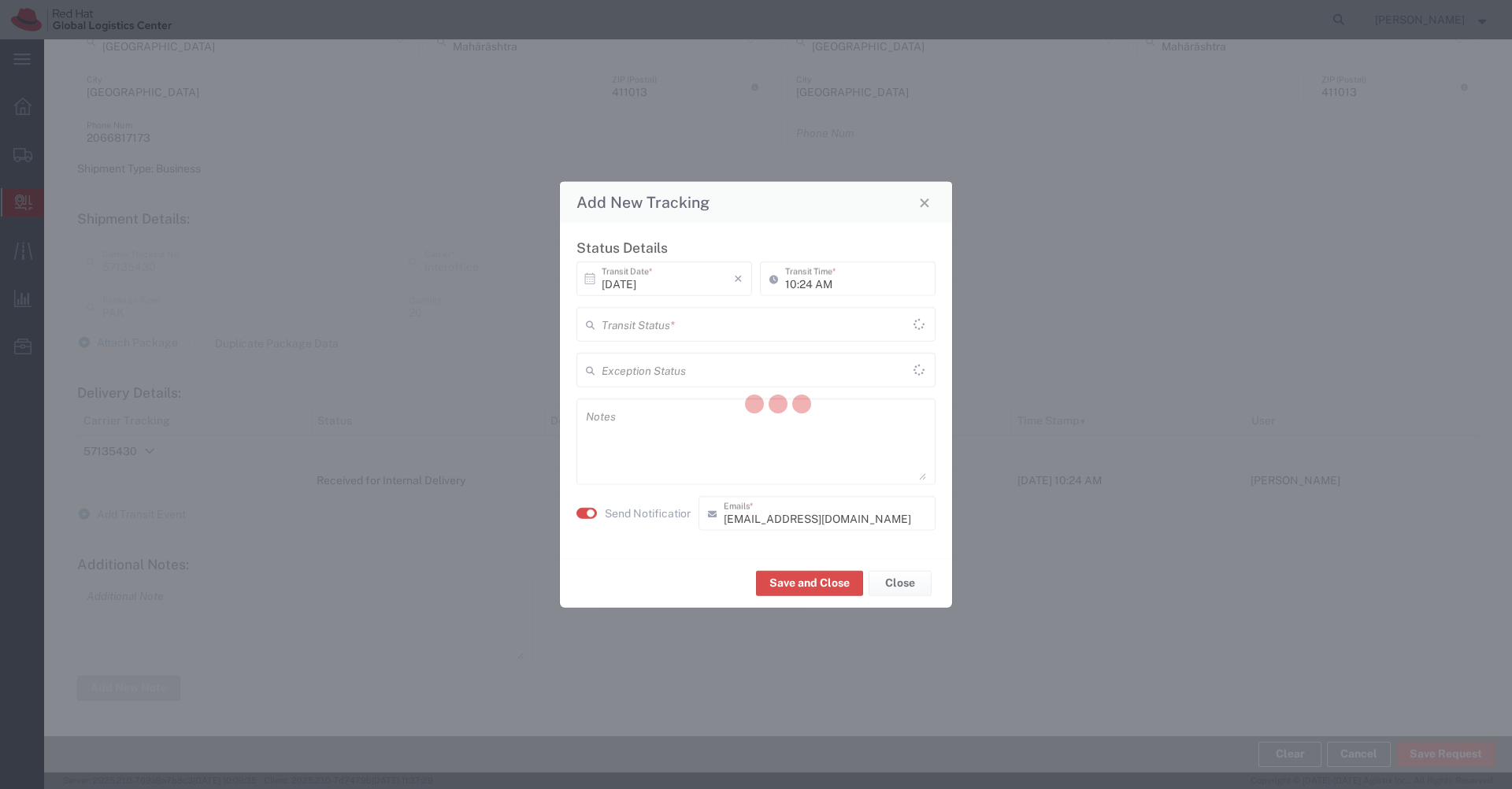
click at [821, 329] on div at bounding box center [778, 406] width 1468 height 733
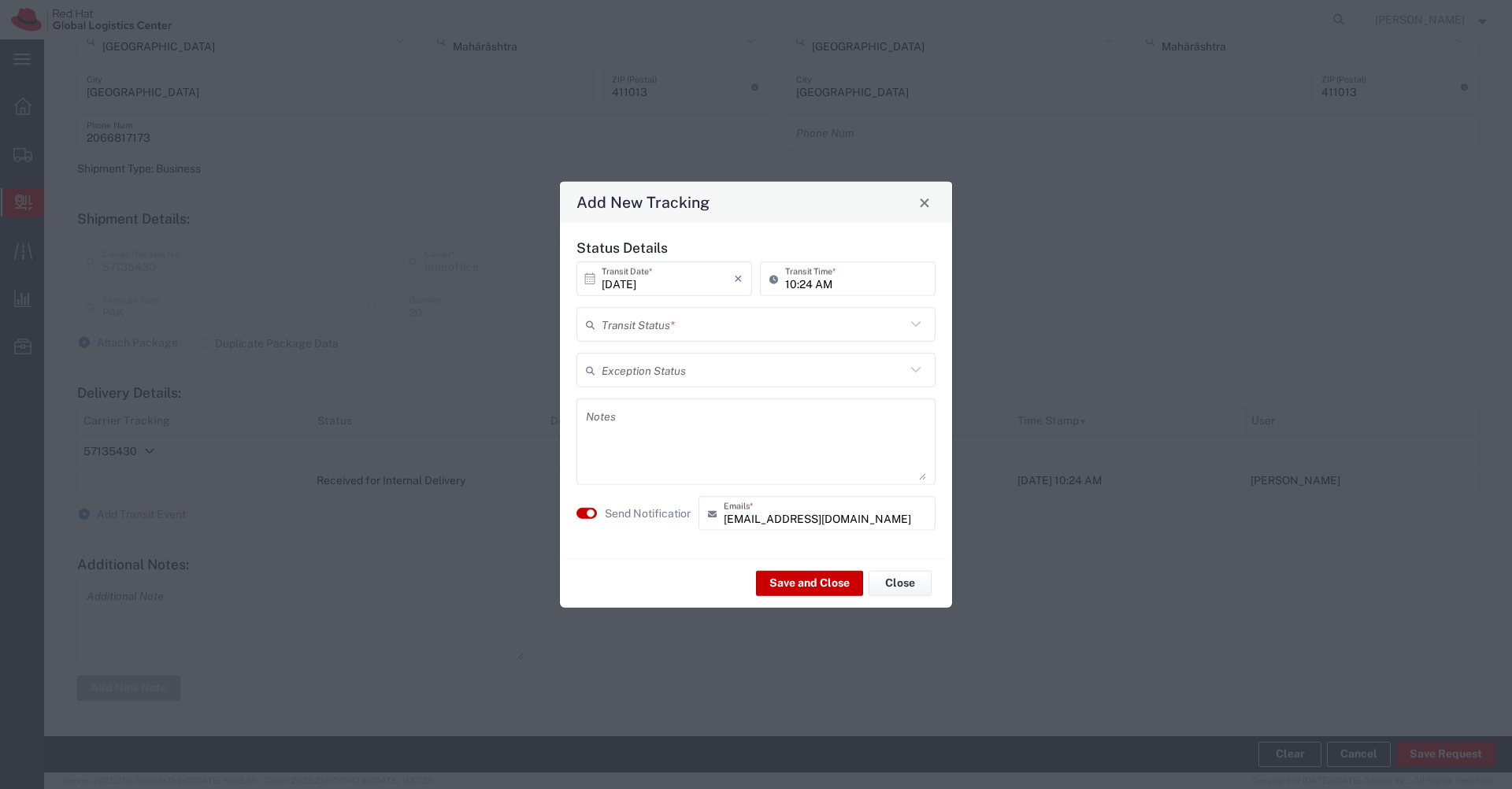
click at [821, 329] on input "text" at bounding box center [754, 324] width 304 height 27
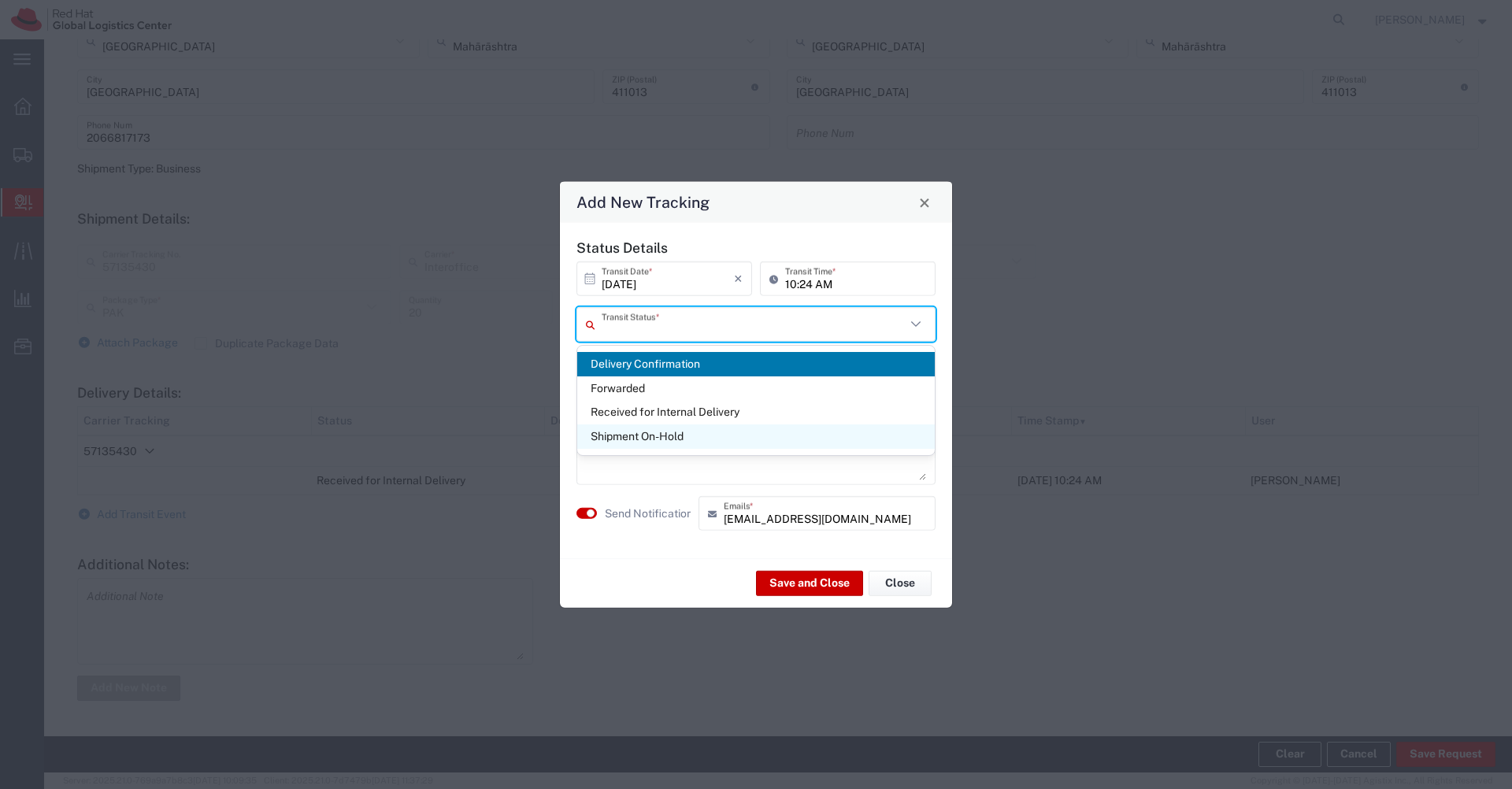
click at [671, 434] on span "Shipment On-Hold" at bounding box center [756, 437] width 358 height 25
type input "Shipment On-Hold"
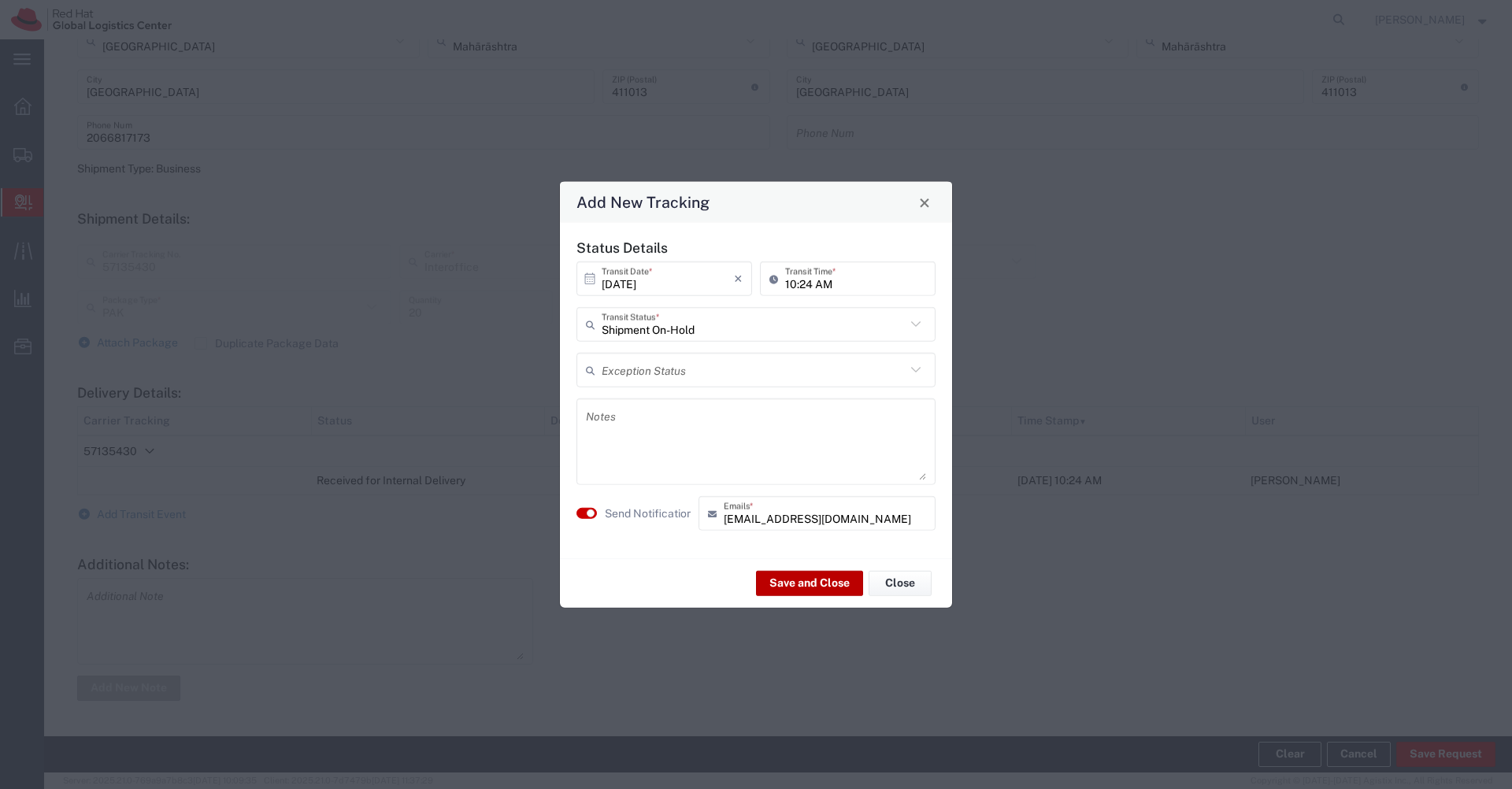
click at [789, 588] on button "Save and Close" at bounding box center [810, 583] width 107 height 26
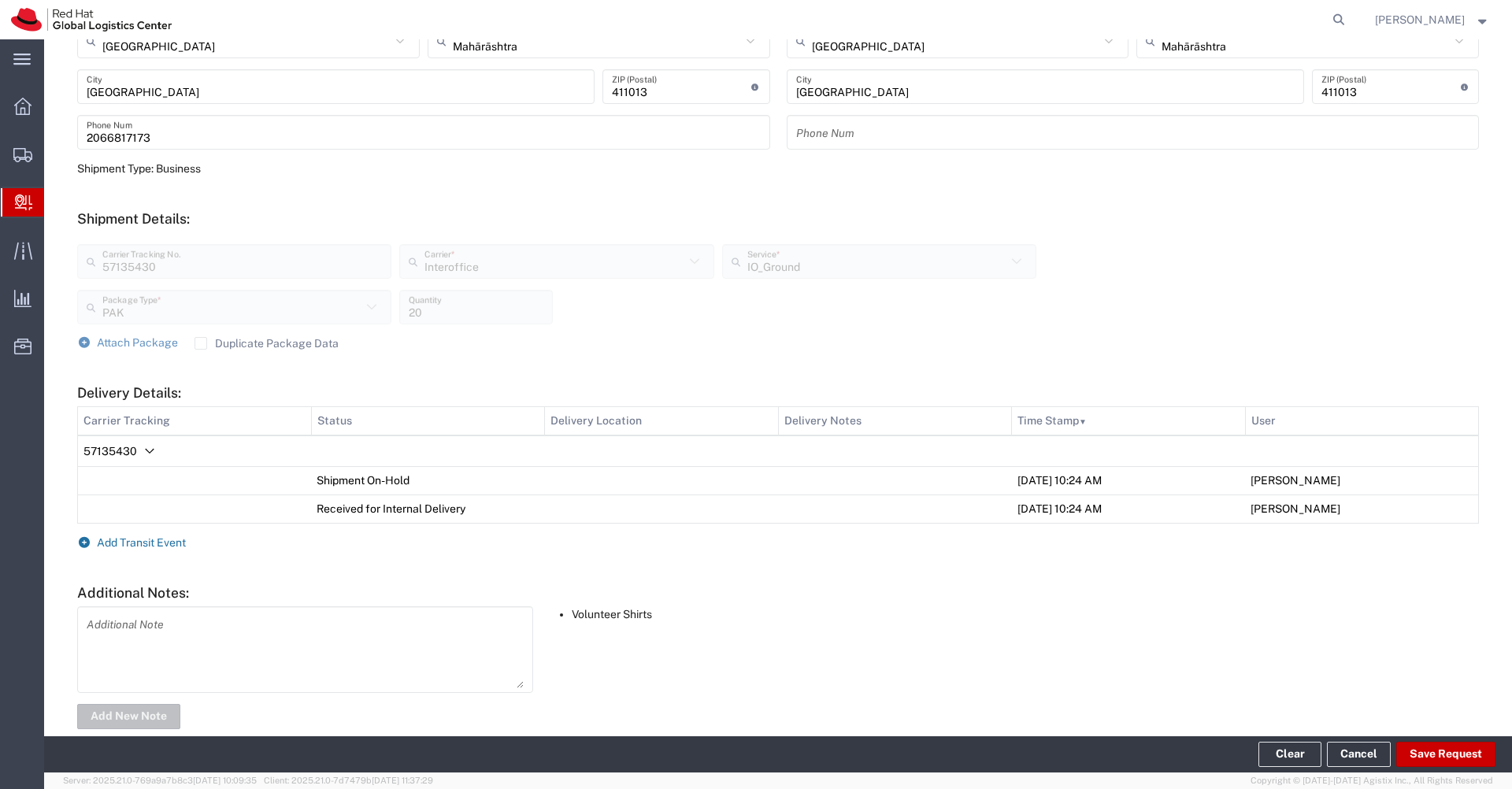
click at [155, 544] on span "Add Transit Event" at bounding box center [141, 542] width 89 height 12
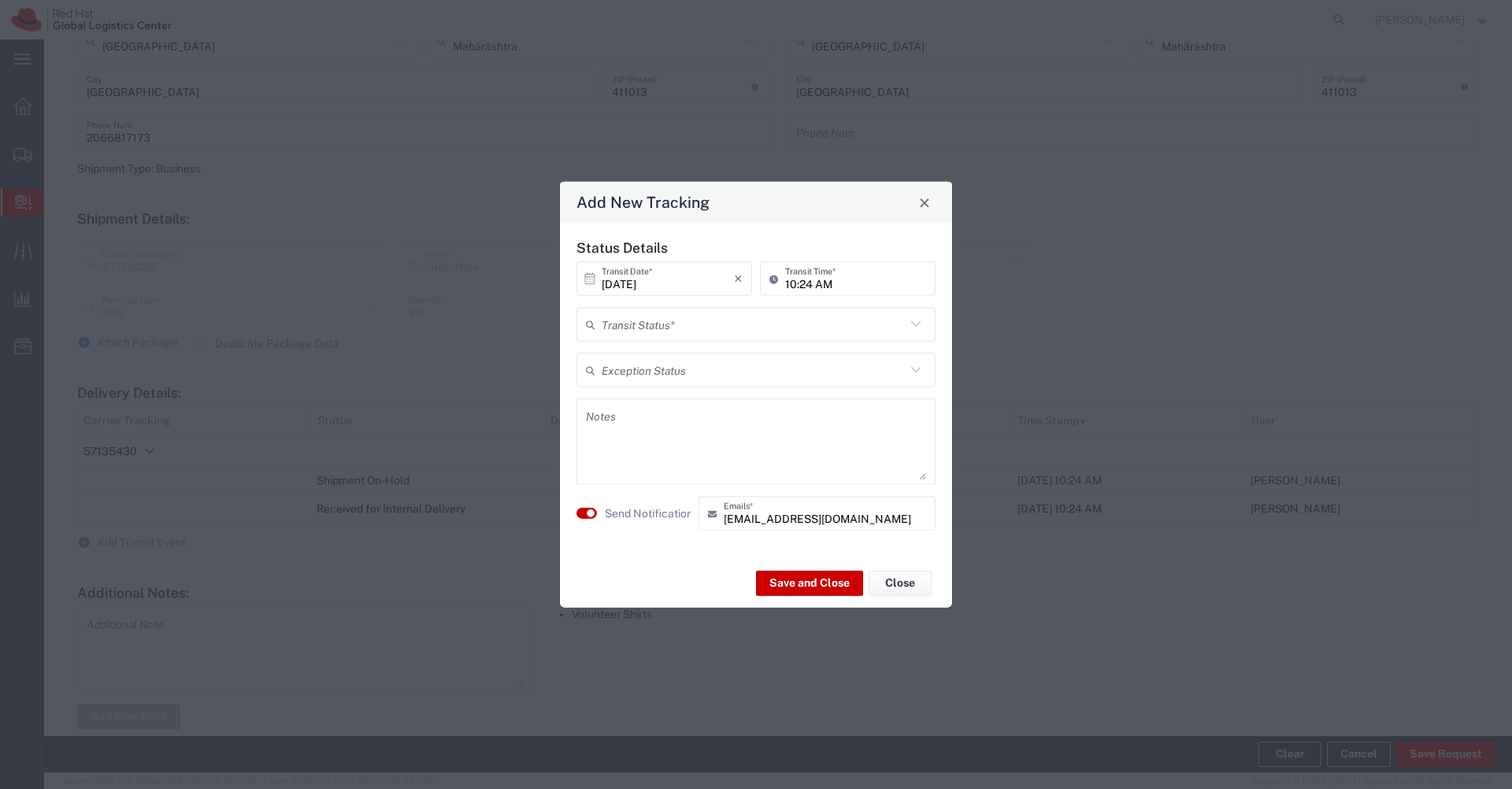
click at [696, 329] on input "text" at bounding box center [754, 324] width 304 height 27
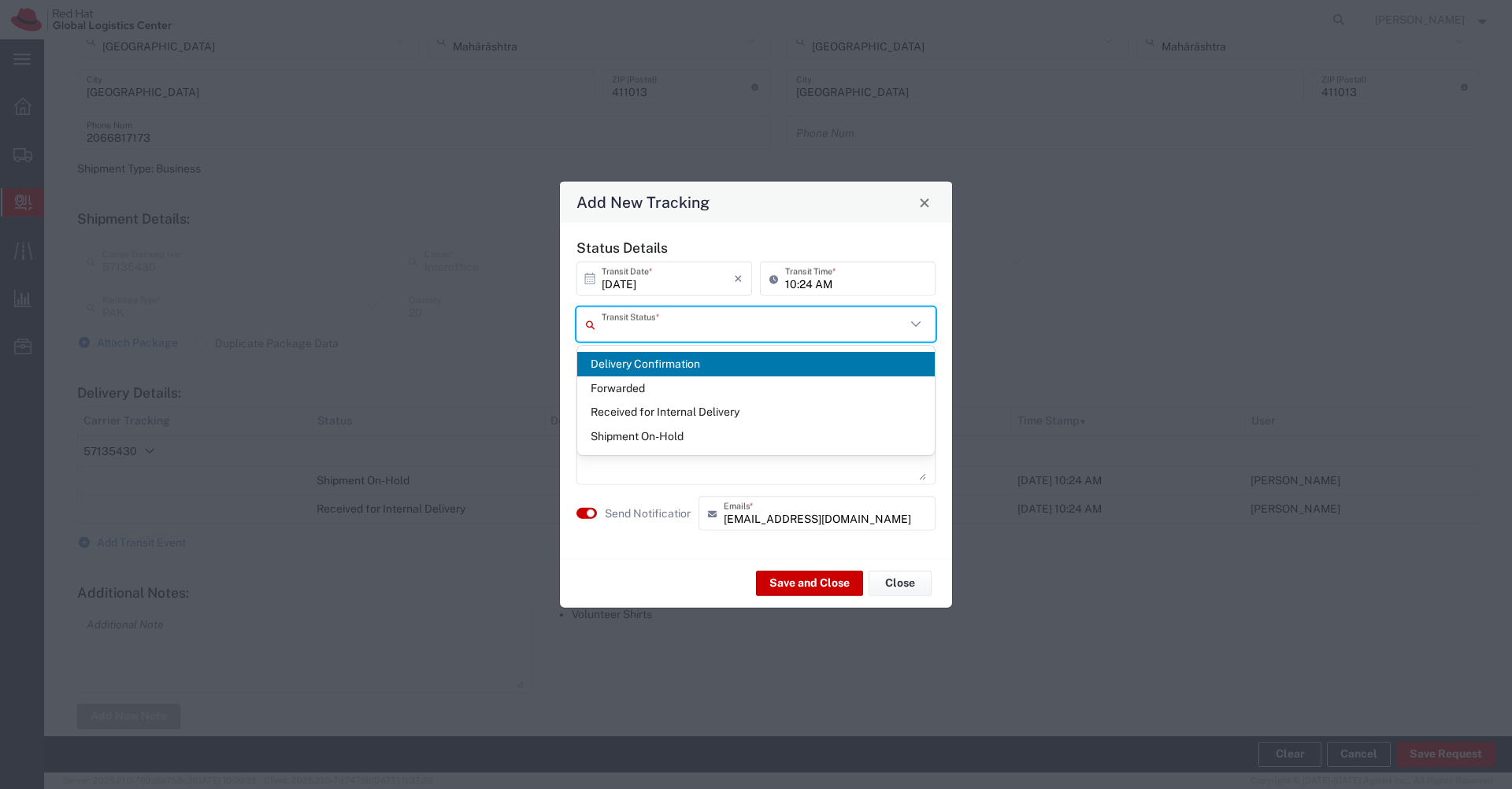
click at [642, 364] on span "Delivery Confirmation" at bounding box center [756, 364] width 358 height 25
type input "Delivery Confirmation"
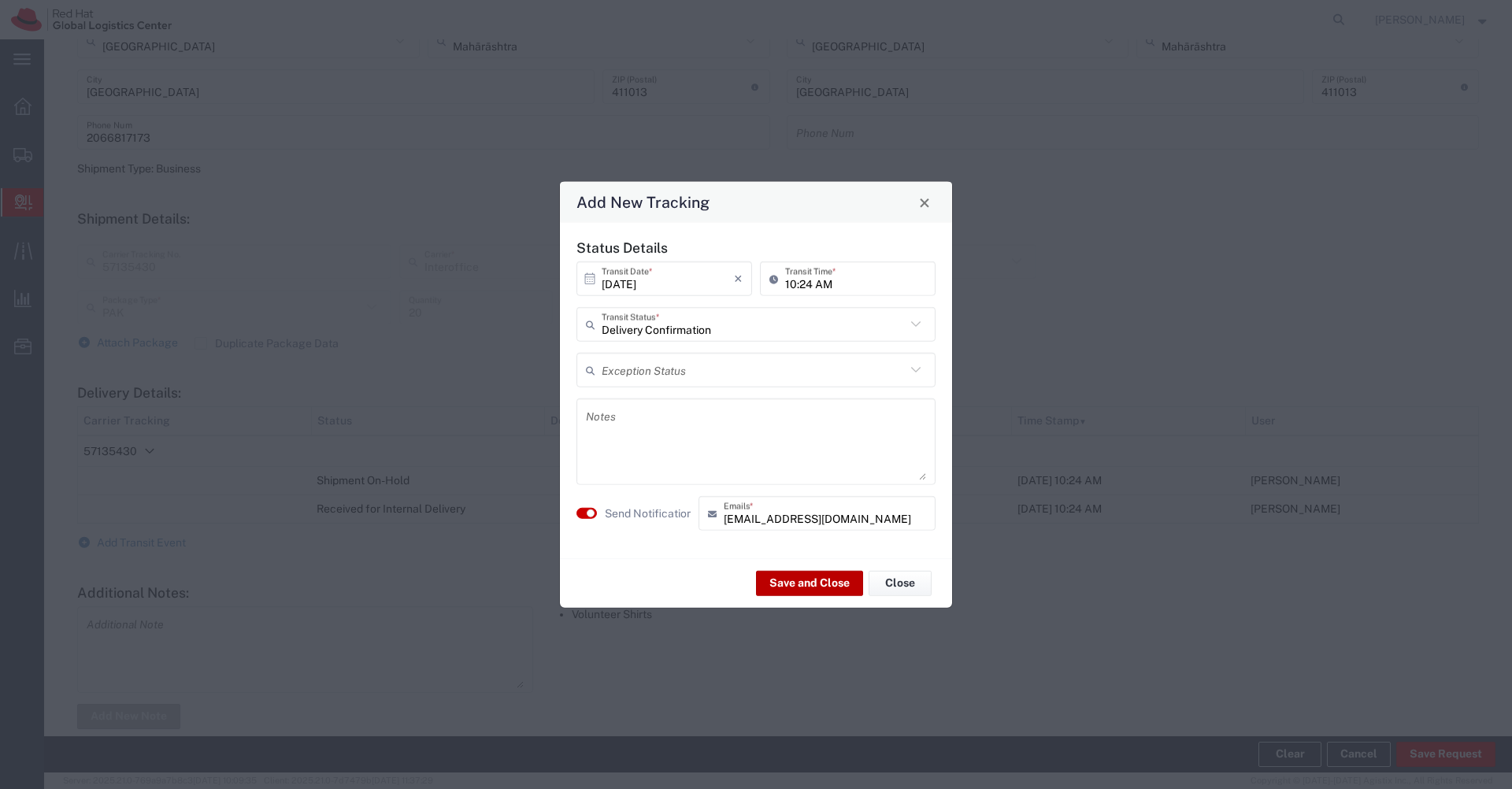
click at [789, 590] on button "Save and Close" at bounding box center [810, 583] width 107 height 26
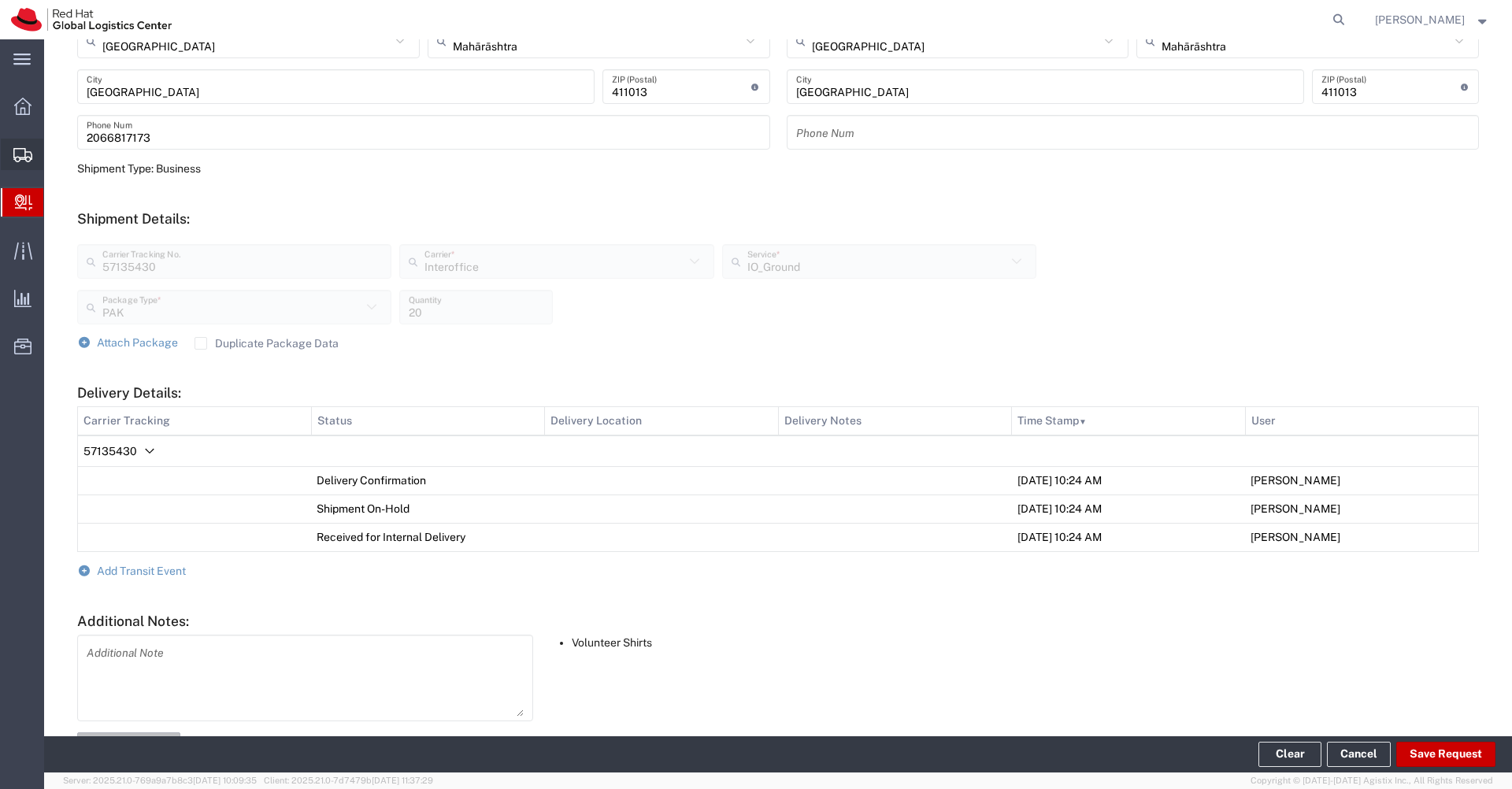
click at [55, 154] on span "Shipments" at bounding box center [48, 154] width 11 height 31
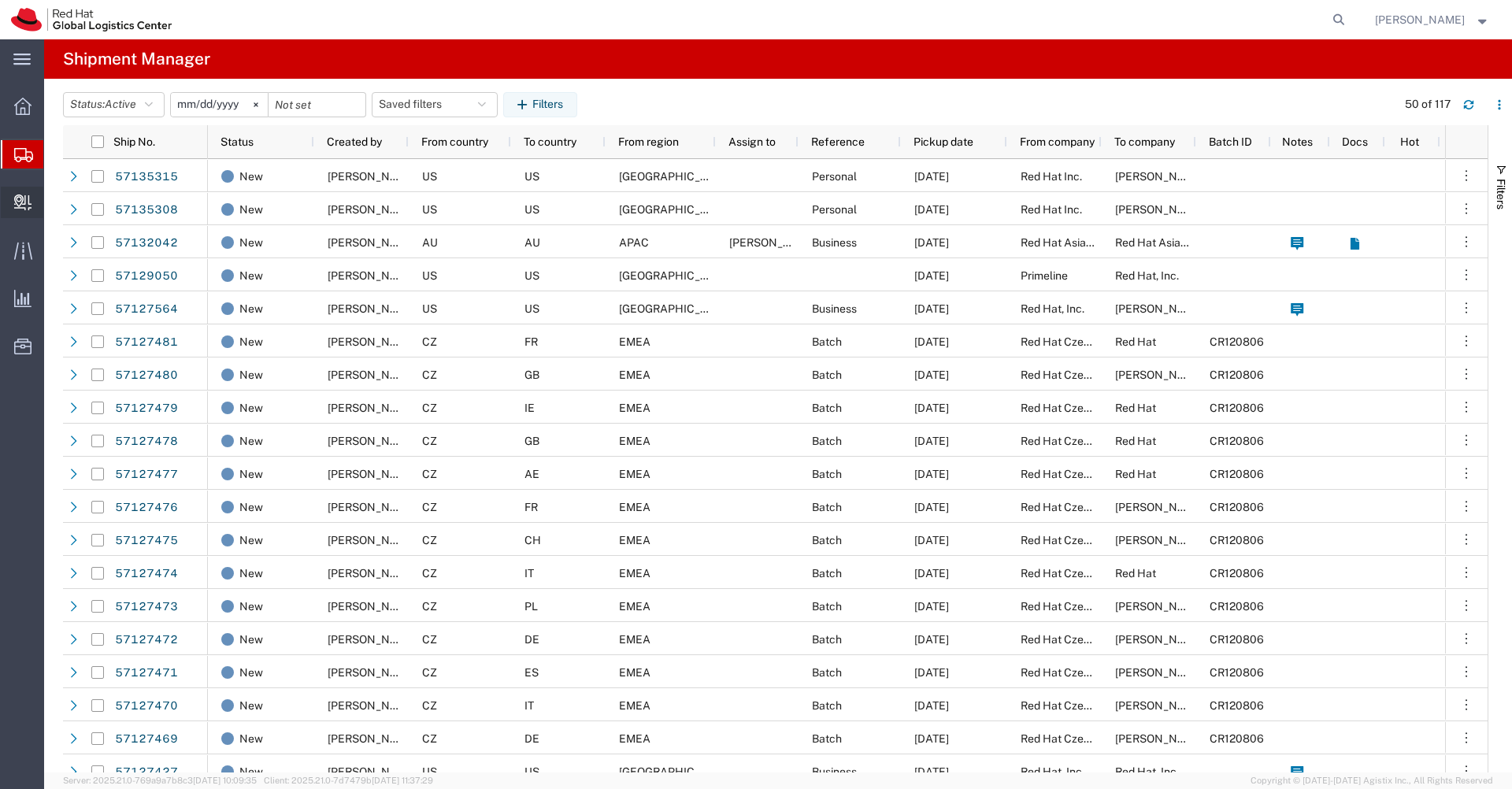
click at [0, 0] on span "Create Delivery" at bounding box center [0, 0] width 0 height 0
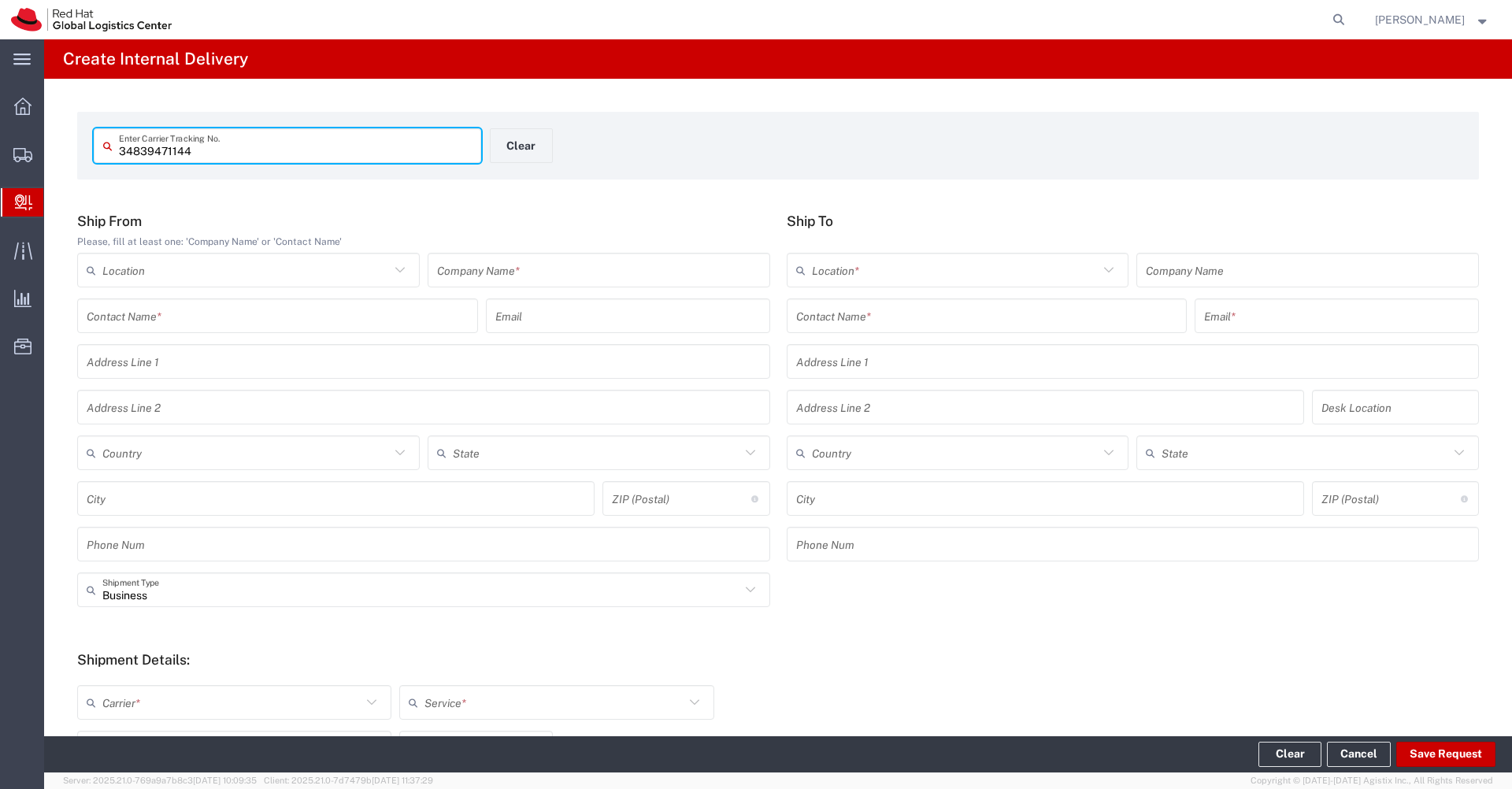
type input "34839471144"
click at [382, 321] on input "text" at bounding box center [277, 315] width 382 height 27
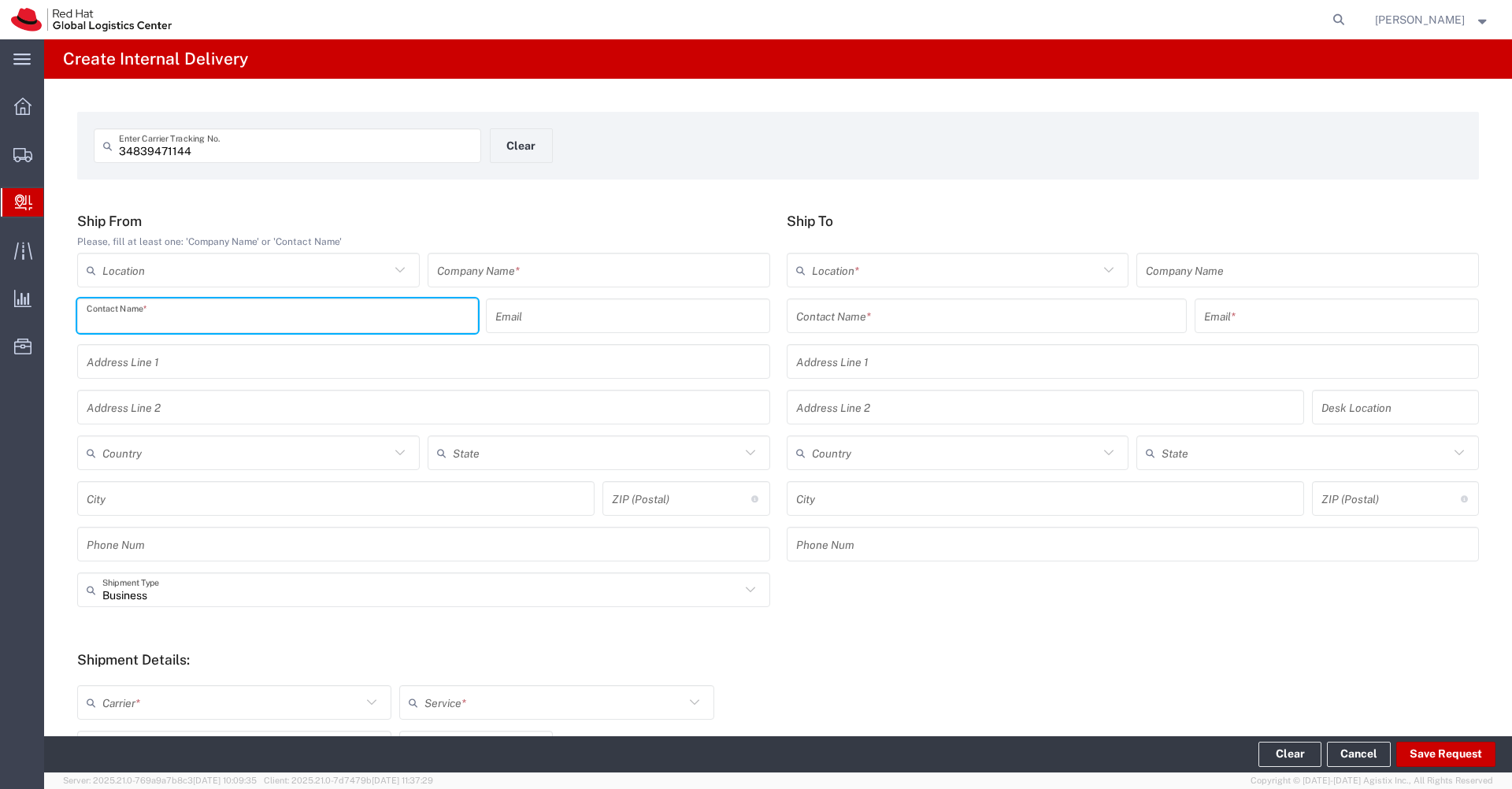
click at [472, 275] on input "text" at bounding box center [599, 270] width 324 height 27
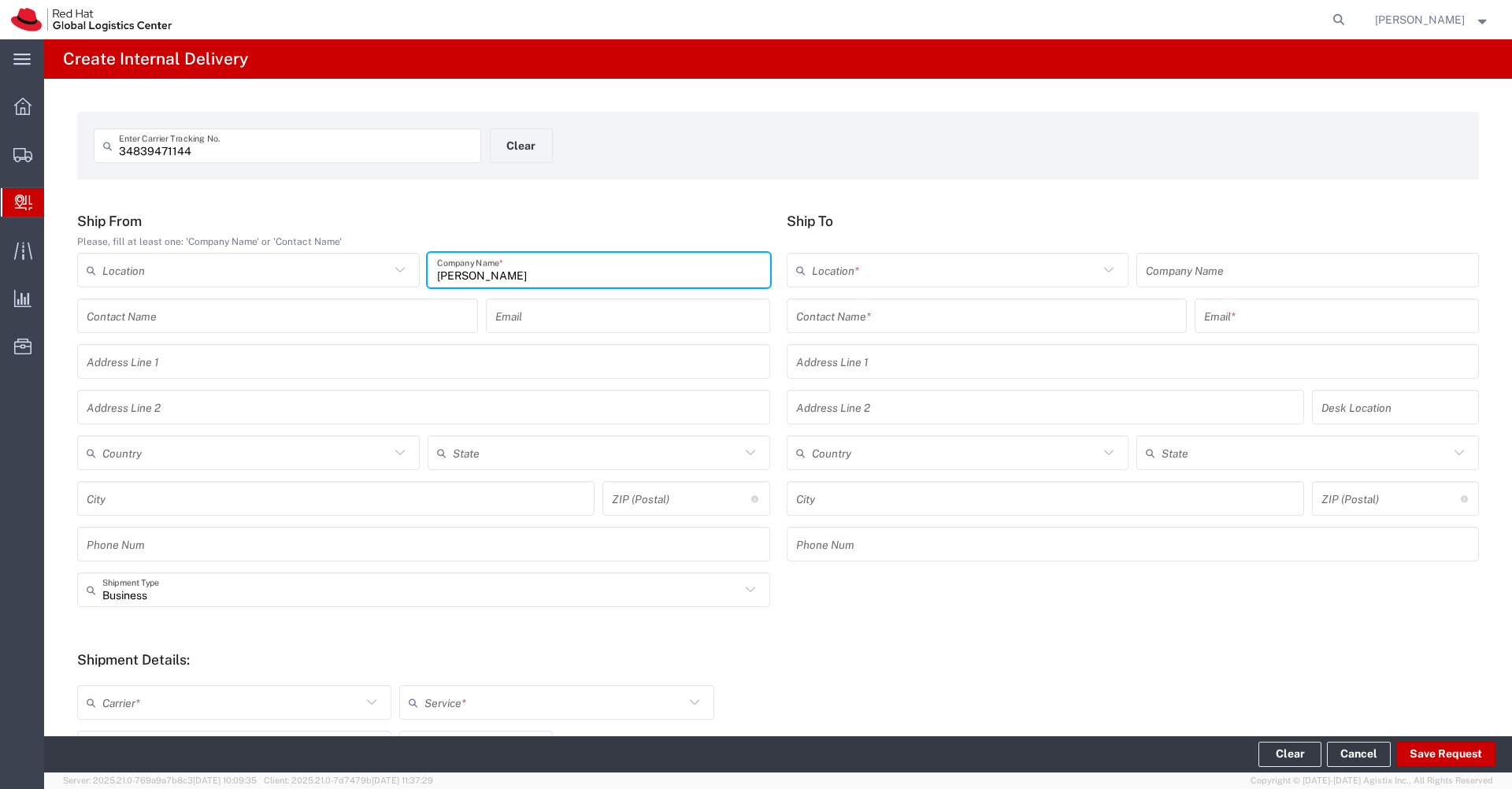
type input "[PERSON_NAME]"
click at [866, 315] on input "text" at bounding box center [987, 315] width 382 height 27
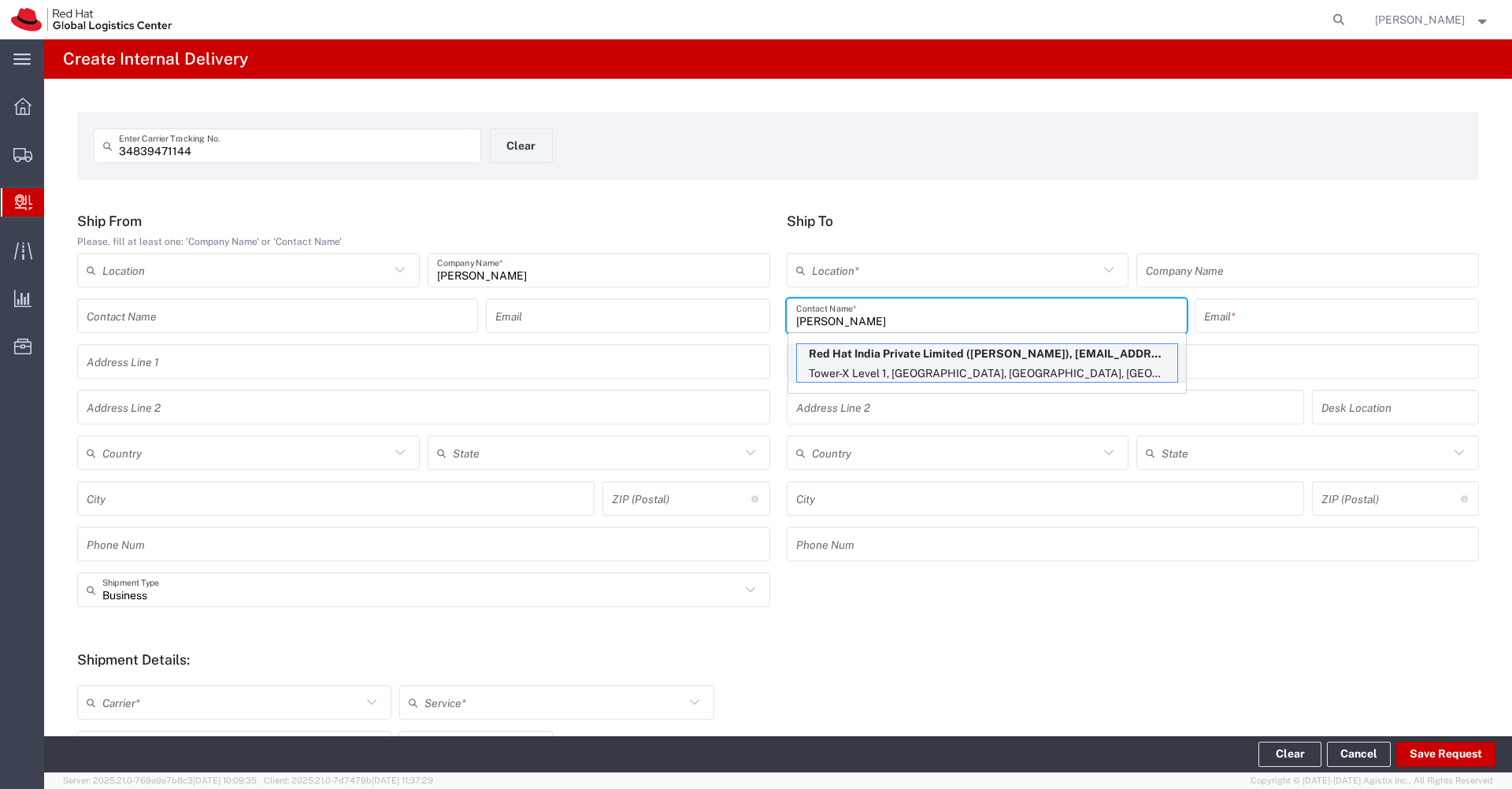
type input "[PERSON_NAME]"
click at [888, 370] on p "Tower-X Level 1, [GEOGRAPHIC_DATA], [GEOGRAPHIC_DATA], [GEOGRAPHIC_DATA], [GEOG…" at bounding box center [987, 374] width 381 height 20
type input "RH - Pune"
type input "Red Hat India Private Limited"
type input "[PERSON_NAME]"
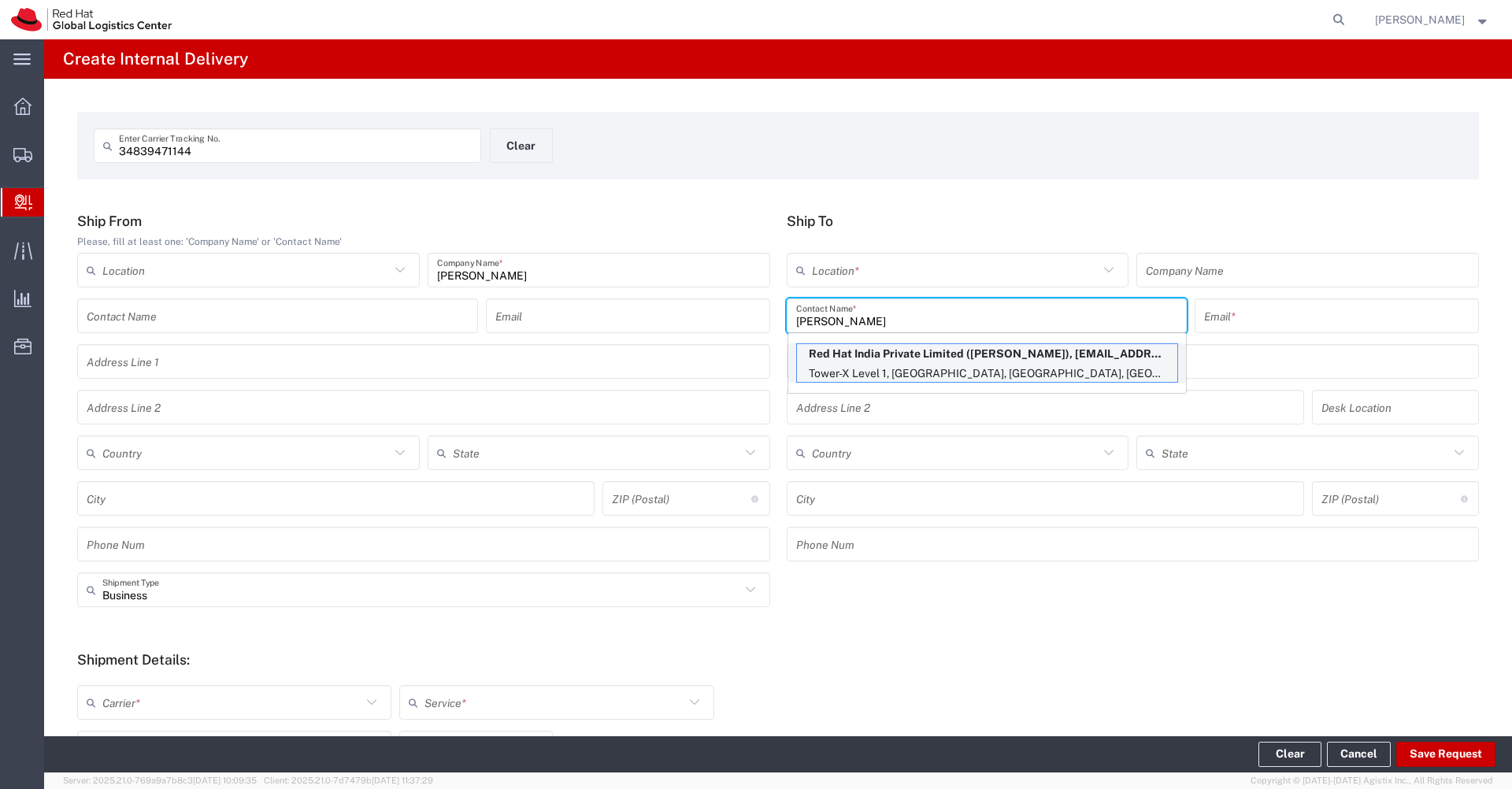
type input "[EMAIL_ADDRESS][DOMAIN_NAME]"
type input "Tower-X Level 1, [GEOGRAPHIC_DATA]"
type input "[GEOGRAPHIC_DATA], [GEOGRAPHIC_DATA]"
type input "FLEX"
type input "[GEOGRAPHIC_DATA]"
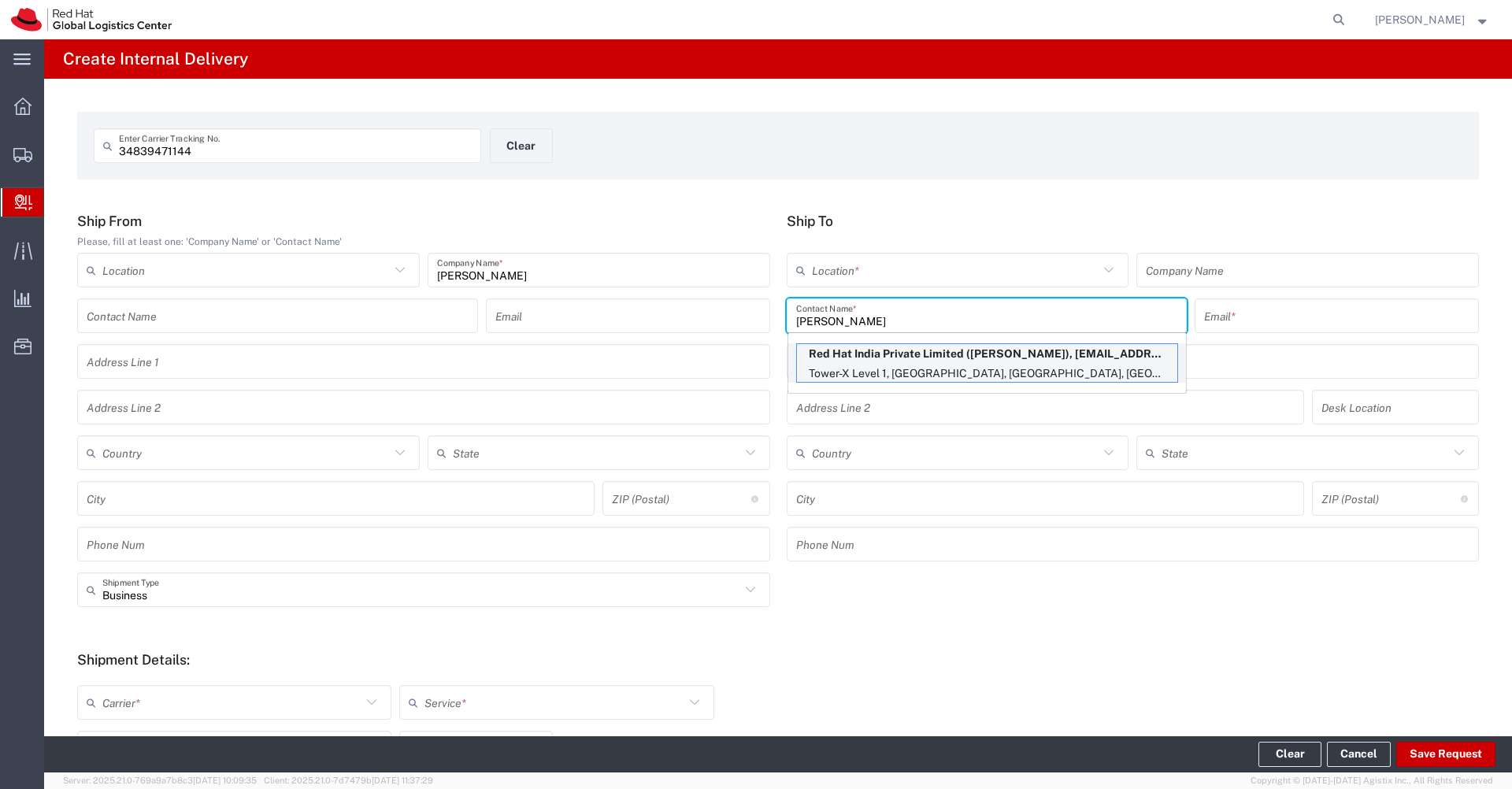
type input "[GEOGRAPHIC_DATA]"
type input "411013"
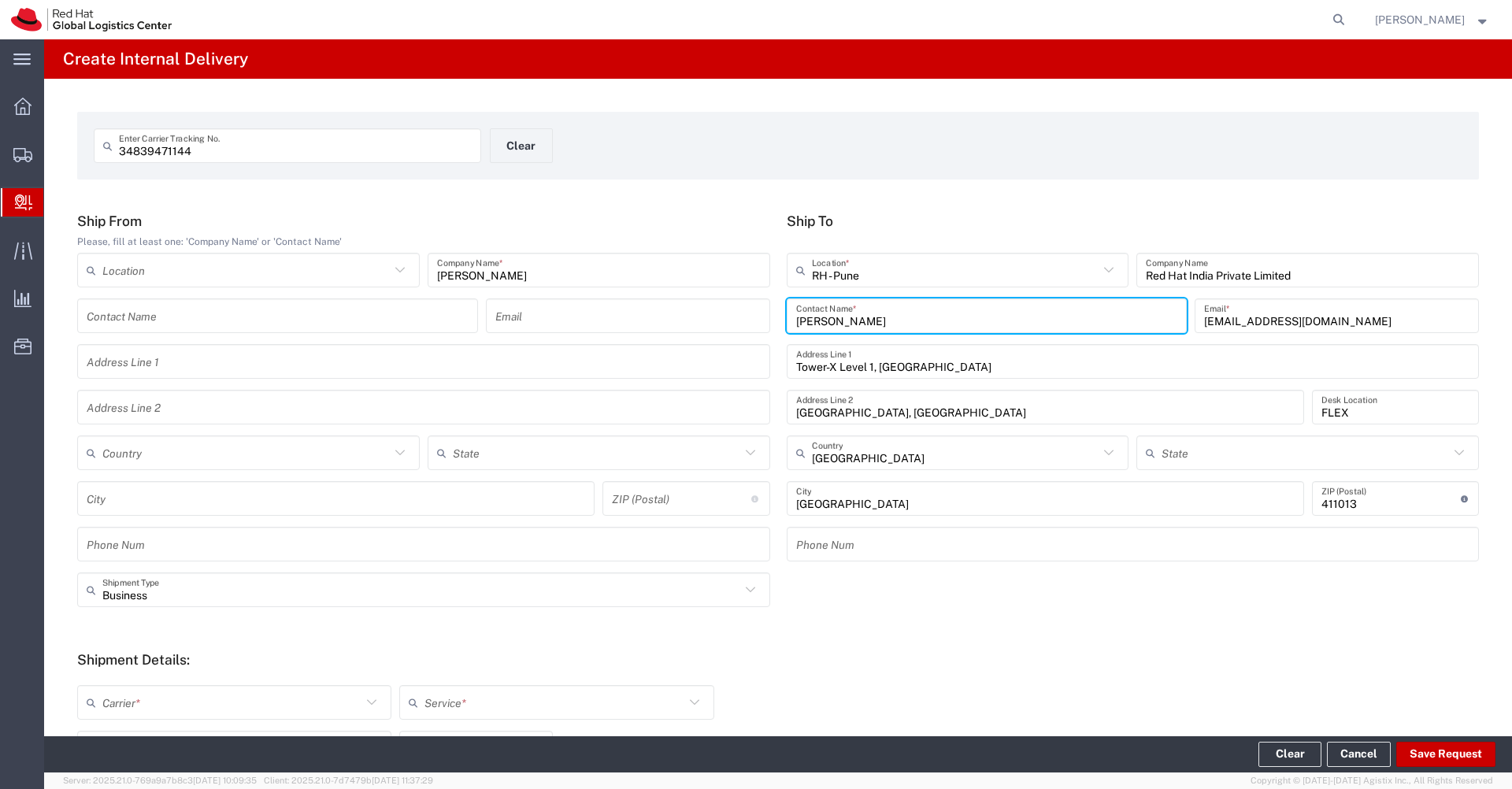
type input "Mahārāshtra"
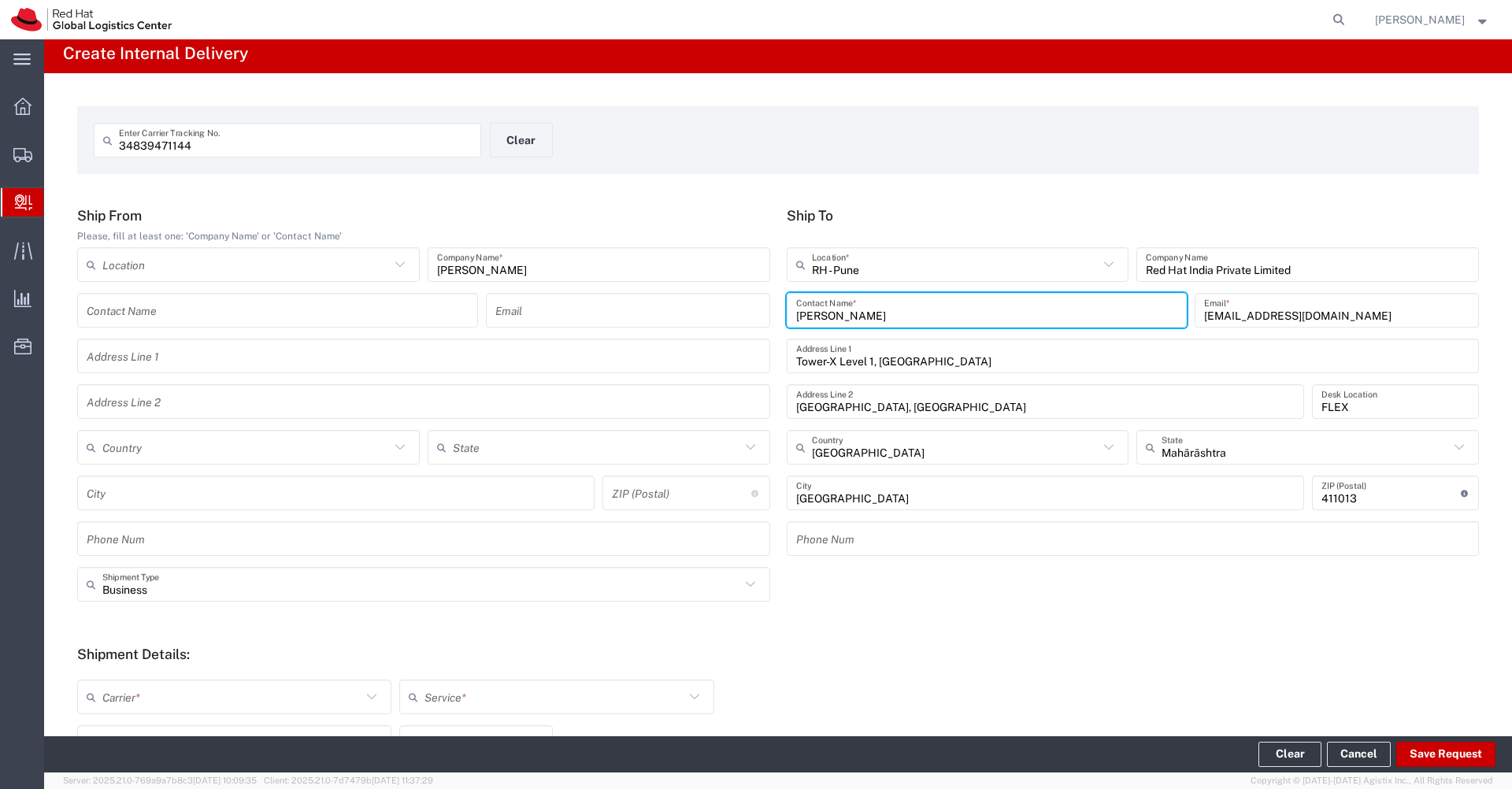
scroll to position [325, 0]
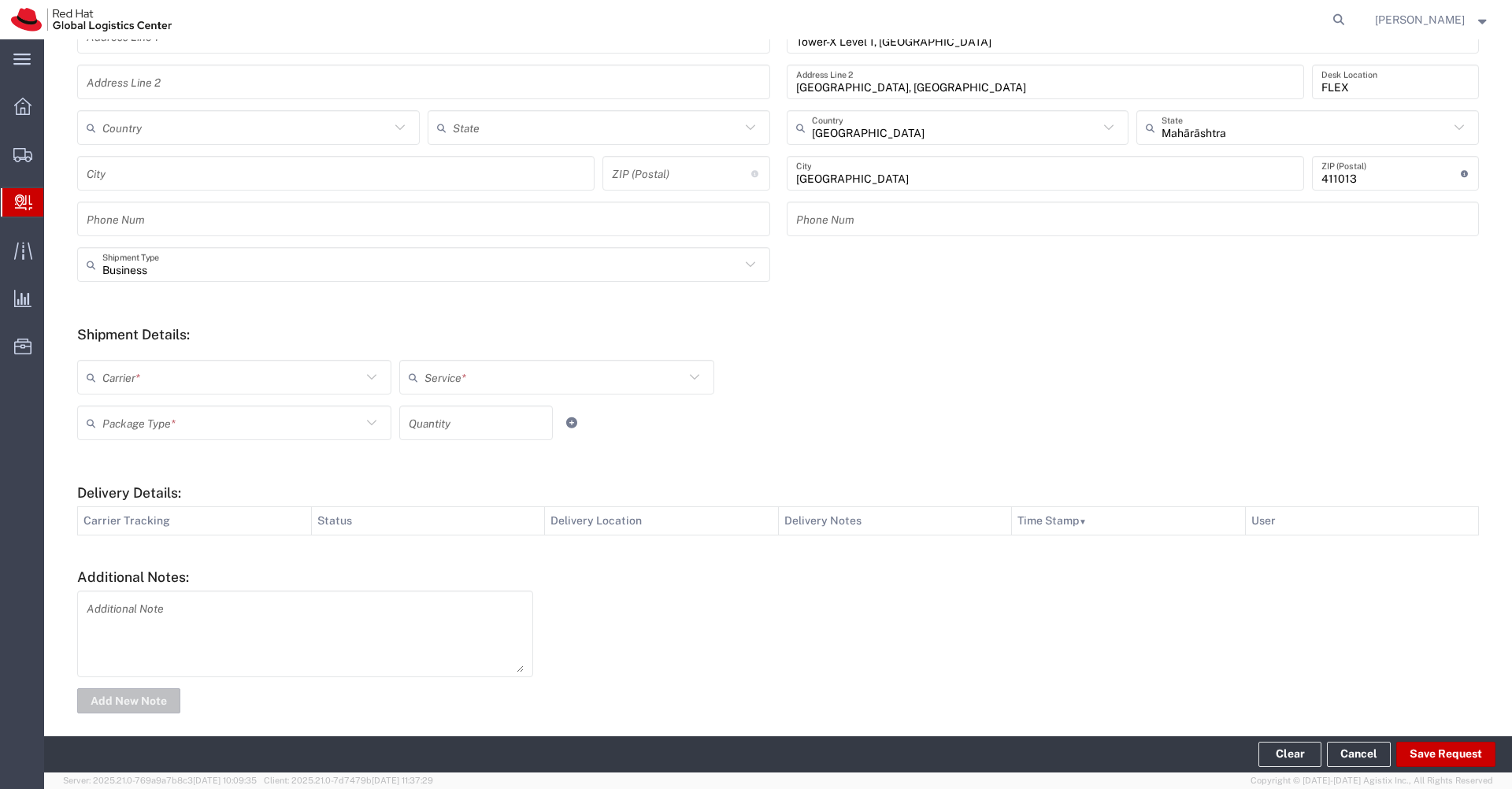
click at [364, 385] on icon at bounding box center [372, 376] width 21 height 21
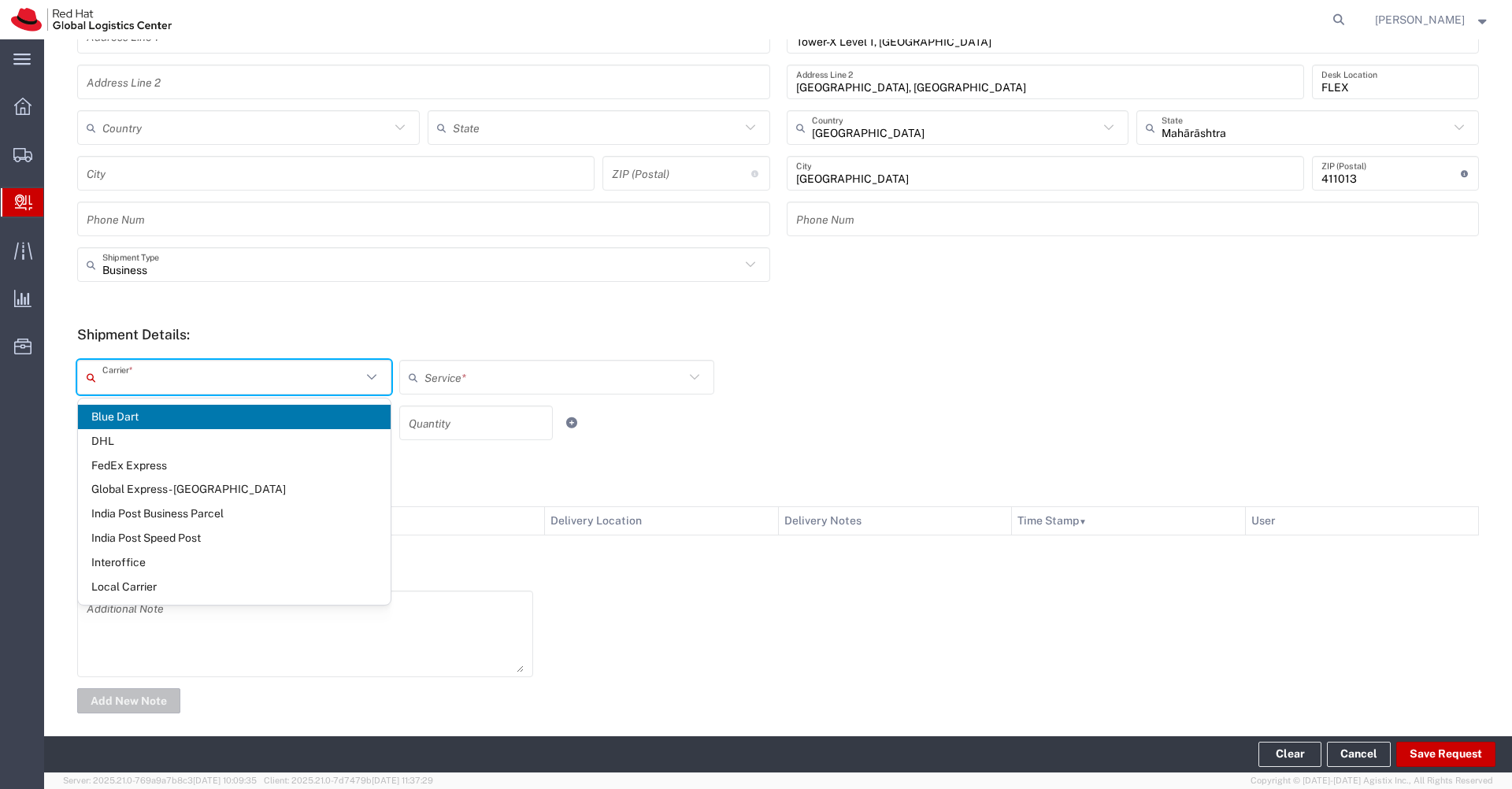
click at [268, 421] on span "Blue Dart" at bounding box center [234, 417] width 313 height 25
type input "Blue Dart"
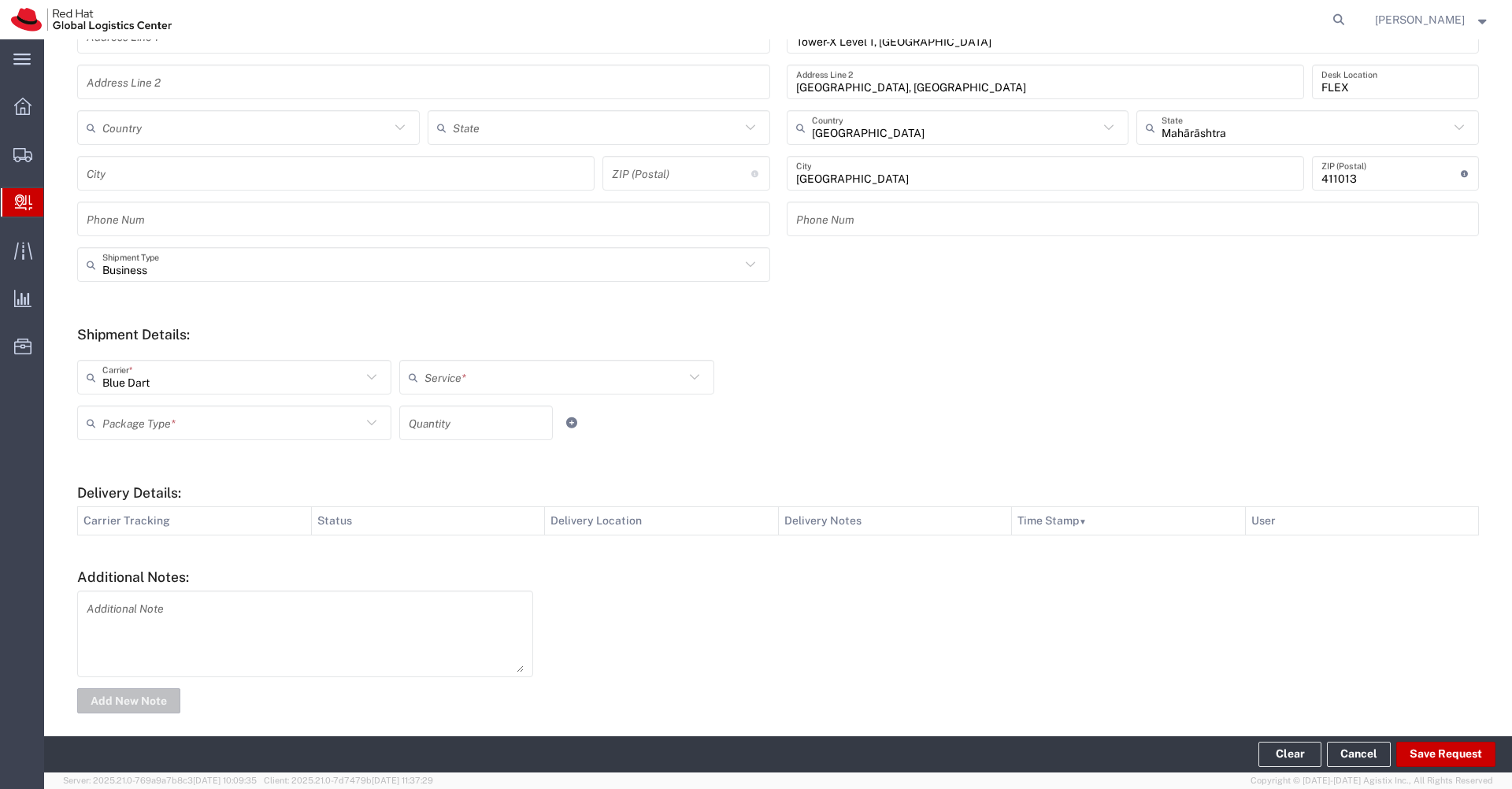
click at [530, 385] on input "text" at bounding box center [554, 377] width 259 height 27
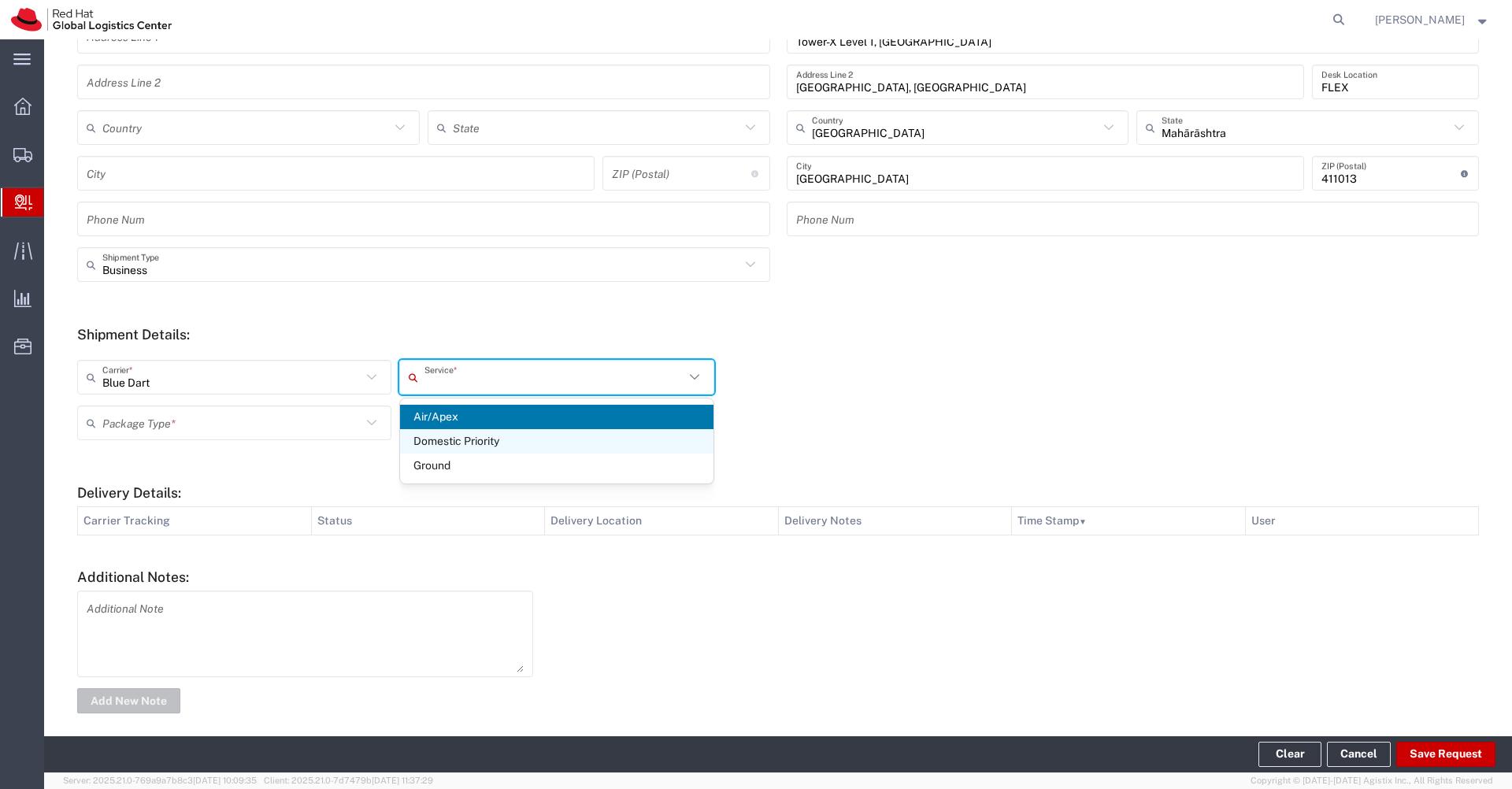
click at [472, 434] on span "Domestic Priority" at bounding box center [557, 442] width 313 height 25
type input "Domestic Priority"
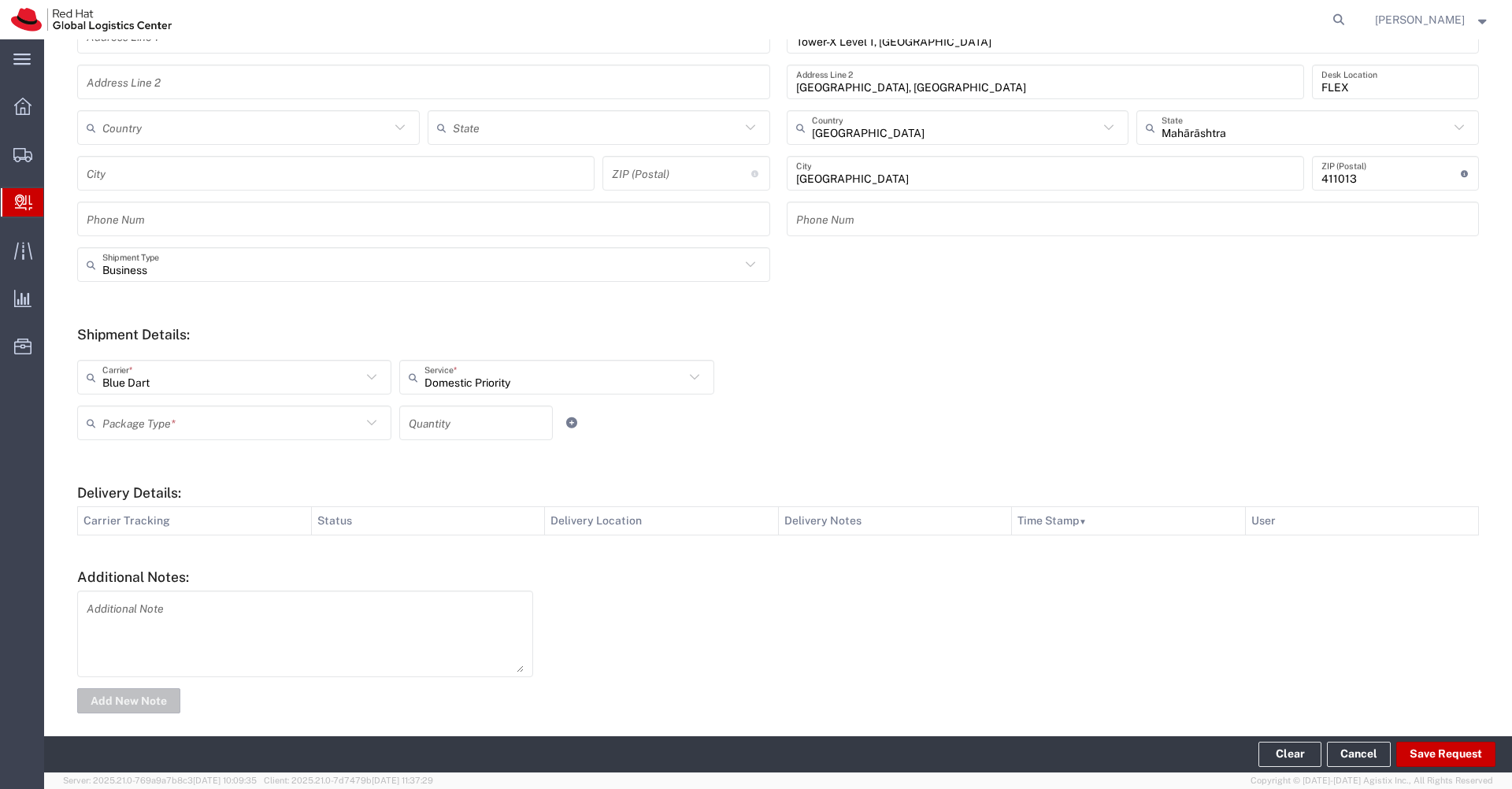
click at [325, 430] on input "text" at bounding box center [232, 423] width 259 height 27
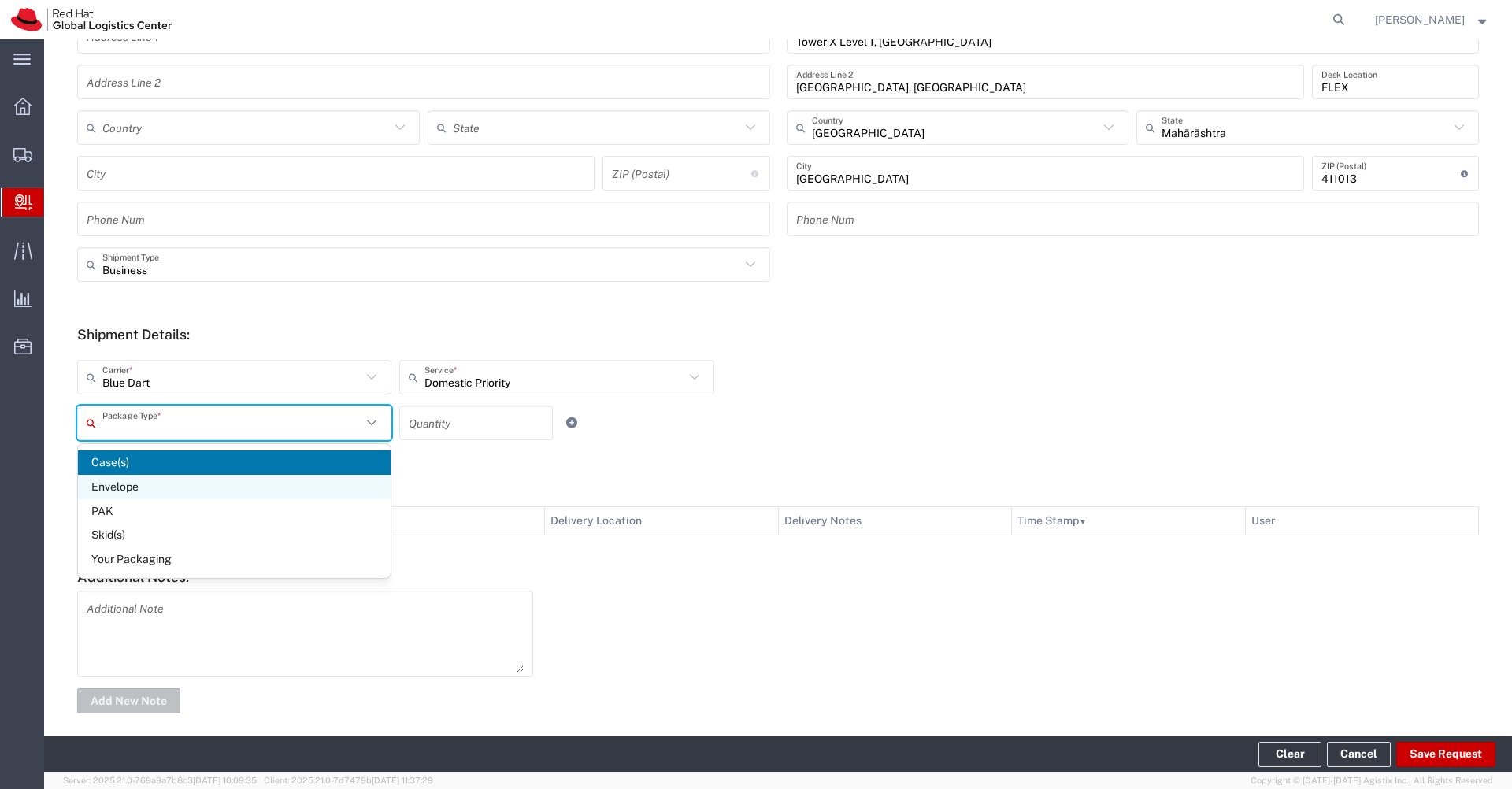
click at [222, 486] on span "Envelope" at bounding box center [234, 487] width 313 height 25
type input "Envelope"
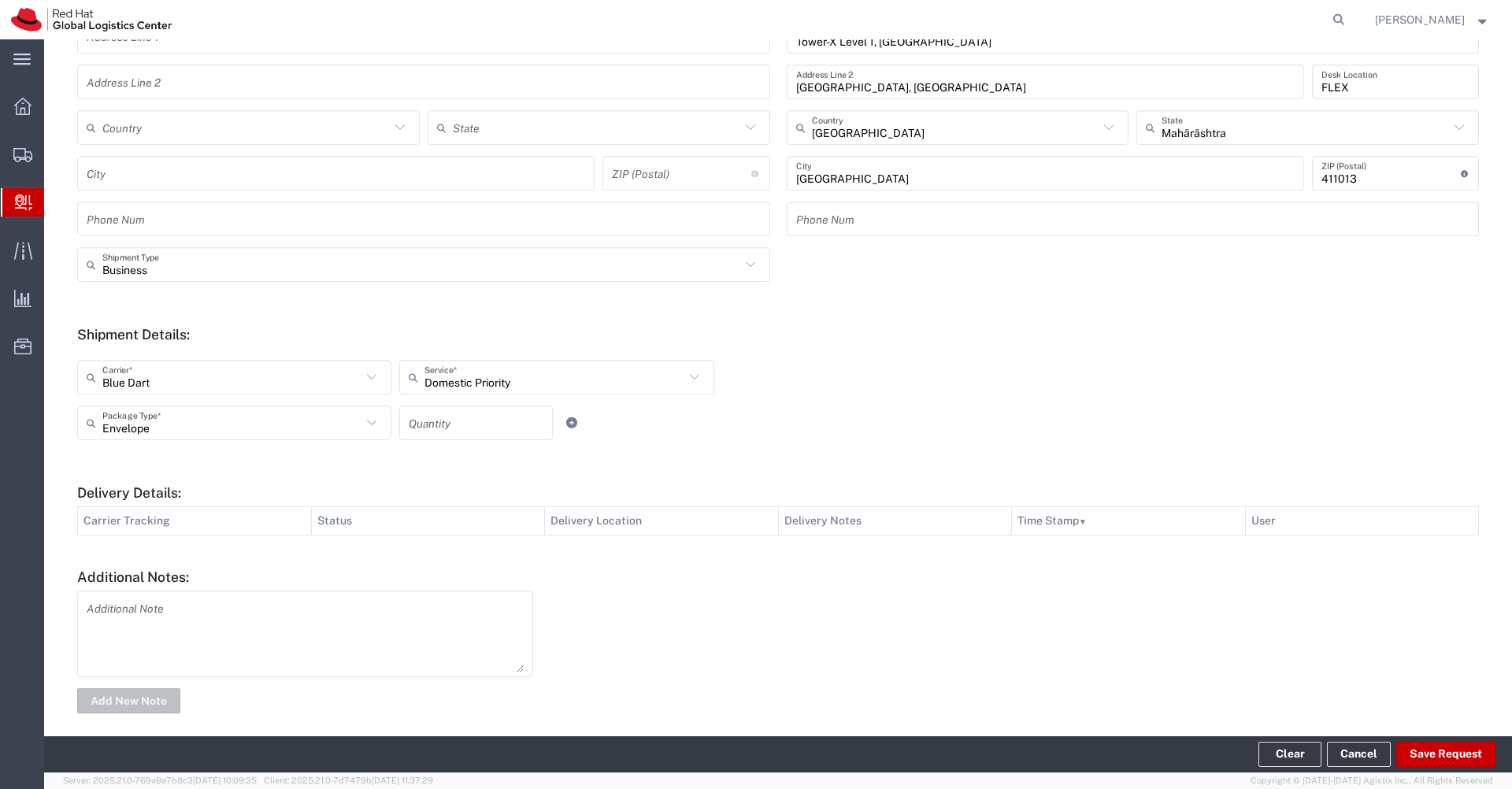
click at [479, 418] on input "number" at bounding box center [476, 423] width 135 height 27
type input "1"
click at [1462, 758] on button "Save Request" at bounding box center [1446, 754] width 99 height 26
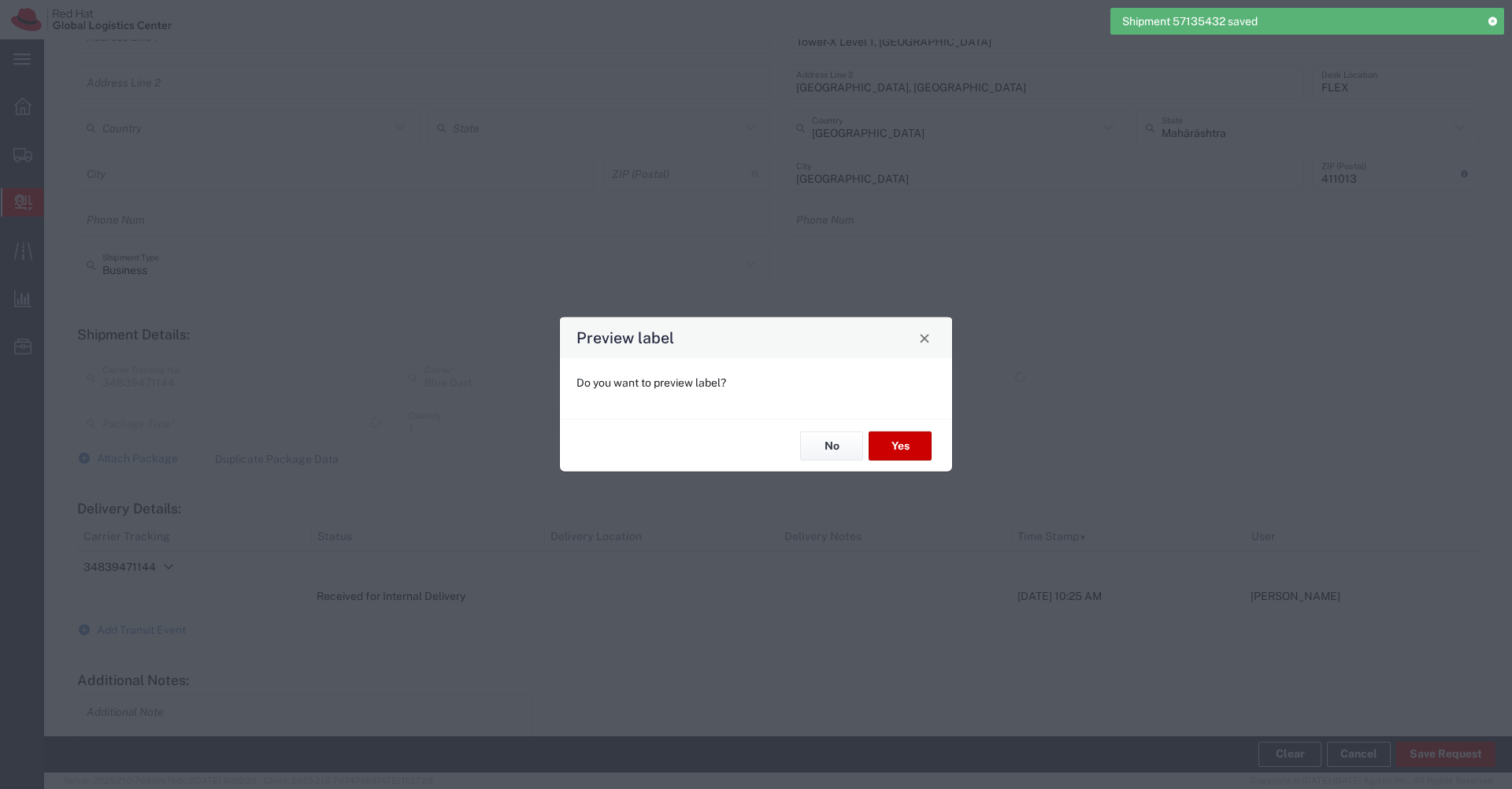
type input "Envelope"
type input "Domestic Priority"
click at [818, 451] on button "No" at bounding box center [832, 446] width 63 height 29
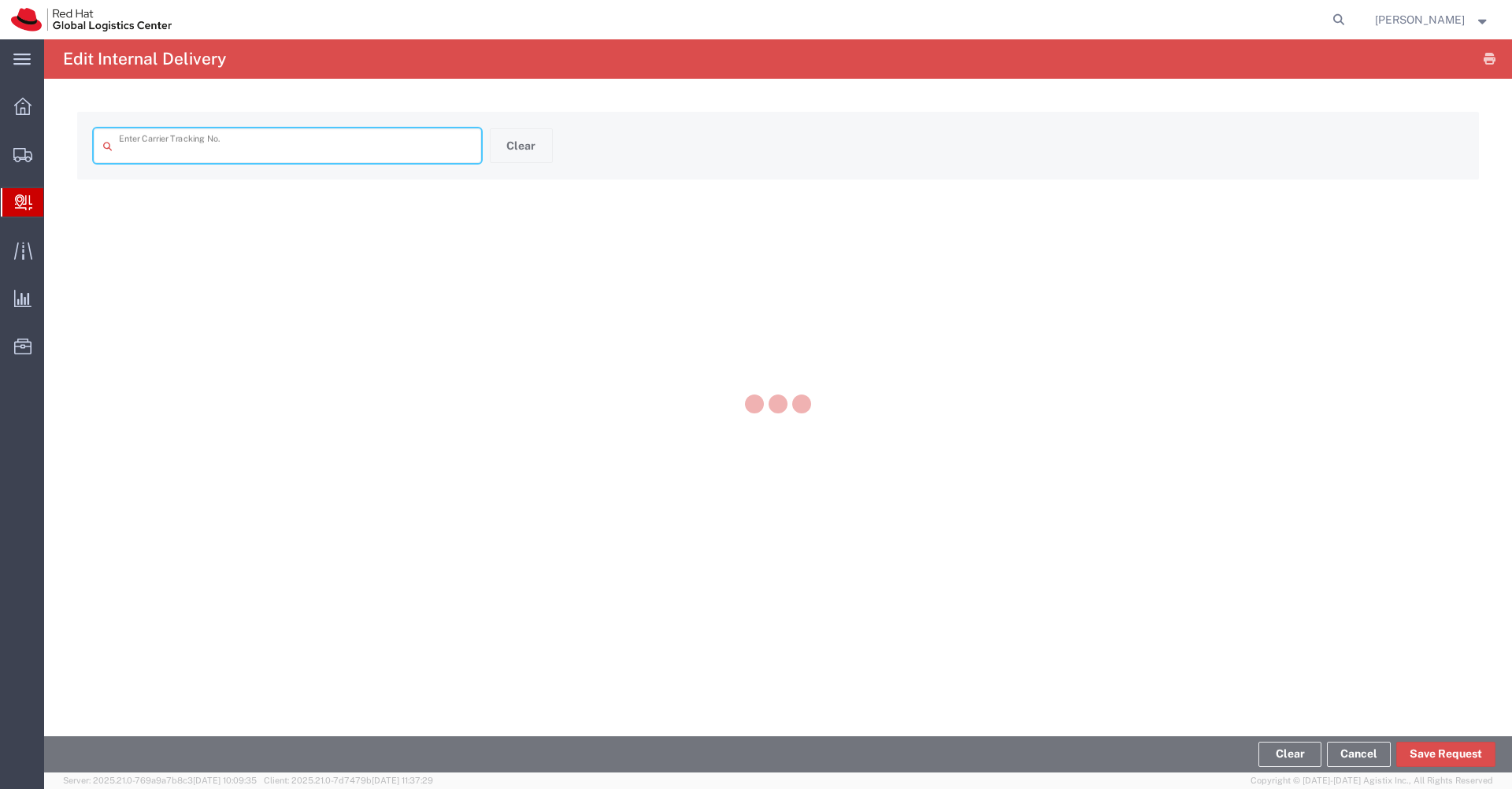
type input "34839471144"
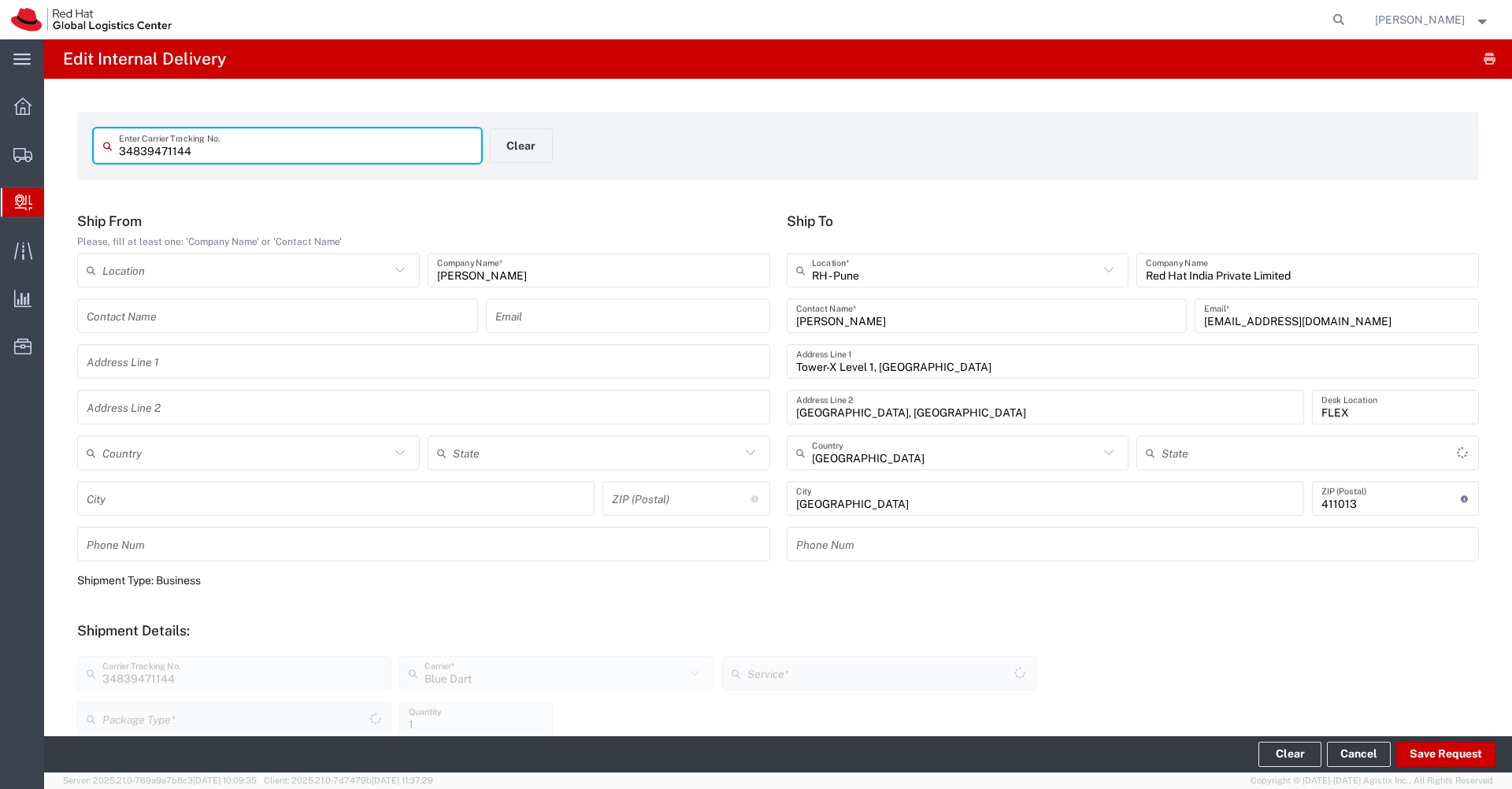
type input "Envelope"
type input "Mahārāshtra"
type input "Domestic Priority"
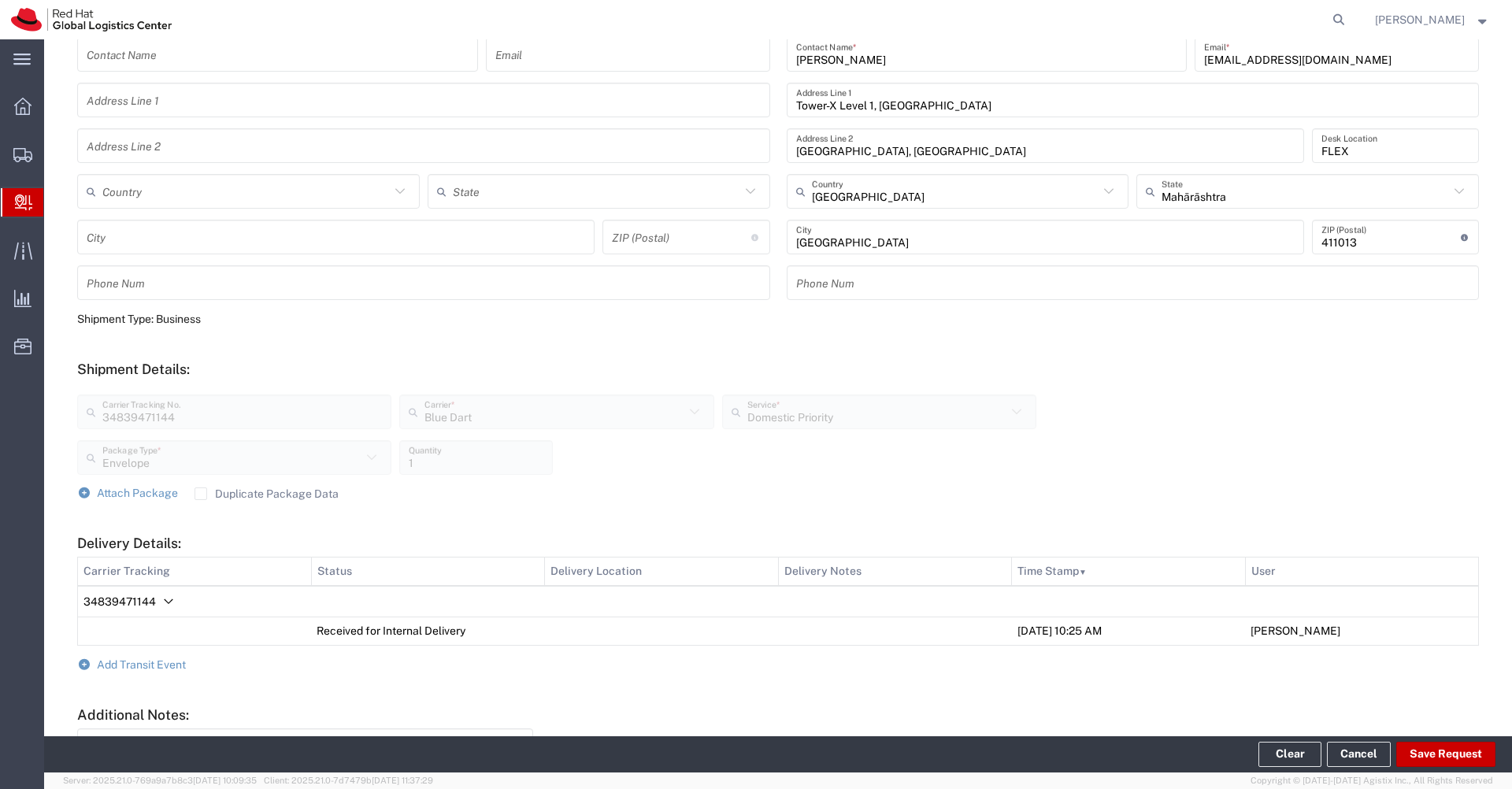
scroll to position [412, 0]
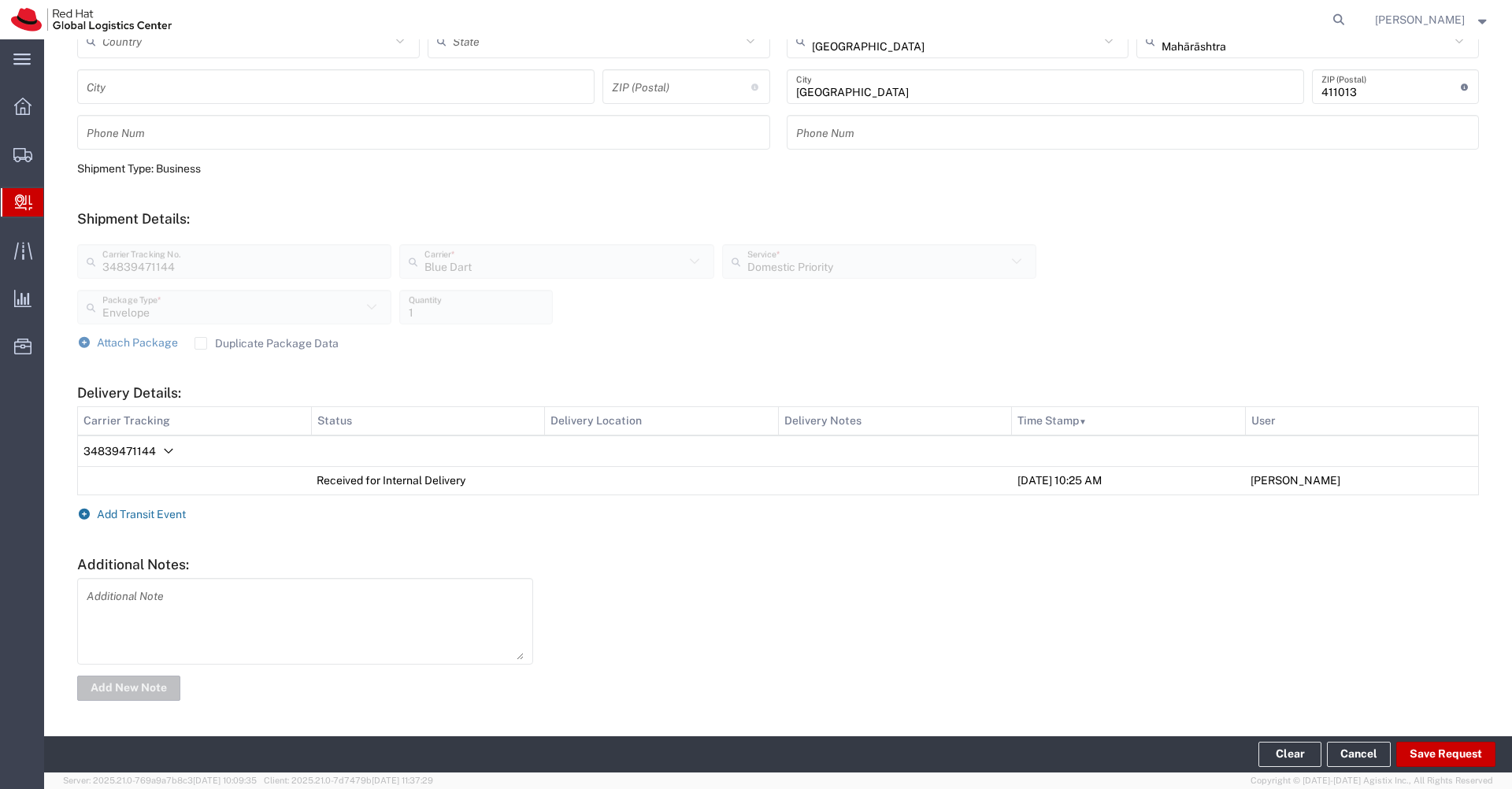
click at [177, 516] on span "Add Transit Event" at bounding box center [141, 513] width 89 height 12
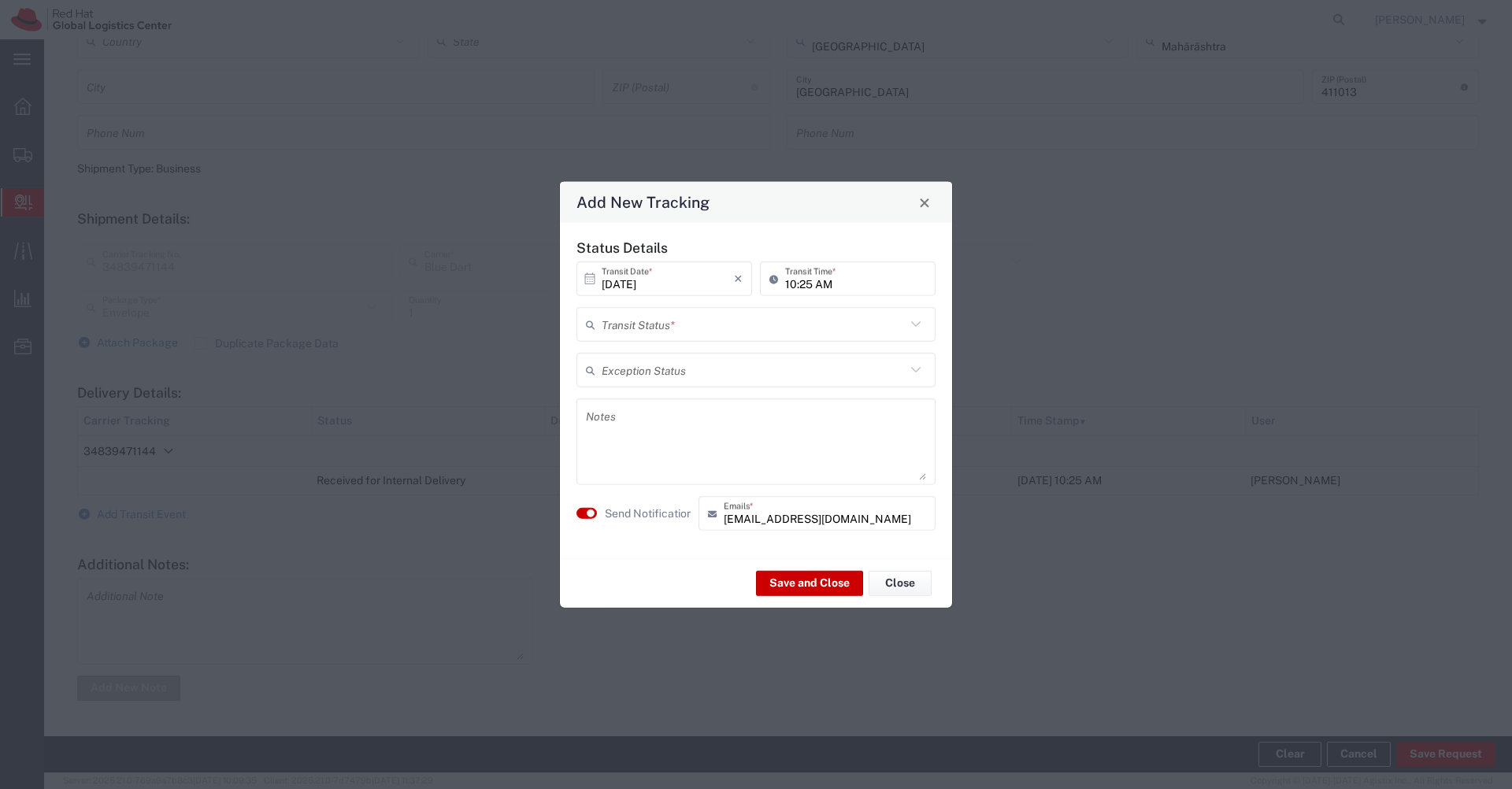
click at [727, 331] on input "text" at bounding box center [754, 324] width 304 height 27
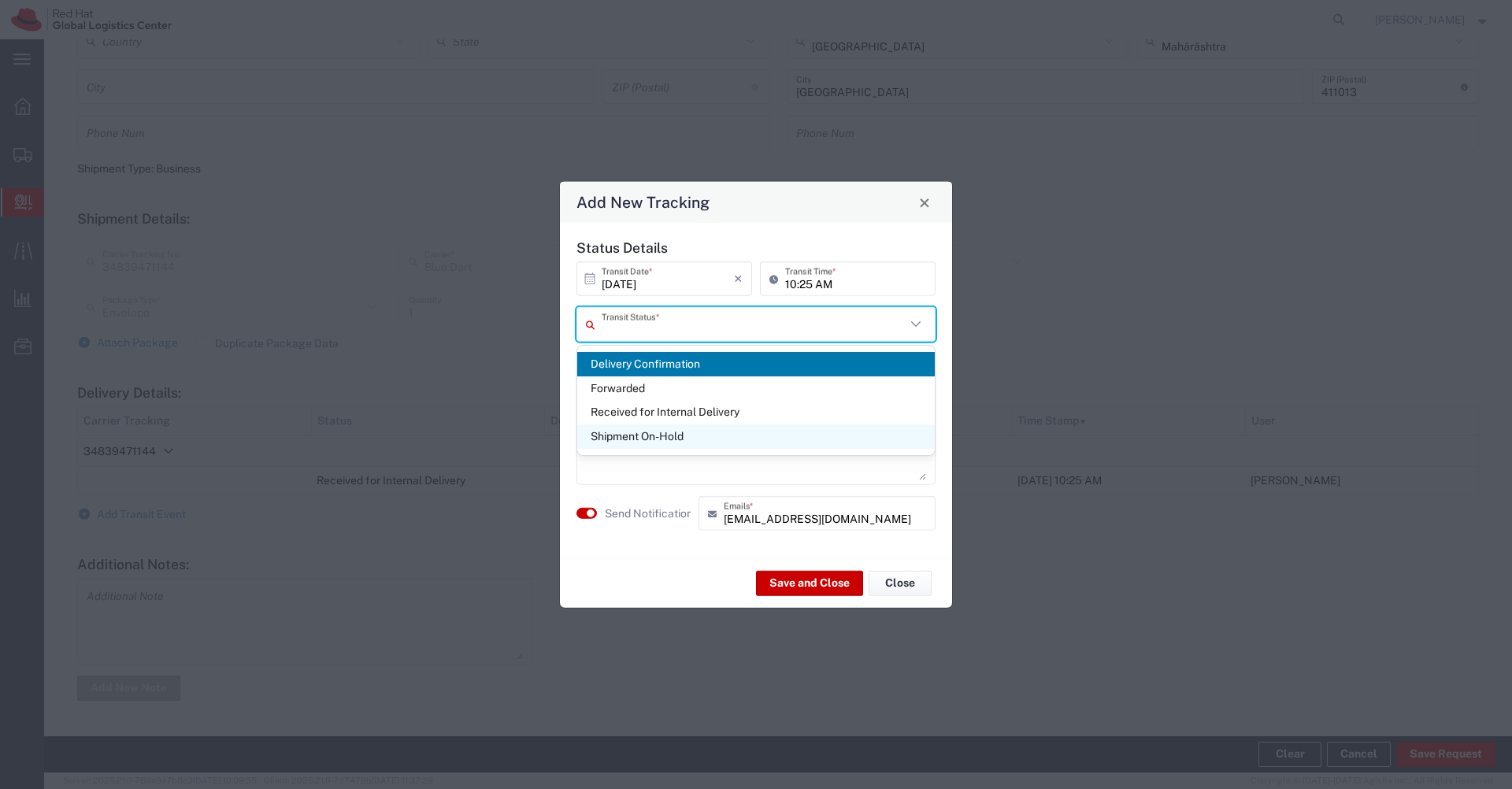
click at [652, 439] on span "Shipment On-Hold" at bounding box center [756, 437] width 358 height 25
type input "Shipment On-Hold"
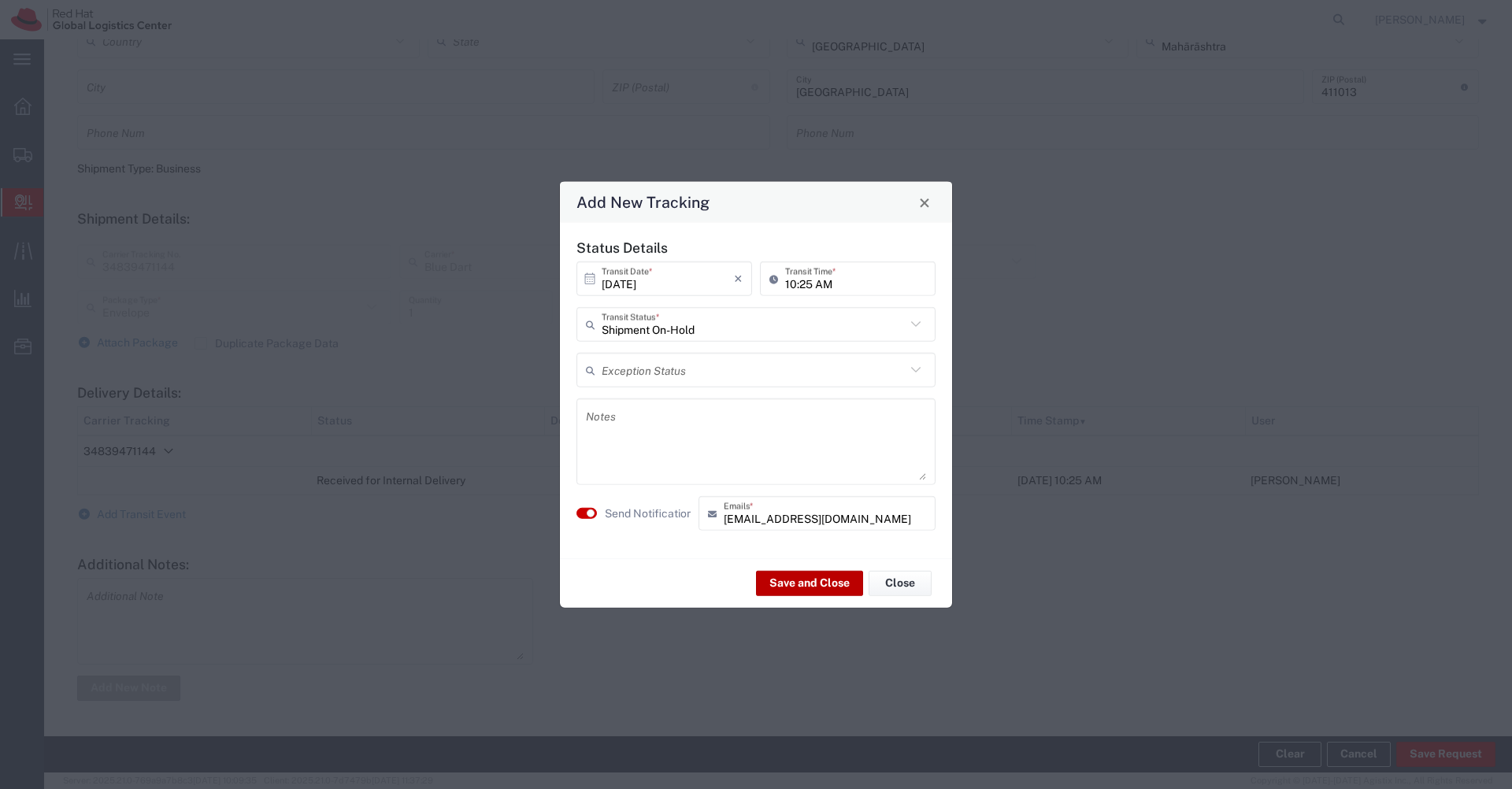
click at [842, 586] on button "Save and Close" at bounding box center [810, 583] width 107 height 26
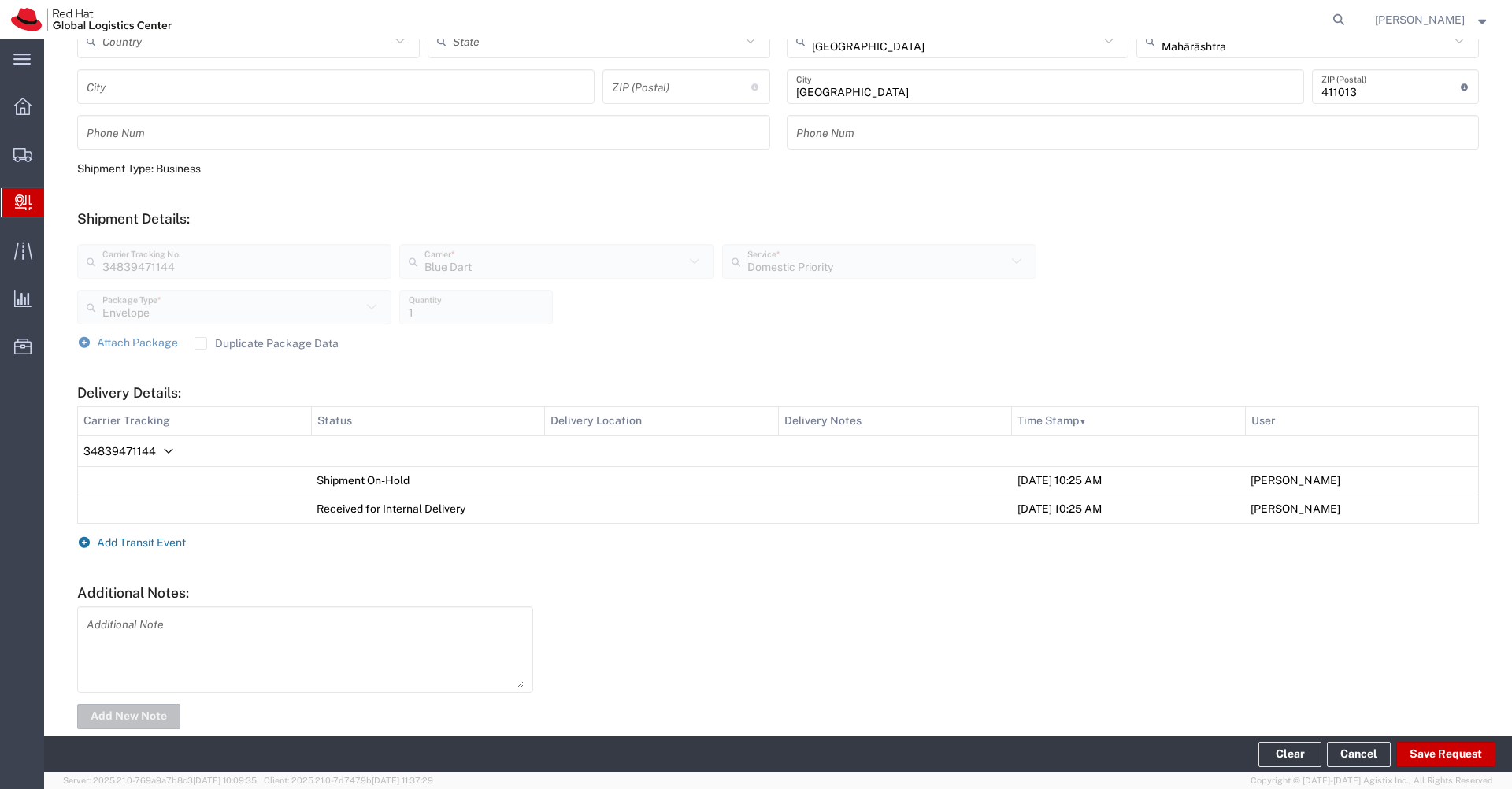
click at [172, 546] on span "Add Transit Event" at bounding box center [141, 542] width 89 height 12
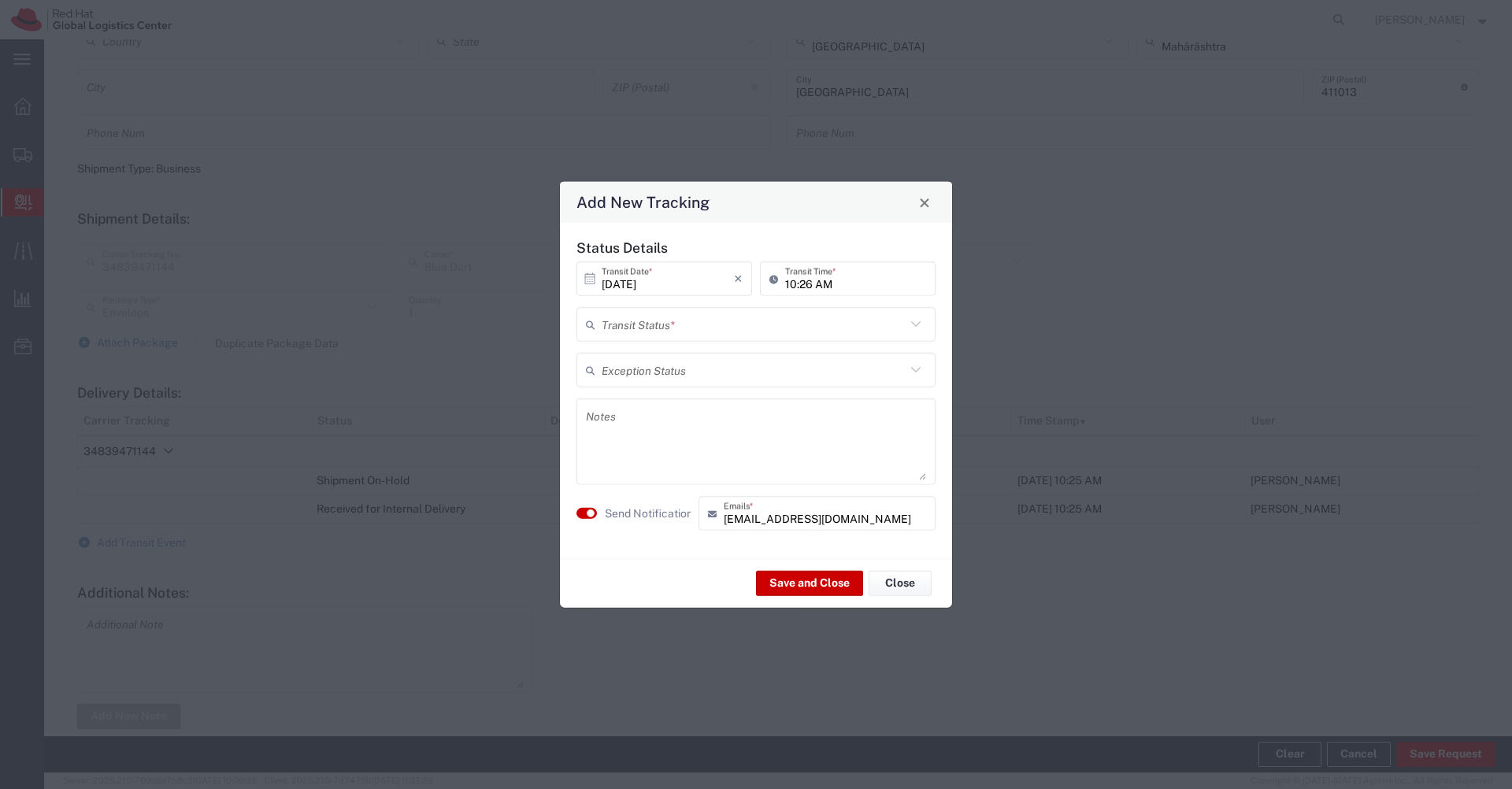
click at [694, 319] on input "text" at bounding box center [754, 324] width 304 height 27
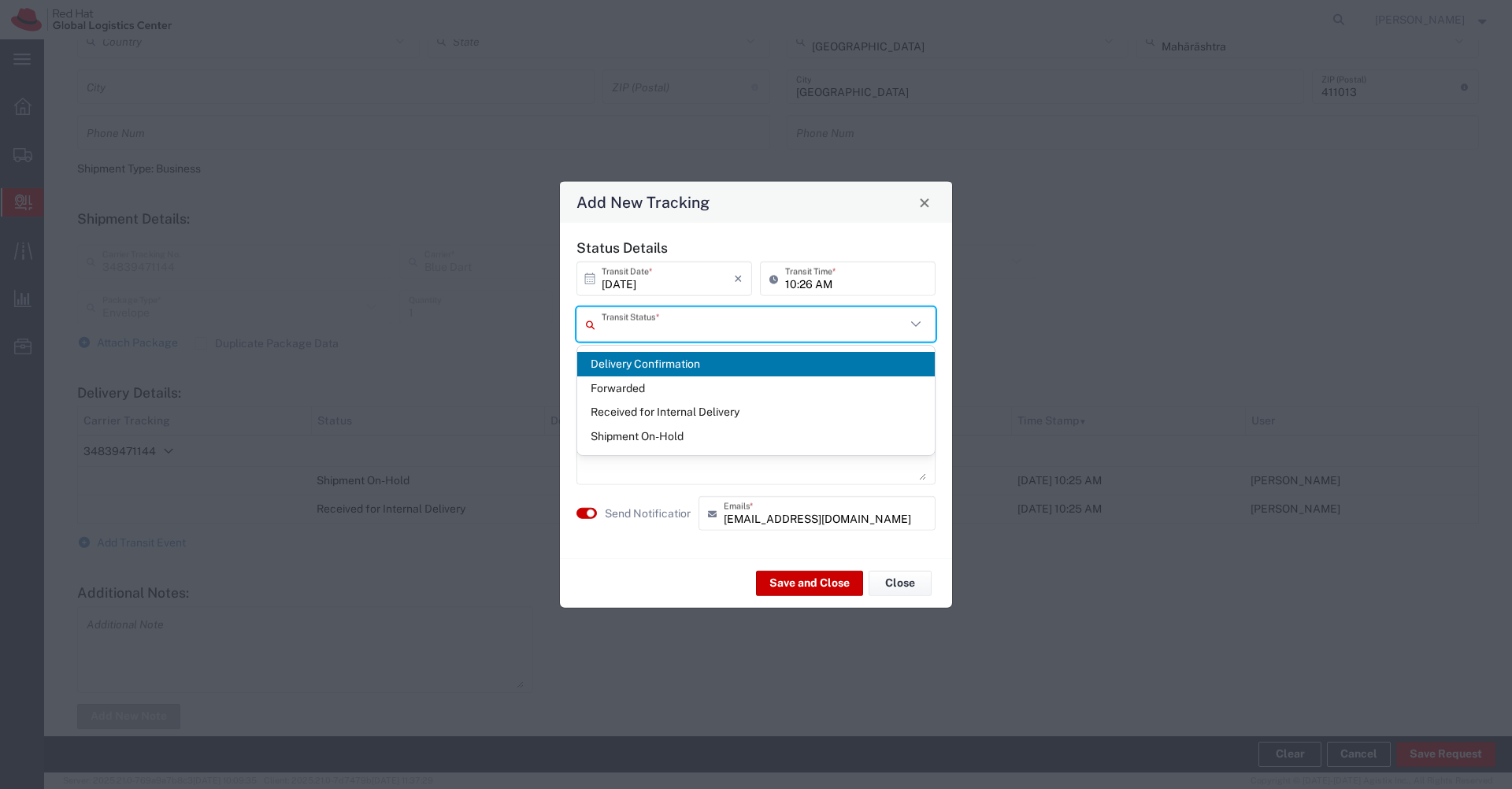
click at [639, 366] on span "Delivery Confirmation" at bounding box center [756, 364] width 358 height 25
type input "Delivery Confirmation"
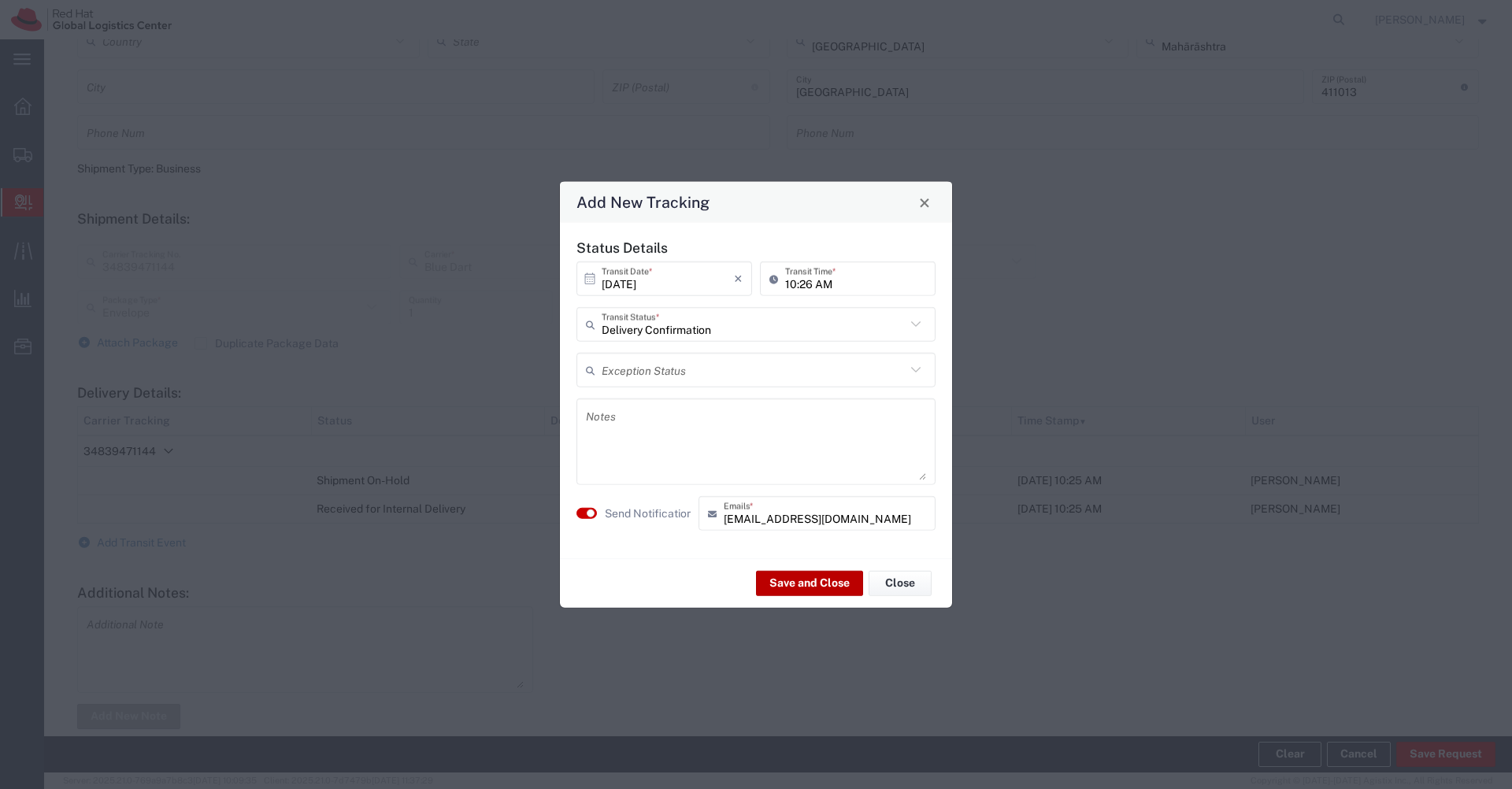
click at [813, 590] on button "Save and Close" at bounding box center [810, 583] width 107 height 26
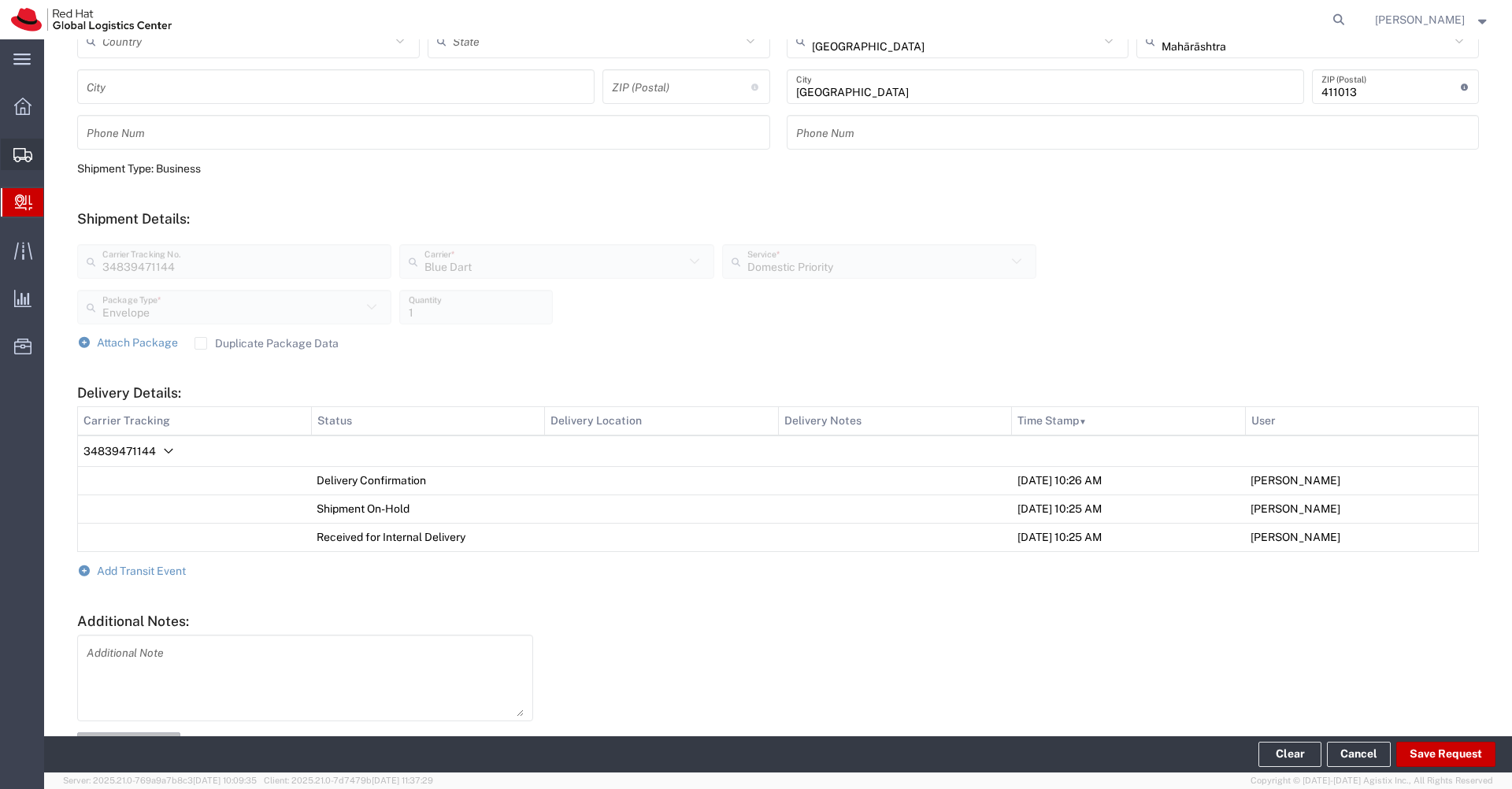
click at [55, 158] on span "Shipments" at bounding box center [48, 154] width 11 height 31
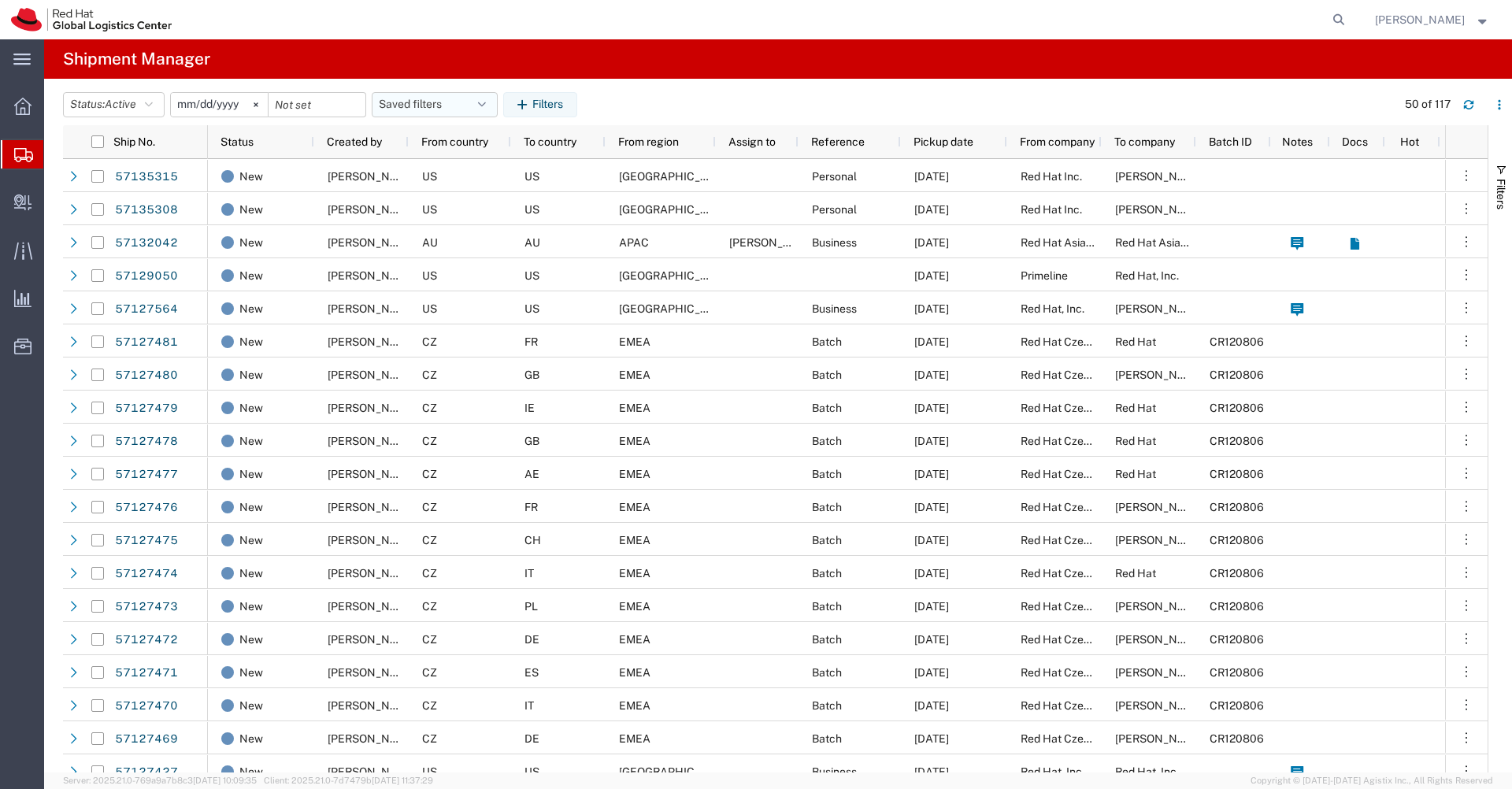
click at [481, 108] on button "Saved filters" at bounding box center [434, 105] width 126 height 26
click at [439, 170] on span "APAC" at bounding box center [477, 173] width 206 height 29
type input "[DATE]"
